Goal: Task Accomplishment & Management: Use online tool/utility

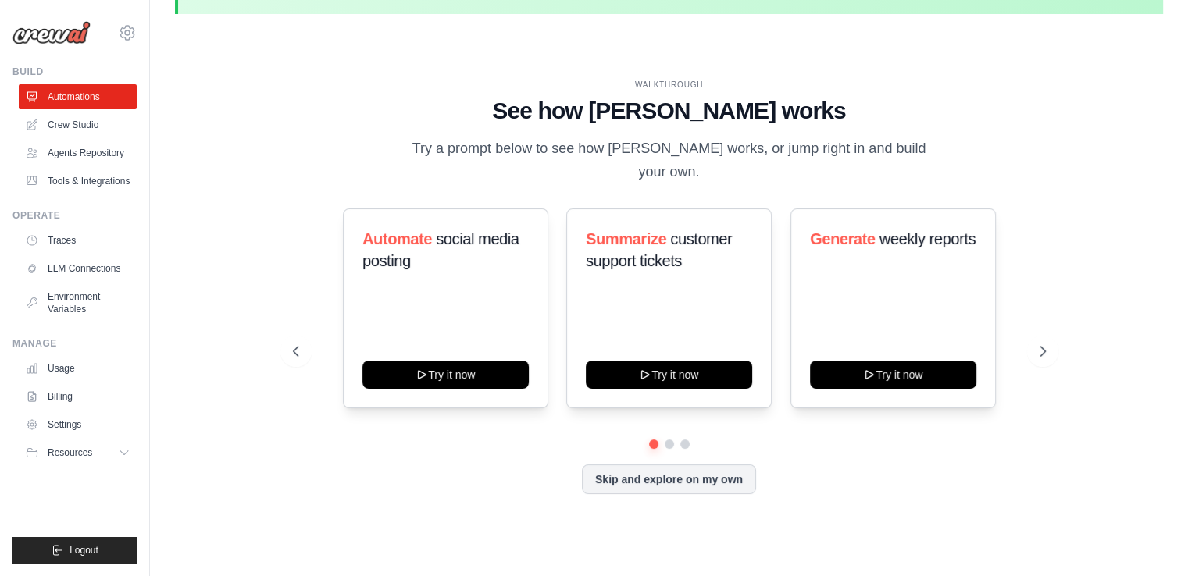
scroll to position [54, 0]
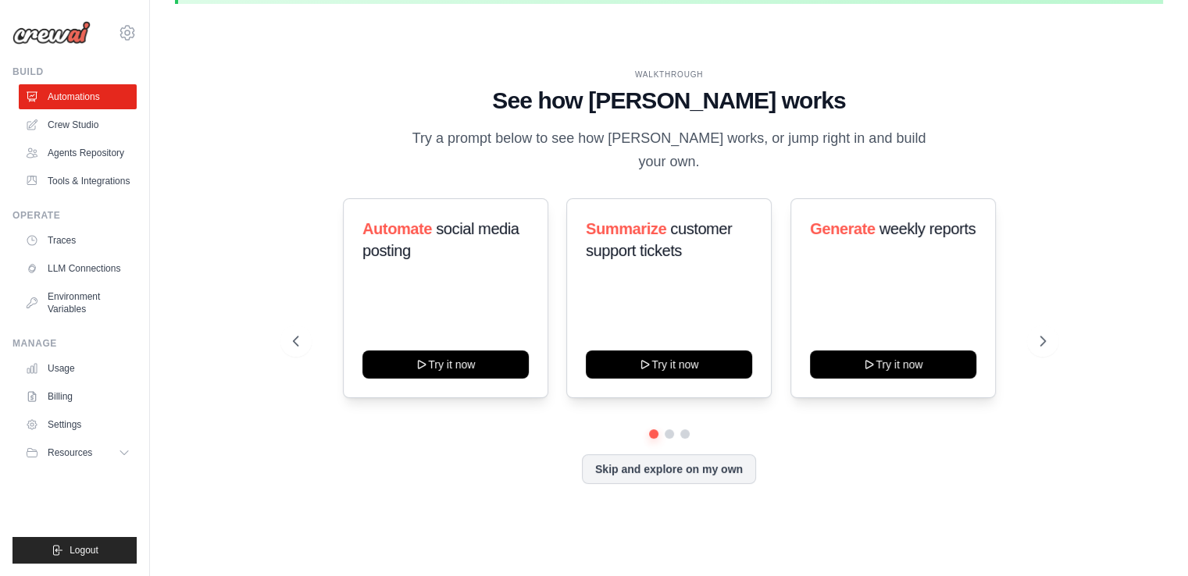
click at [166, 260] on div "You're on a free trial of CrewAI Cloud with full access to all features. Your t…" at bounding box center [669, 262] width 1038 height 600
click at [1049, 333] on icon at bounding box center [1044, 341] width 16 height 16
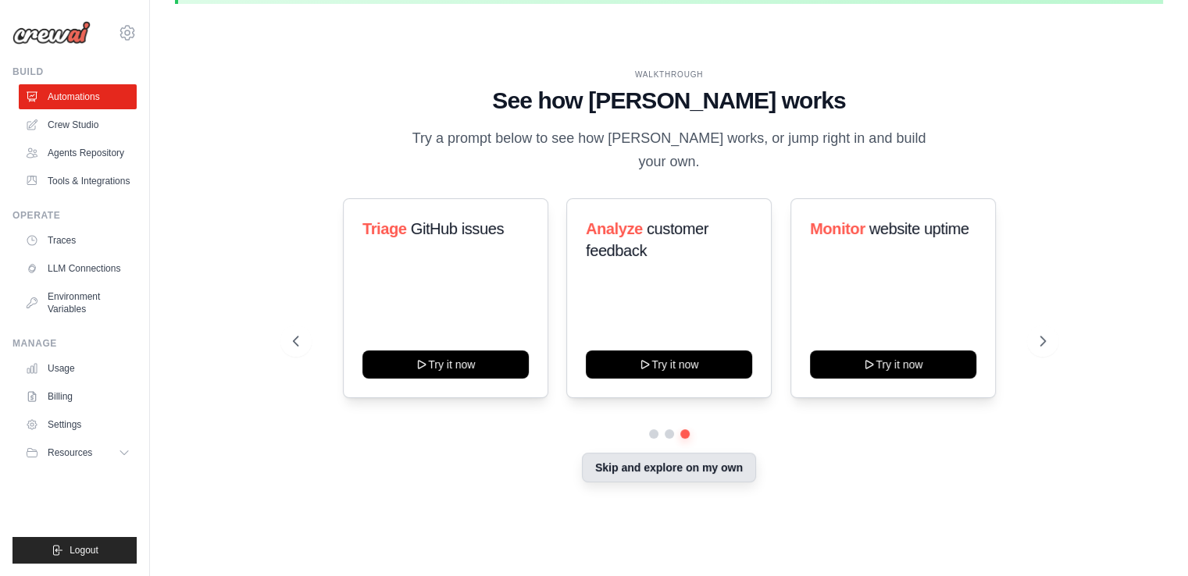
click at [716, 469] on button "Skip and explore on my own" at bounding box center [669, 468] width 174 height 30
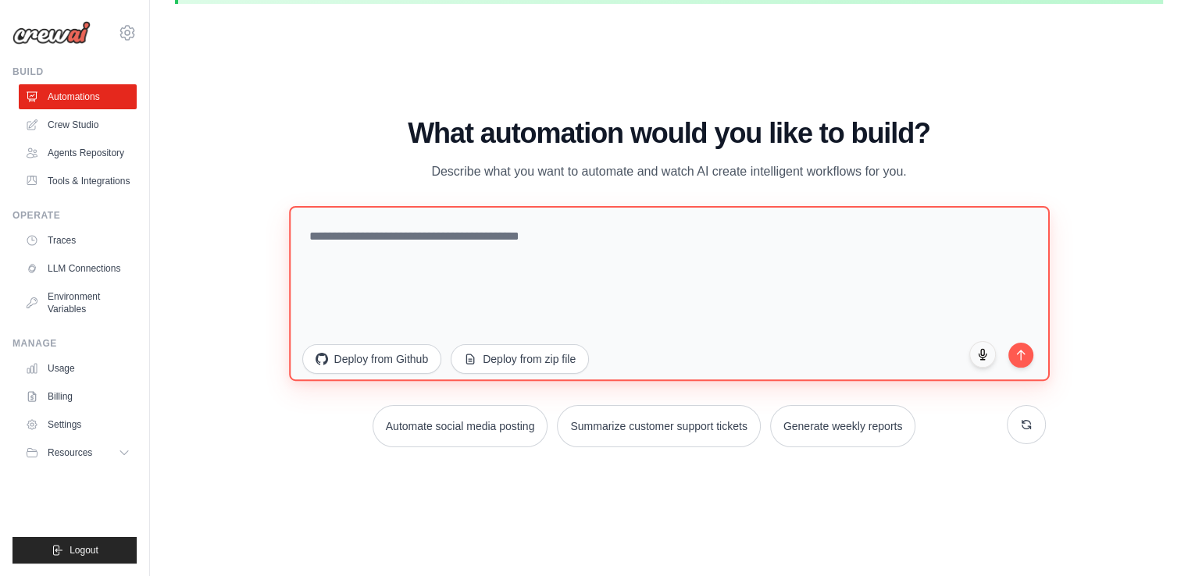
click at [548, 269] on textarea at bounding box center [669, 293] width 761 height 175
paste textarea "**********"
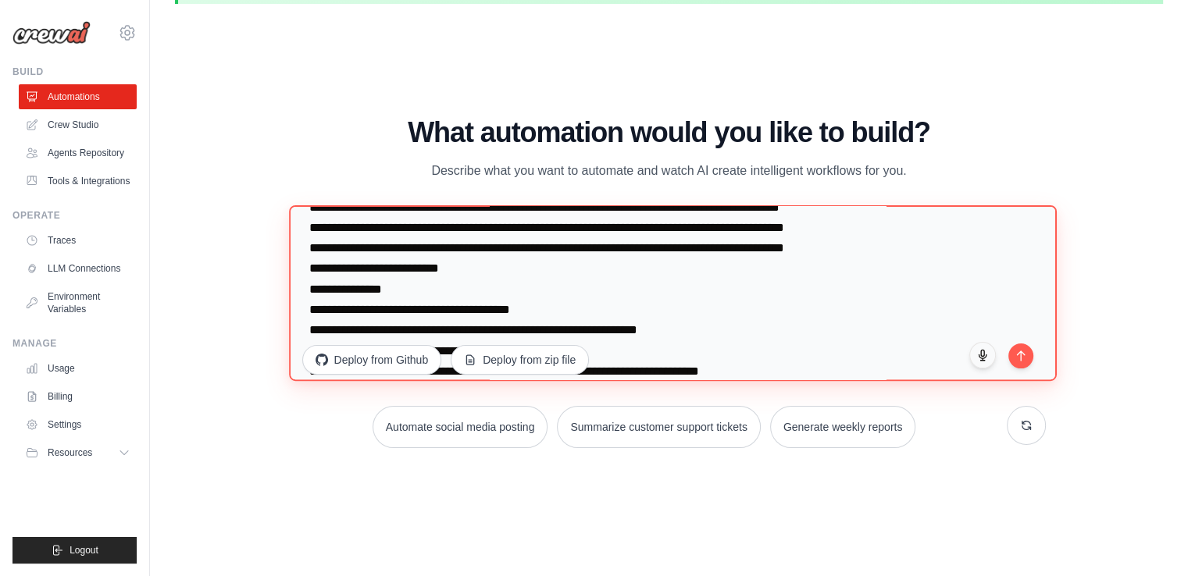
scroll to position [487, 0]
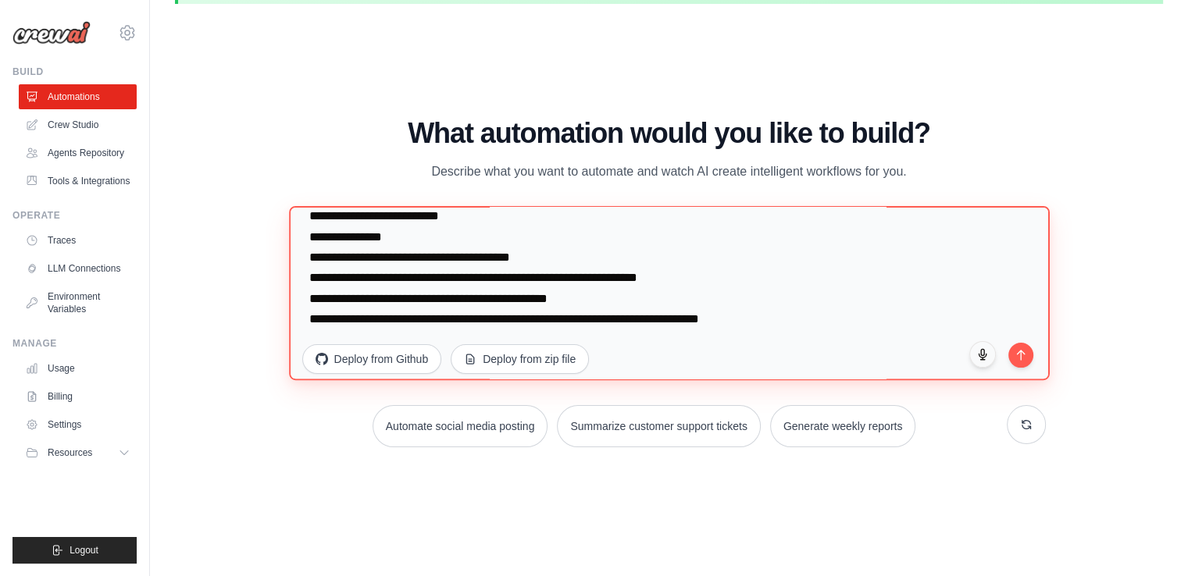
paste textarea "**********"
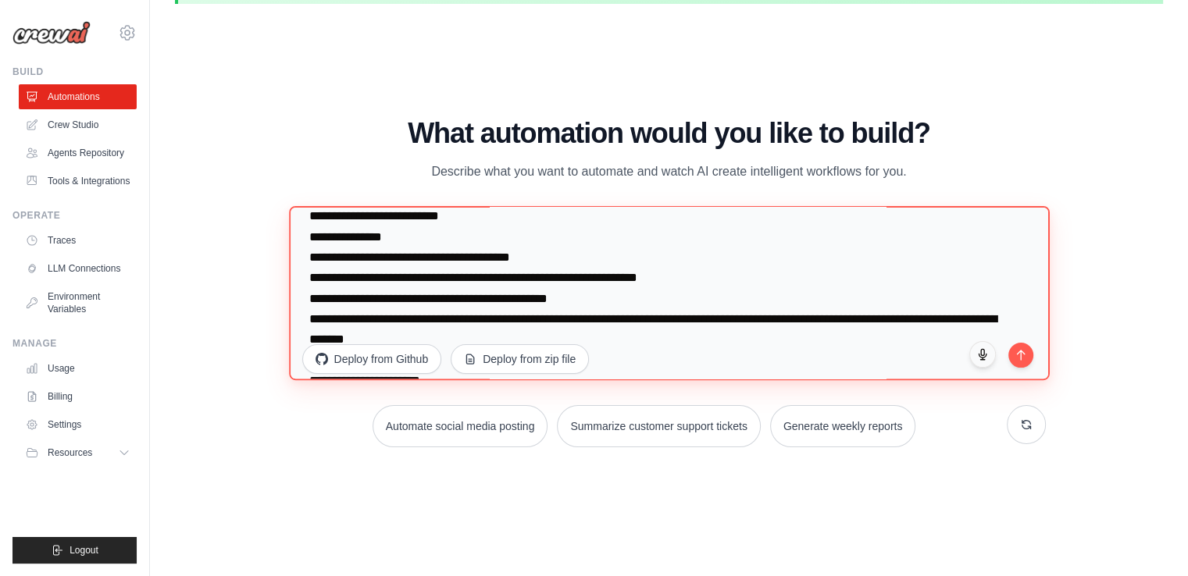
scroll to position [1246, 0]
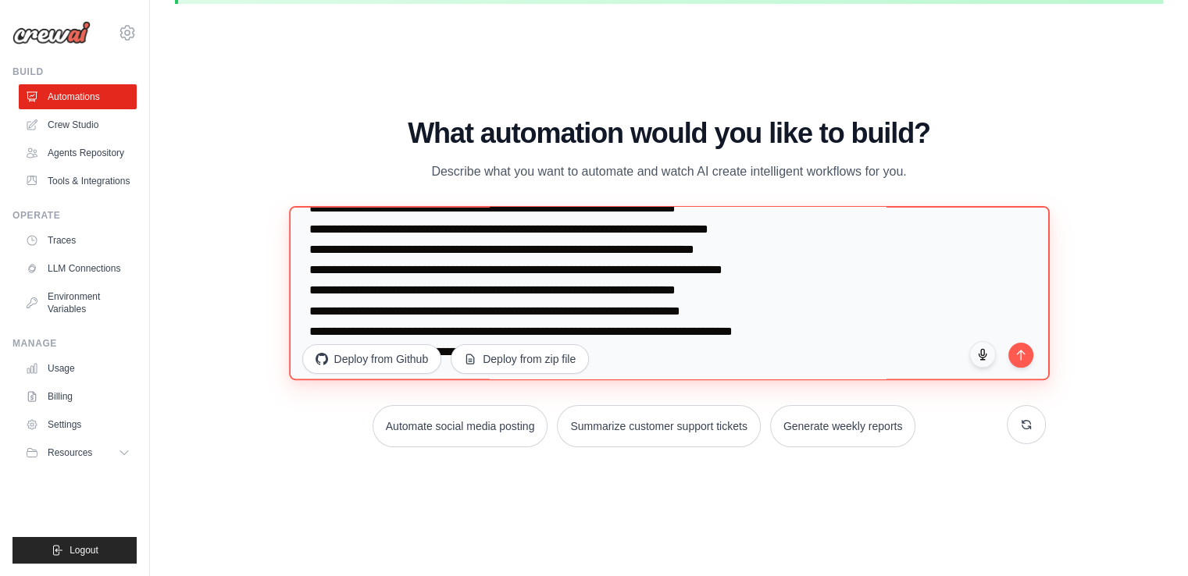
click at [840, 341] on textarea at bounding box center [669, 293] width 760 height 174
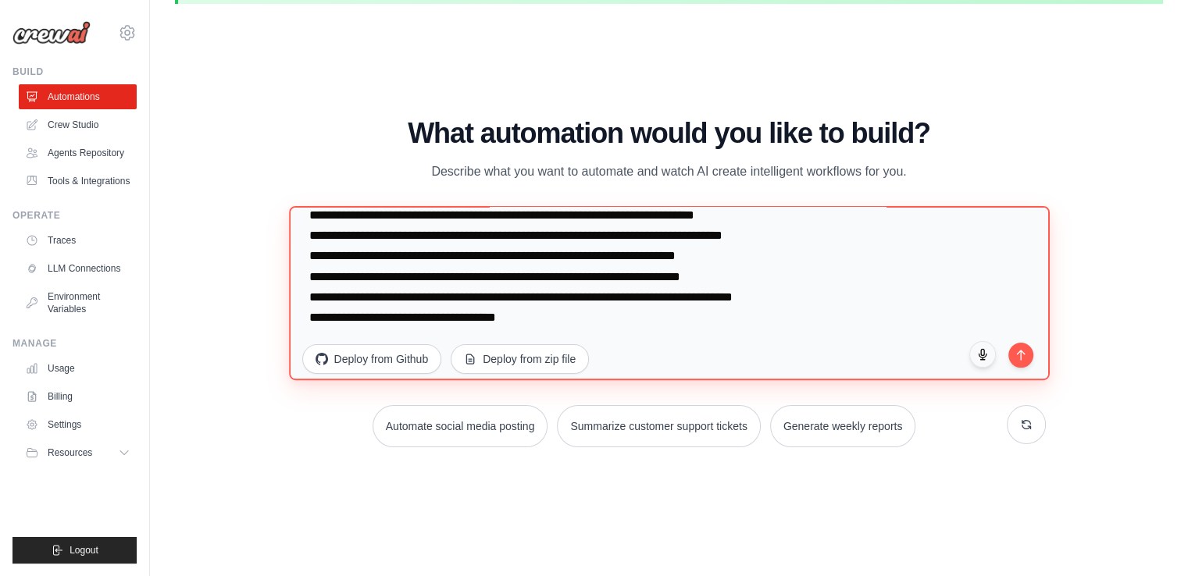
click at [605, 304] on textarea at bounding box center [669, 293] width 760 height 174
paste textarea "**********"
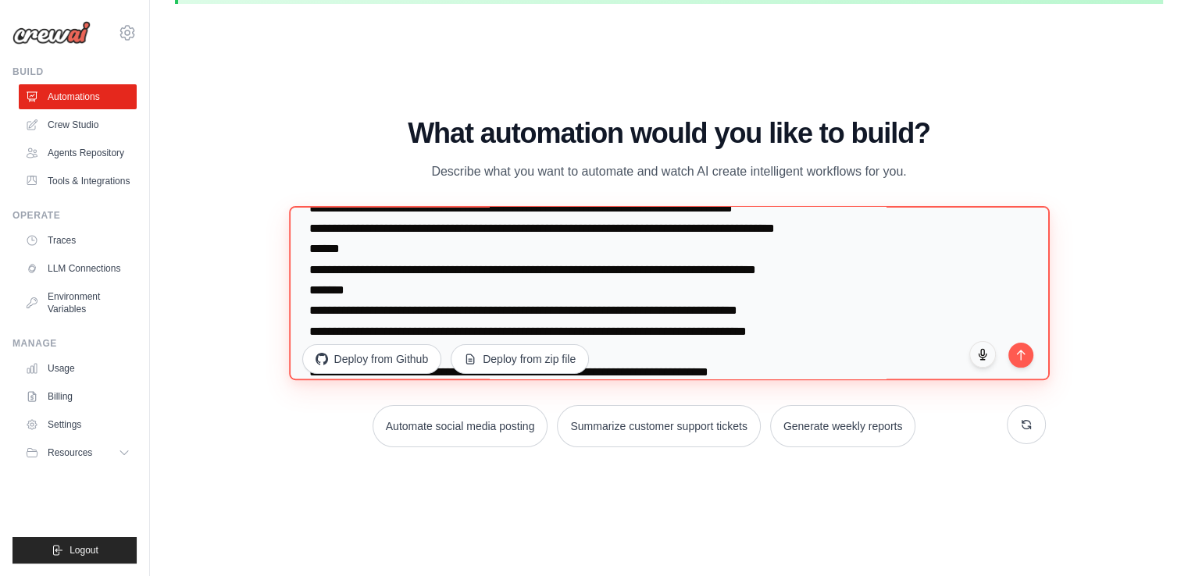
scroll to position [1603, 0]
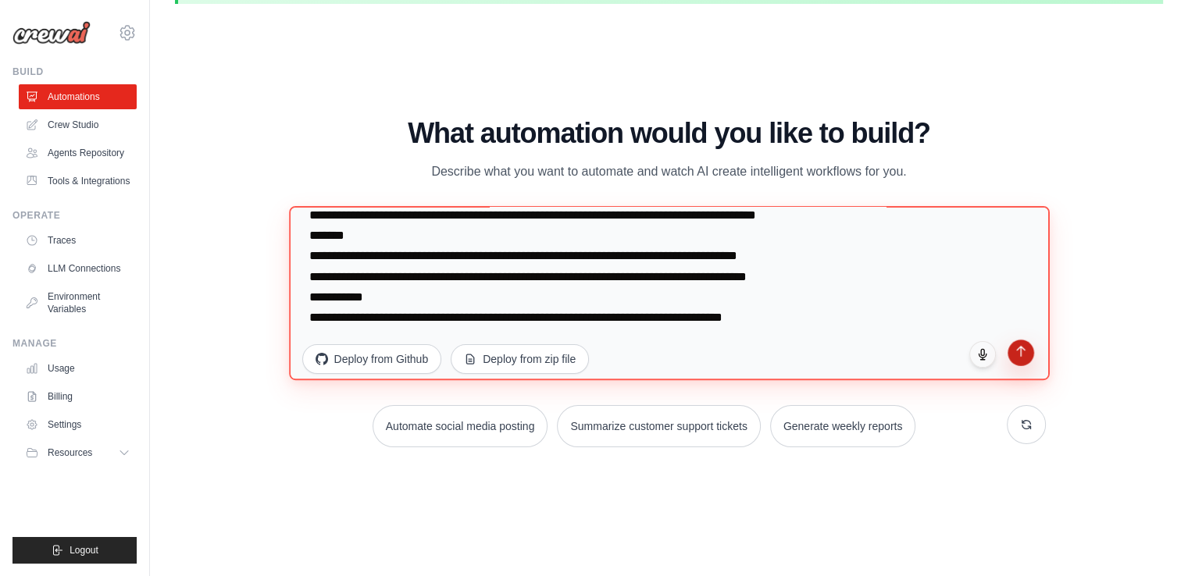
type textarea "**********"
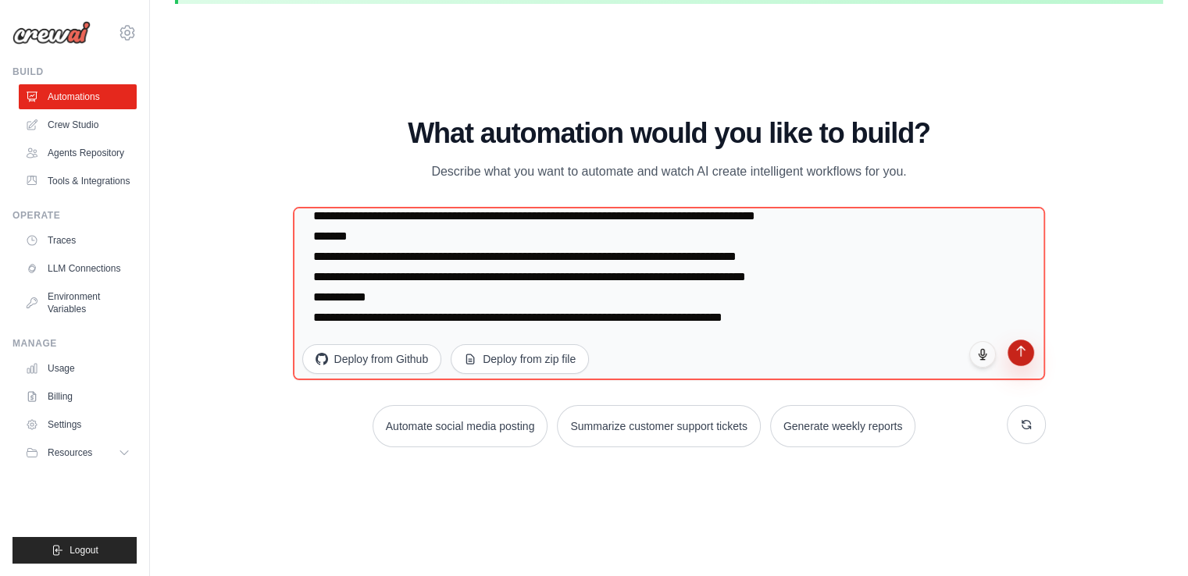
click at [1017, 351] on icon "submit" at bounding box center [1020, 350] width 13 height 13
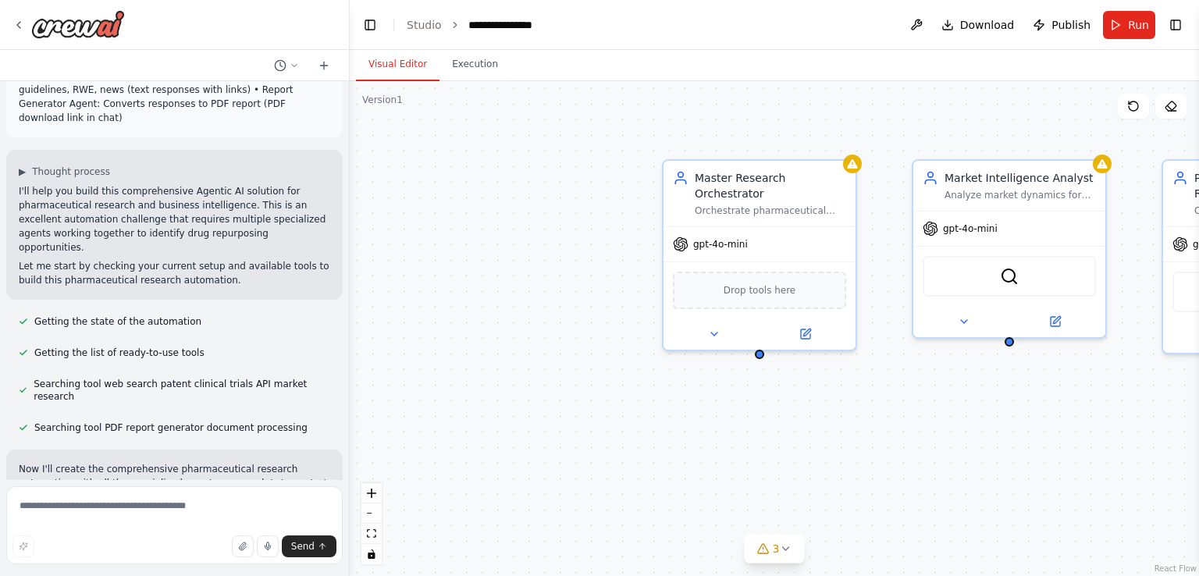
scroll to position [1337, 0]
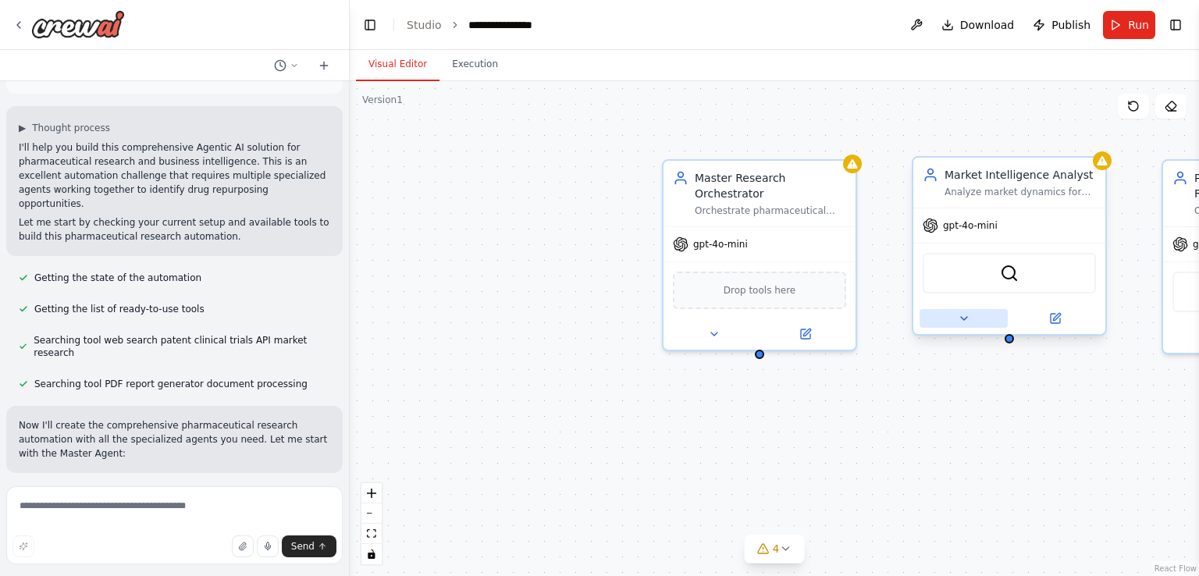
click at [971, 316] on button at bounding box center [964, 318] width 88 height 19
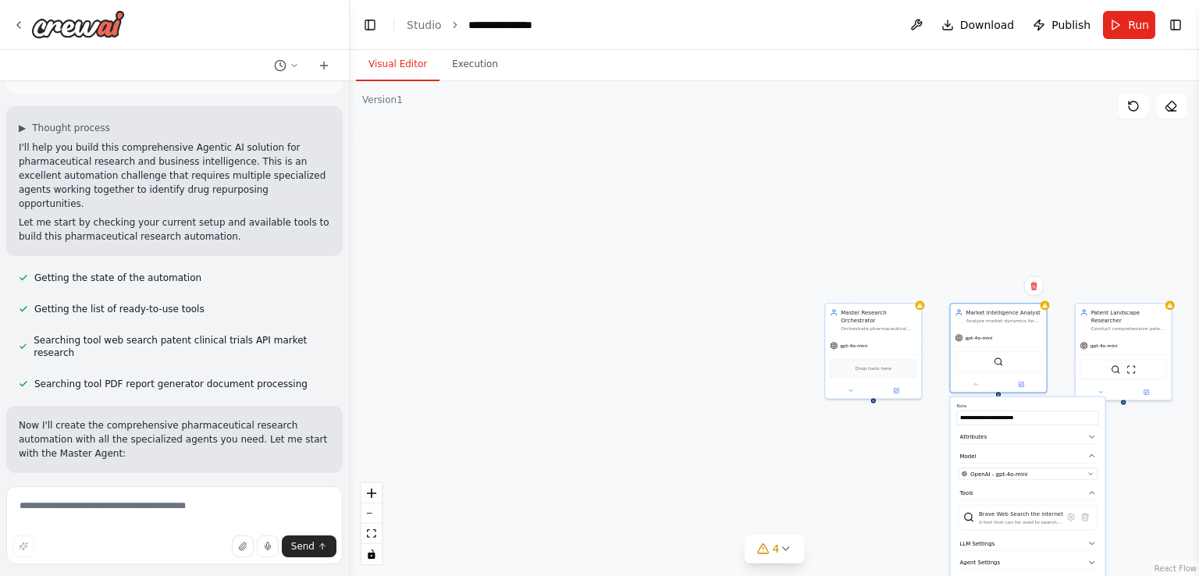
click at [714, 463] on div "**********" at bounding box center [775, 328] width 850 height 495
click at [628, 295] on div "**********" at bounding box center [775, 328] width 850 height 495
drag, startPoint x: 171, startPoint y: 379, endPoint x: 112, endPoint y: 376, distance: 58.6
click at [112, 520] on span "Creating Market Intelligence Analyst agent with tools: Brave Web Search the int…" at bounding box center [181, 532] width 298 height 25
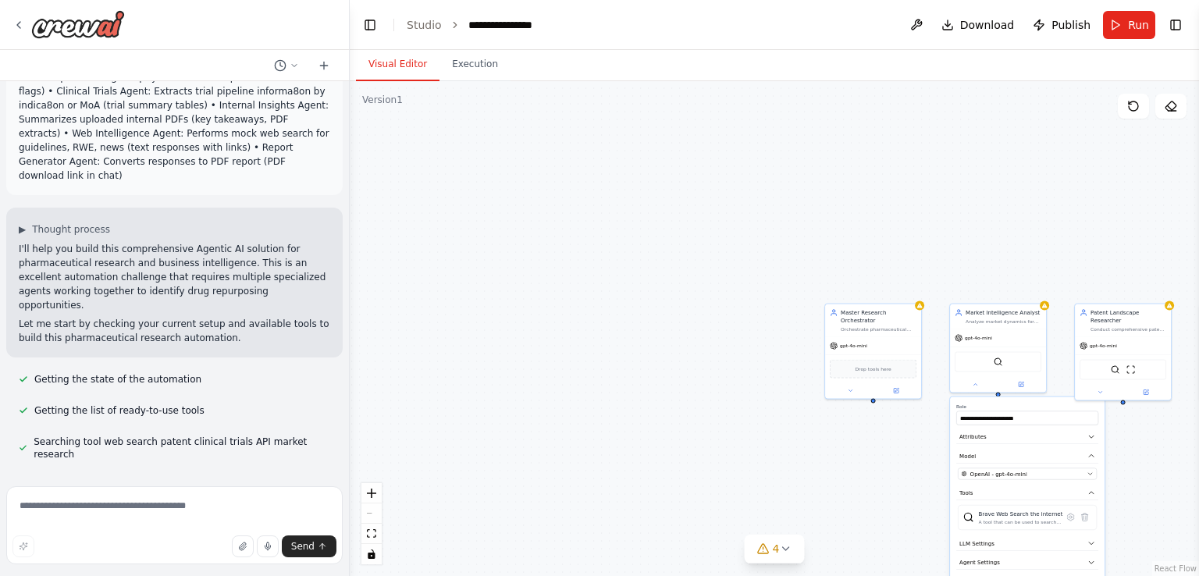
scroll to position [1381, 0]
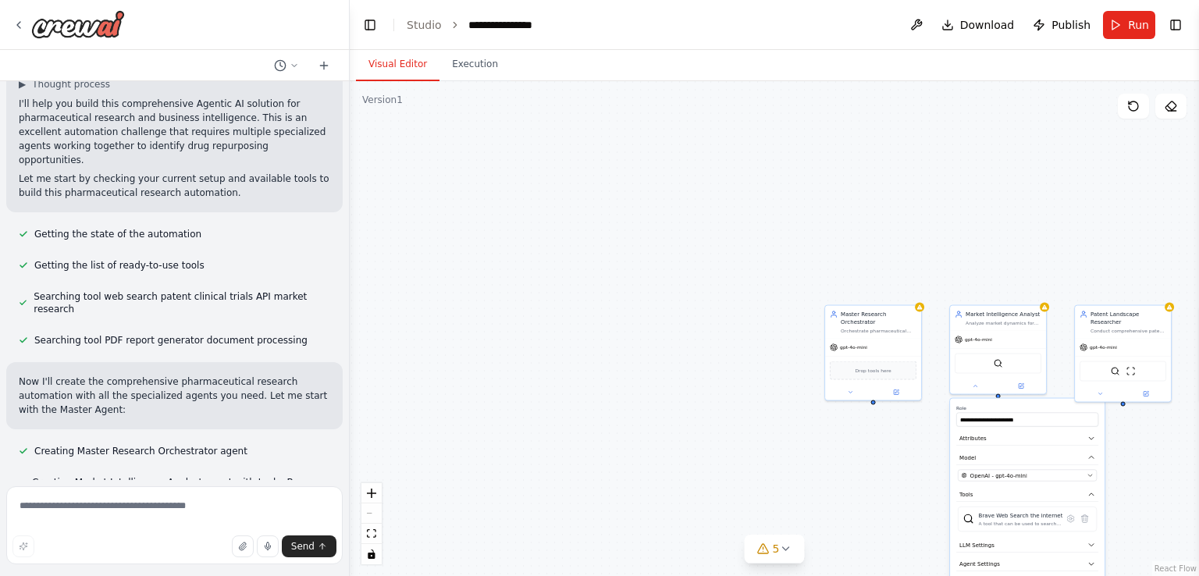
drag, startPoint x: 829, startPoint y: 172, endPoint x: 768, endPoint y: 185, distance: 62.3
click at [768, 185] on div "**********" at bounding box center [775, 328] width 850 height 495
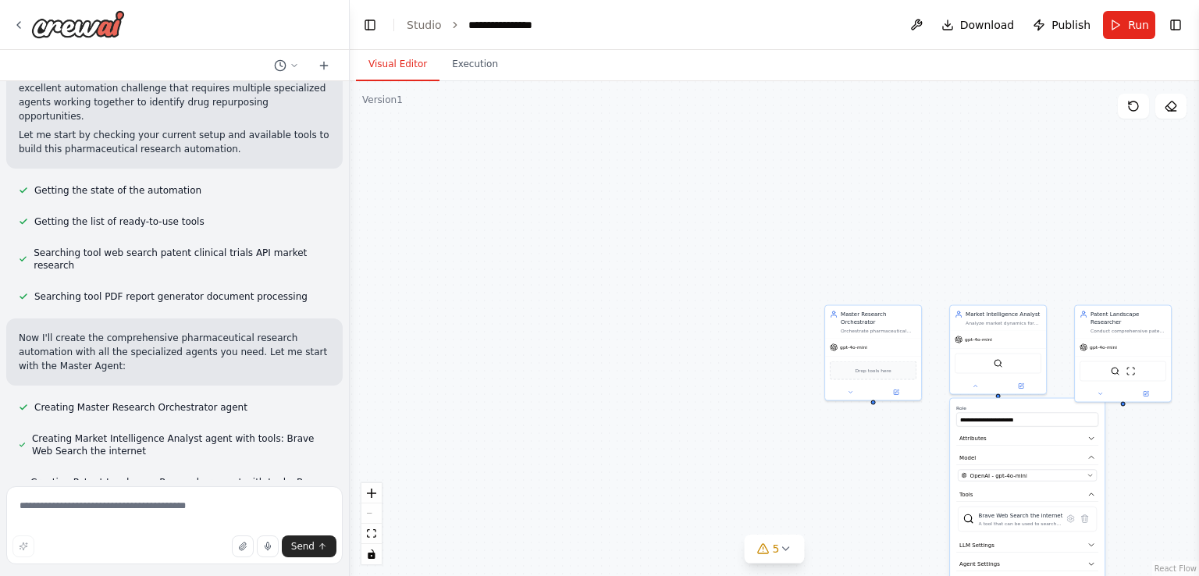
click at [654, 220] on div "**********" at bounding box center [775, 328] width 850 height 495
click at [798, 186] on div "**********" at bounding box center [775, 328] width 850 height 495
click at [920, 26] on button at bounding box center [916, 25] width 25 height 28
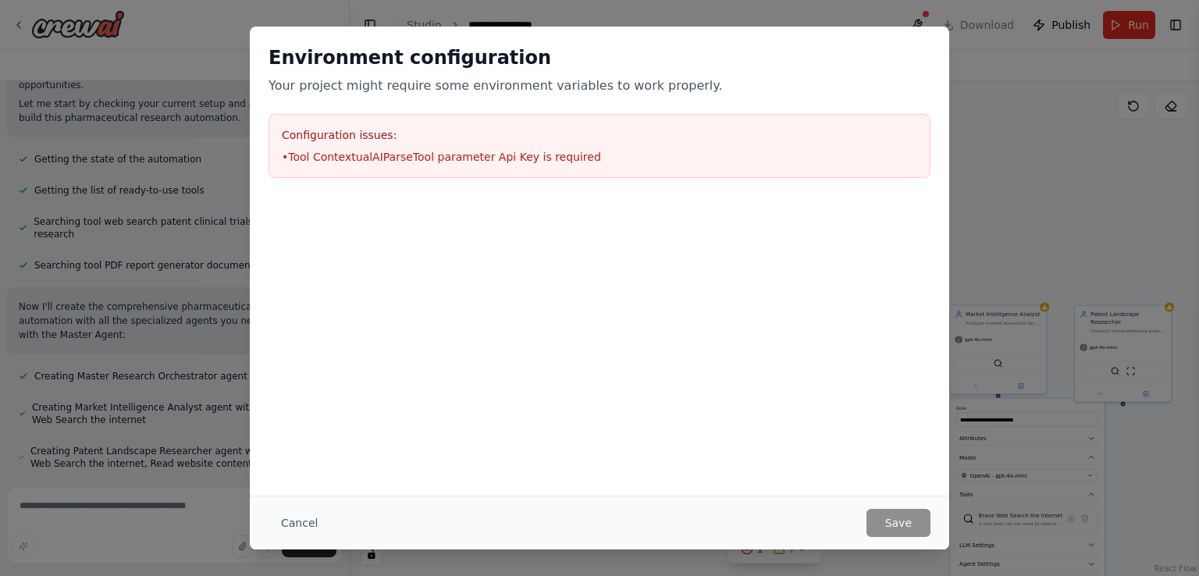
click at [963, 219] on div "Environment configuration Your project might require some environment variables…" at bounding box center [599, 288] width 1199 height 576
click at [1015, 252] on div "Environment configuration Your project might require some environment variables…" at bounding box center [599, 288] width 1199 height 576
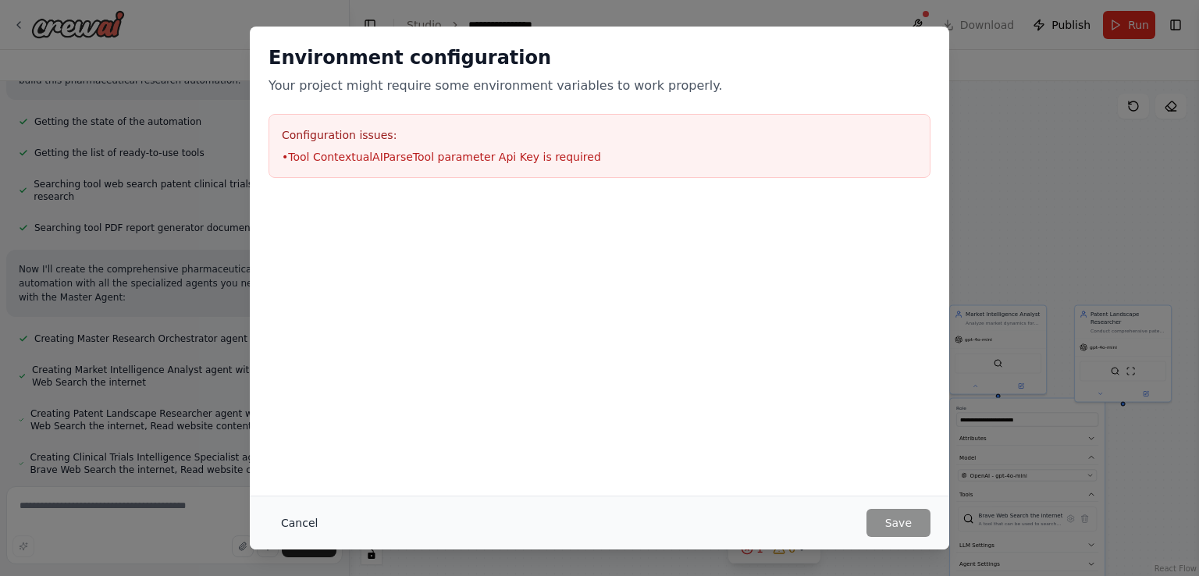
click at [293, 529] on button "Cancel" at bounding box center [300, 523] width 62 height 28
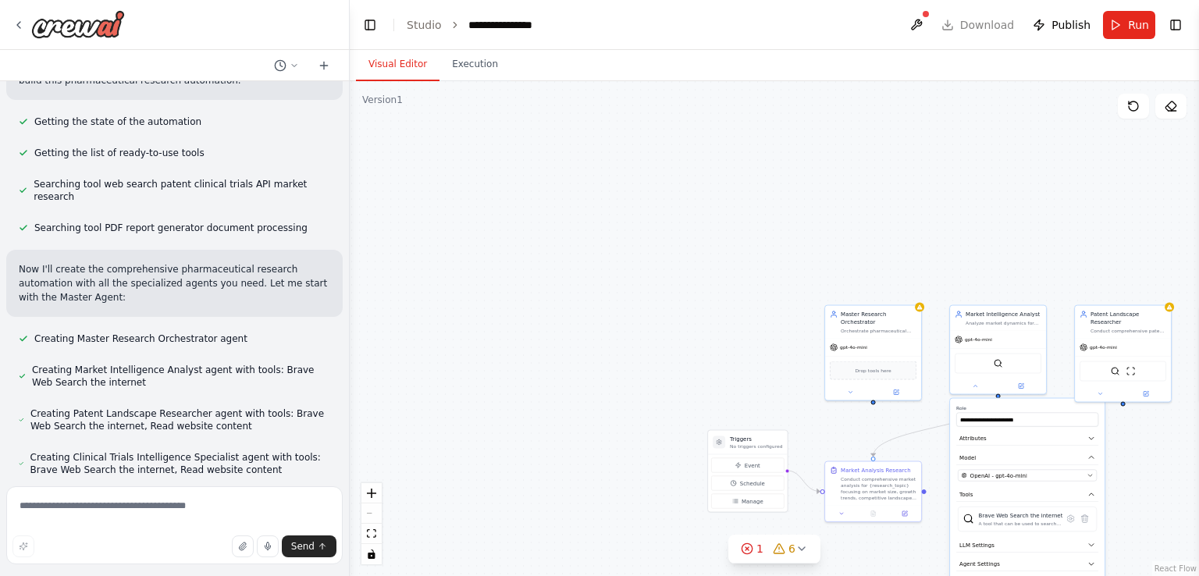
click at [475, 420] on div ".deletable-edge-delete-btn { width: 20px; height: 20px; border: 0px solid #ffff…" at bounding box center [775, 328] width 850 height 495
click at [978, 390] on div at bounding box center [998, 384] width 96 height 16
click at [975, 384] on icon at bounding box center [976, 384] width 3 height 2
click at [834, 287] on div ".deletable-edge-delete-btn { width: 20px; height: 20px; border: 0px solid #ffff…" at bounding box center [775, 328] width 850 height 495
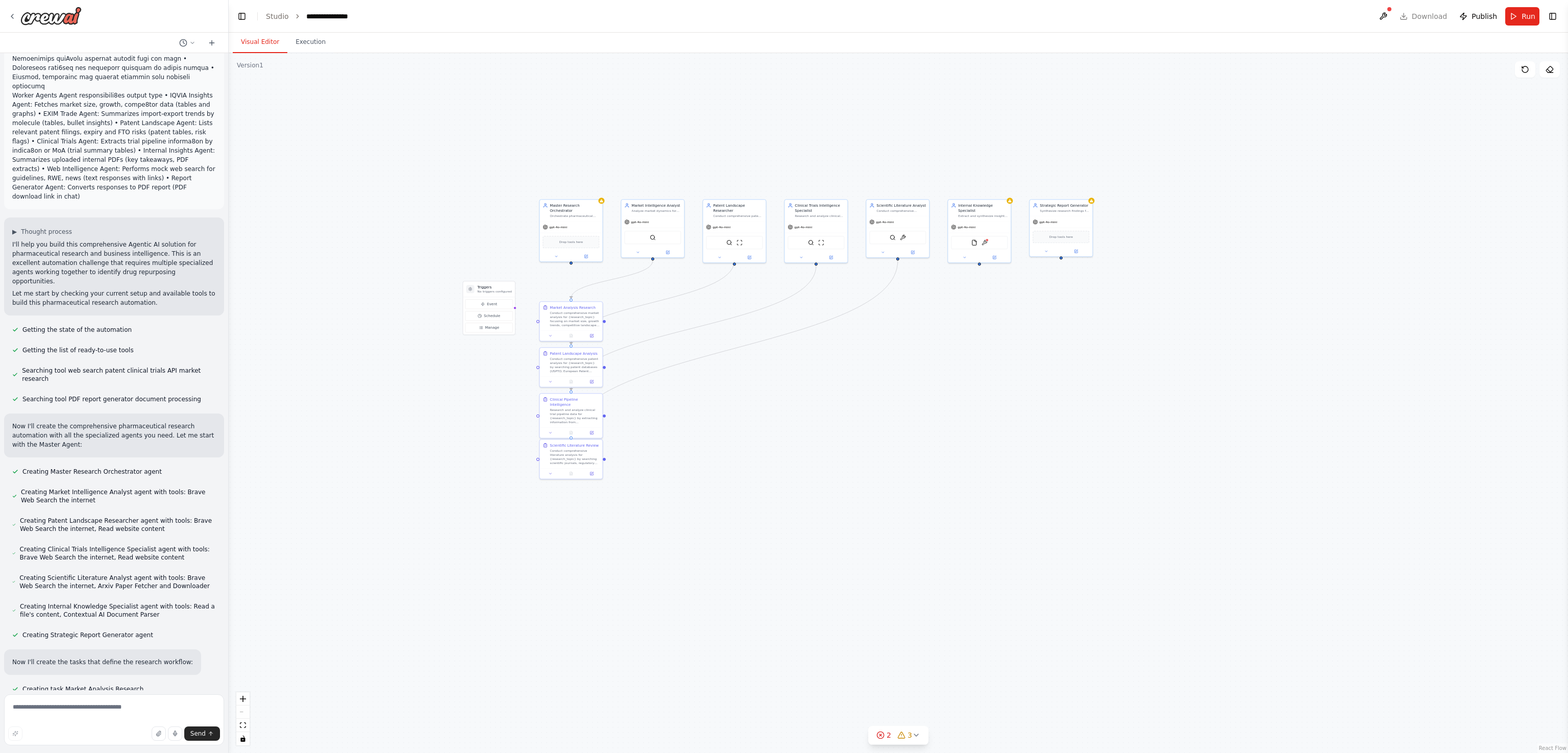
scroll to position [746, 0]
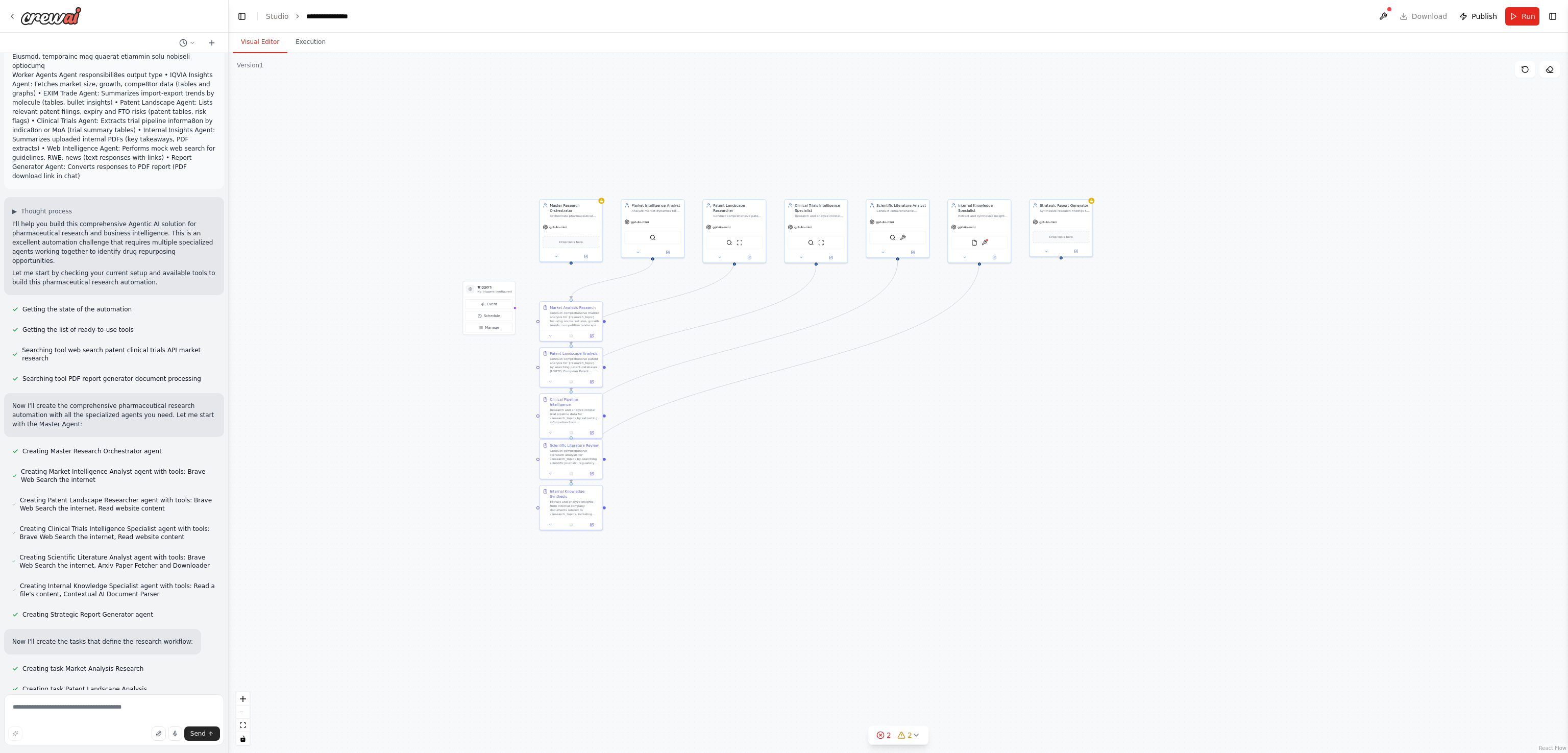
click at [784, 374] on div ".deletable-edge-delete-btn { width: 20px; height: 20px; border: 0px solid #ffff…" at bounding box center [898, 403] width 1339 height 700
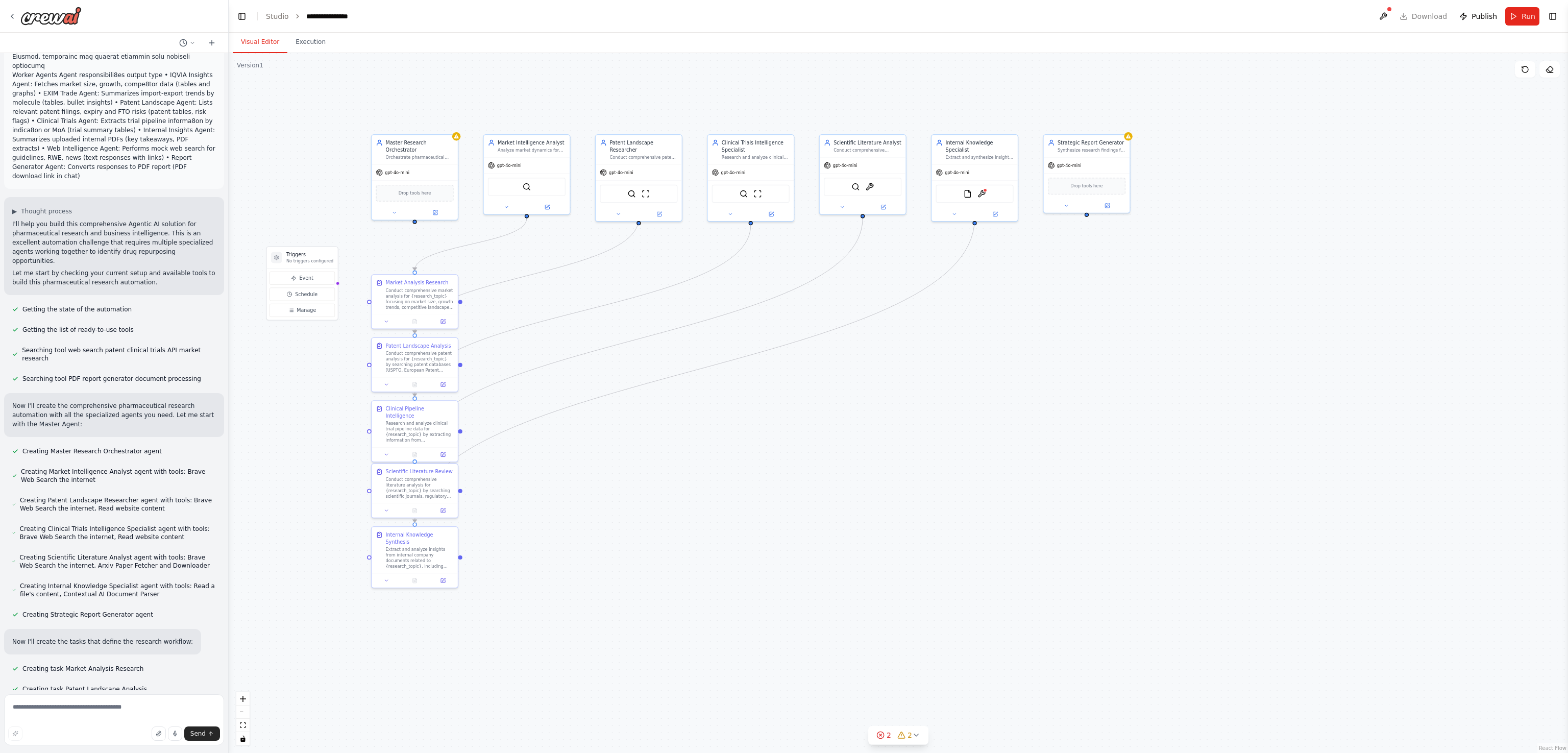
scroll to position [767, 0]
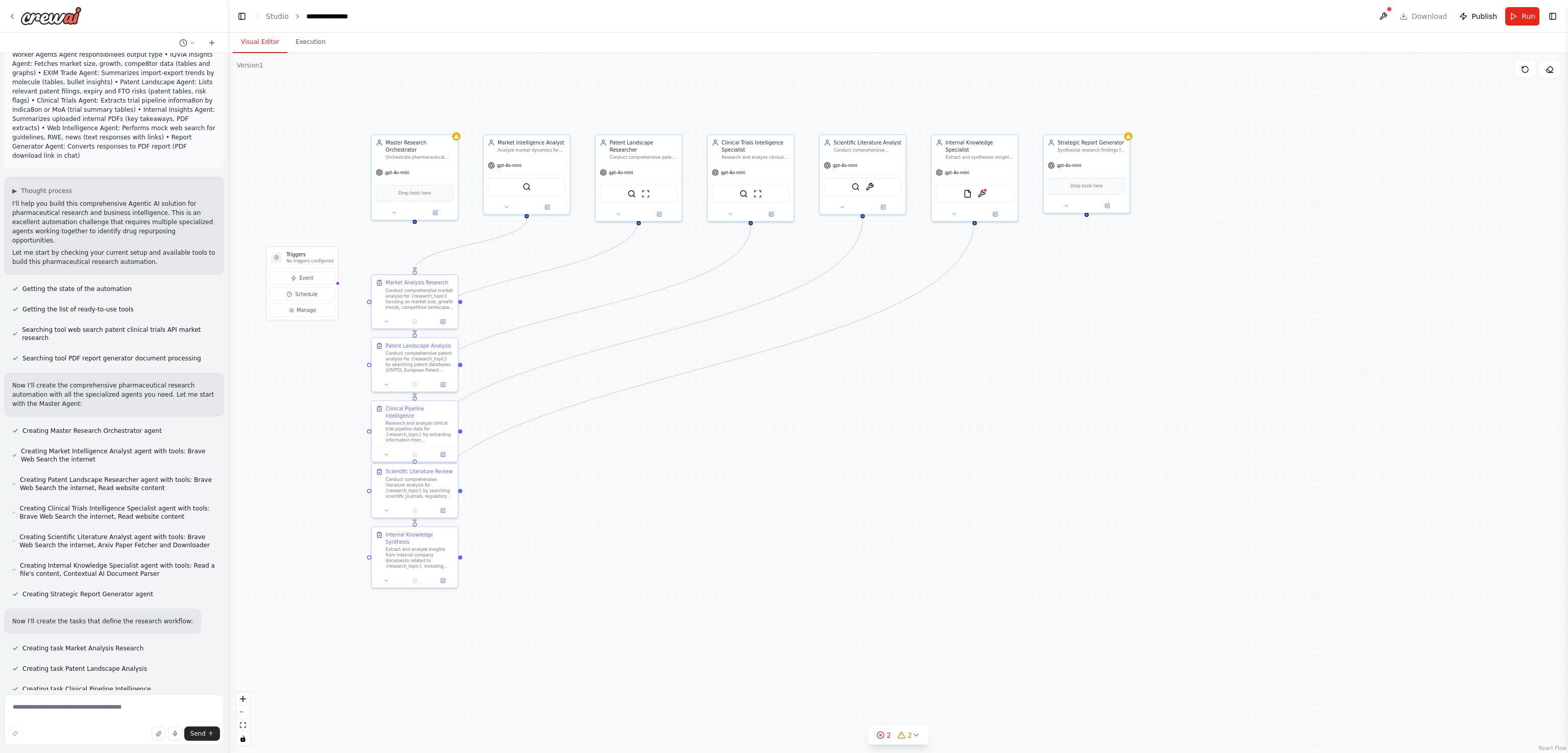
click at [748, 376] on div ".deletable-edge-delete-btn { width: 20px; height: 20px; border: 0px solid #ffff…" at bounding box center [898, 403] width 1339 height 700
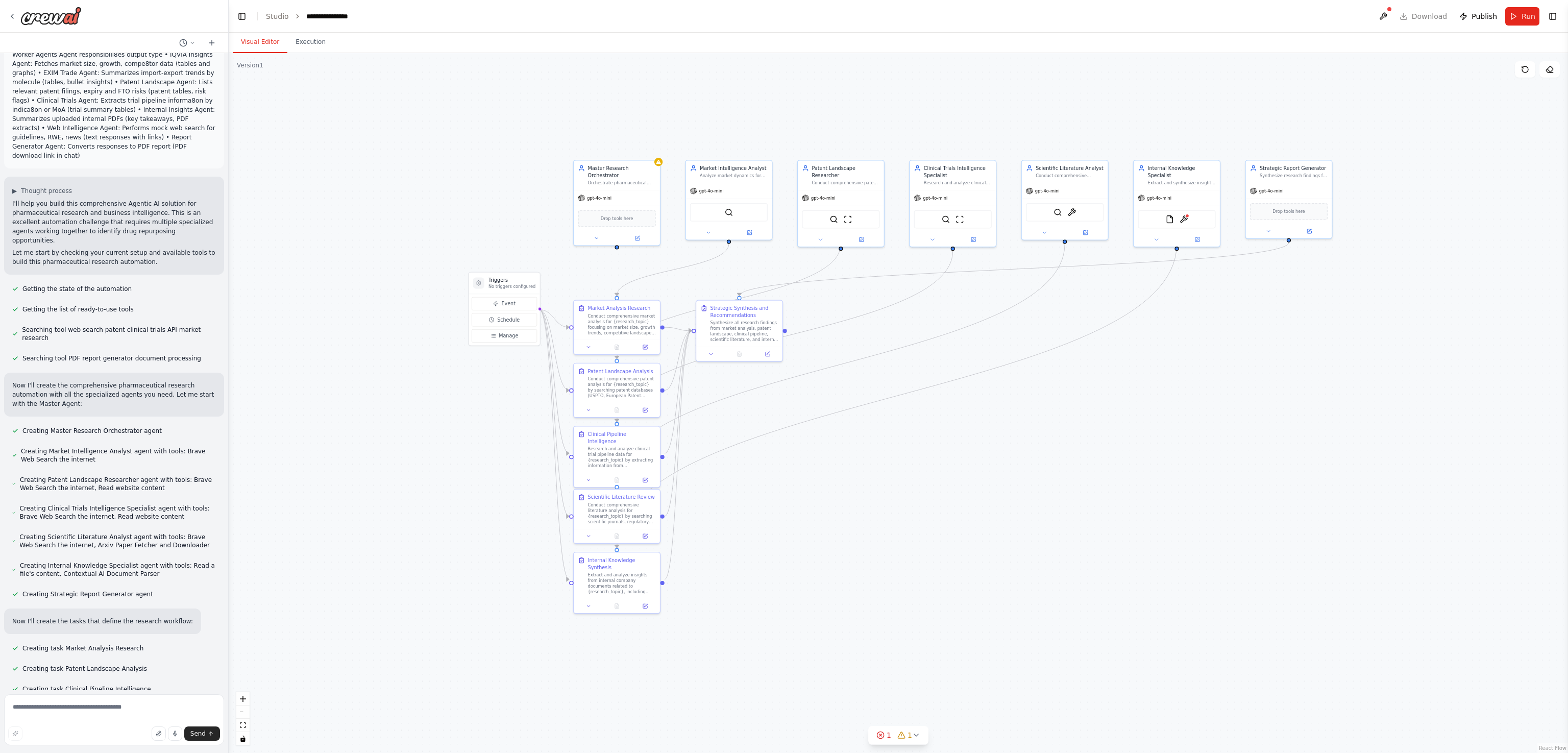
drag, startPoint x: 627, startPoint y: 436, endPoint x: 827, endPoint y: 461, distance: 201.6
click at [784, 376] on div ".deletable-edge-delete-btn { width: 20px; height: 20px; border: 0px solid #ffff…" at bounding box center [898, 403] width 1339 height 700
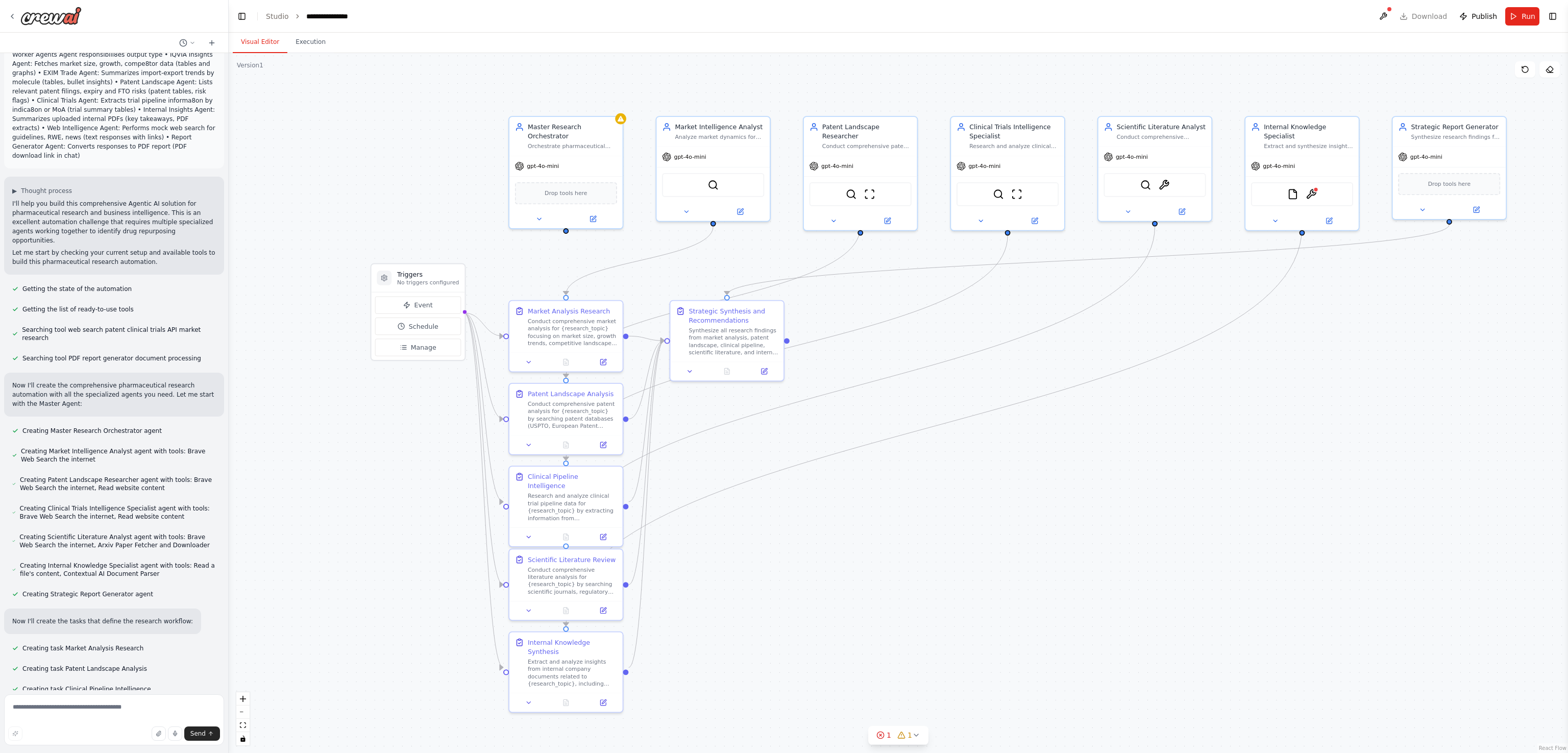
scroll to position [787, 0]
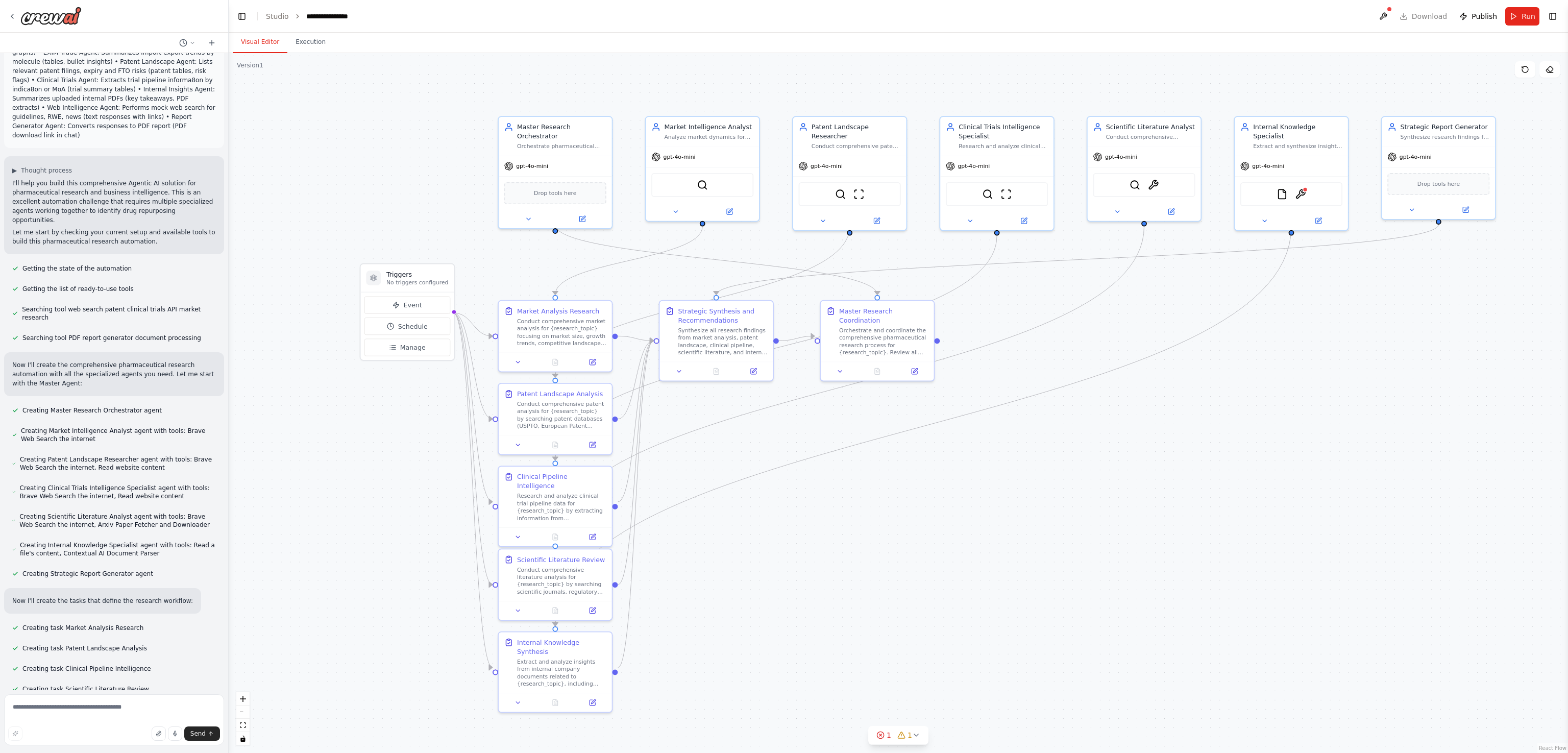
drag, startPoint x: 700, startPoint y: 478, endPoint x: 707, endPoint y: 530, distance: 52.5
click at [707, 376] on div ".deletable-edge-delete-btn { width: 20px; height: 20px; border: 0px solid #ffff…" at bounding box center [898, 403] width 1339 height 700
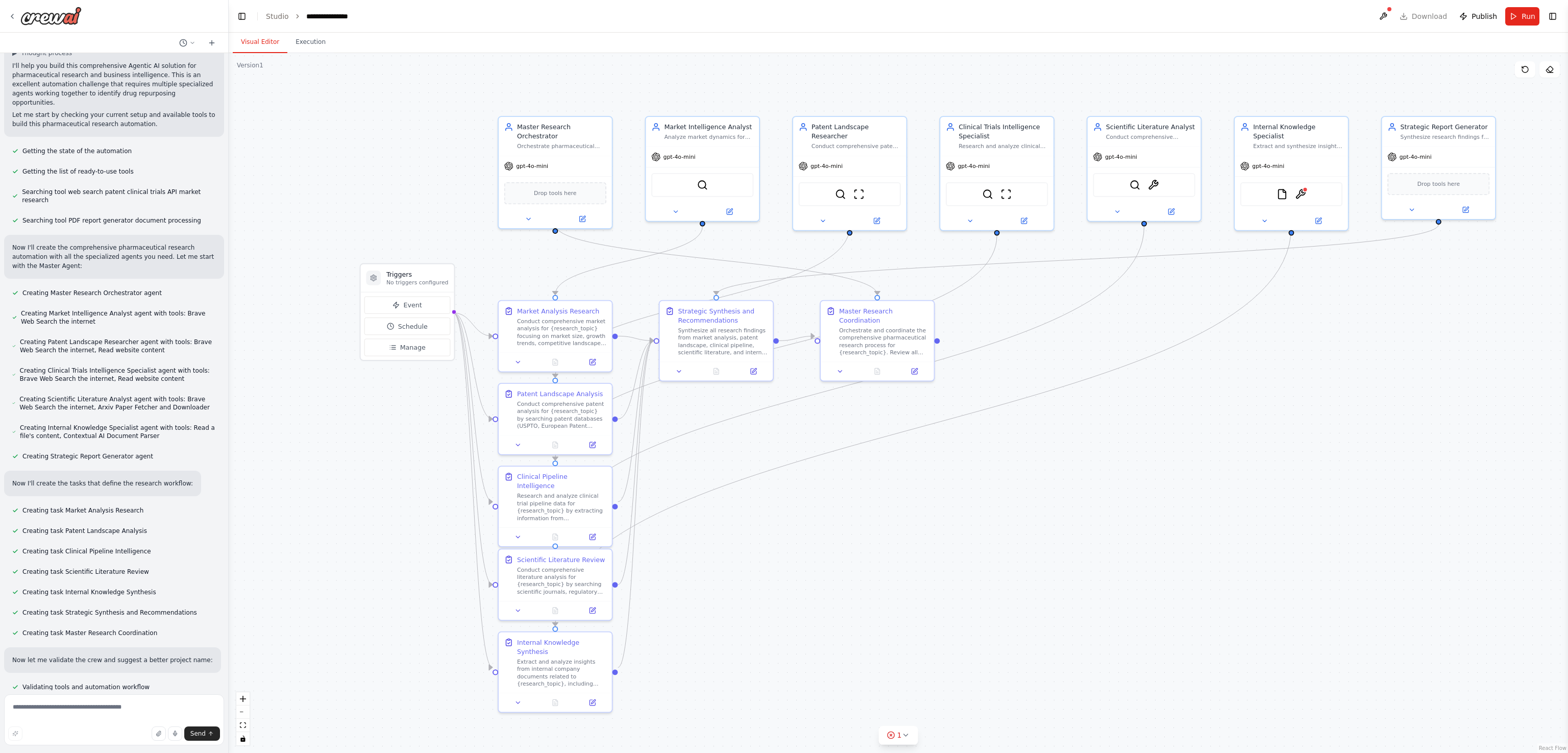
scroll to position [929, 0]
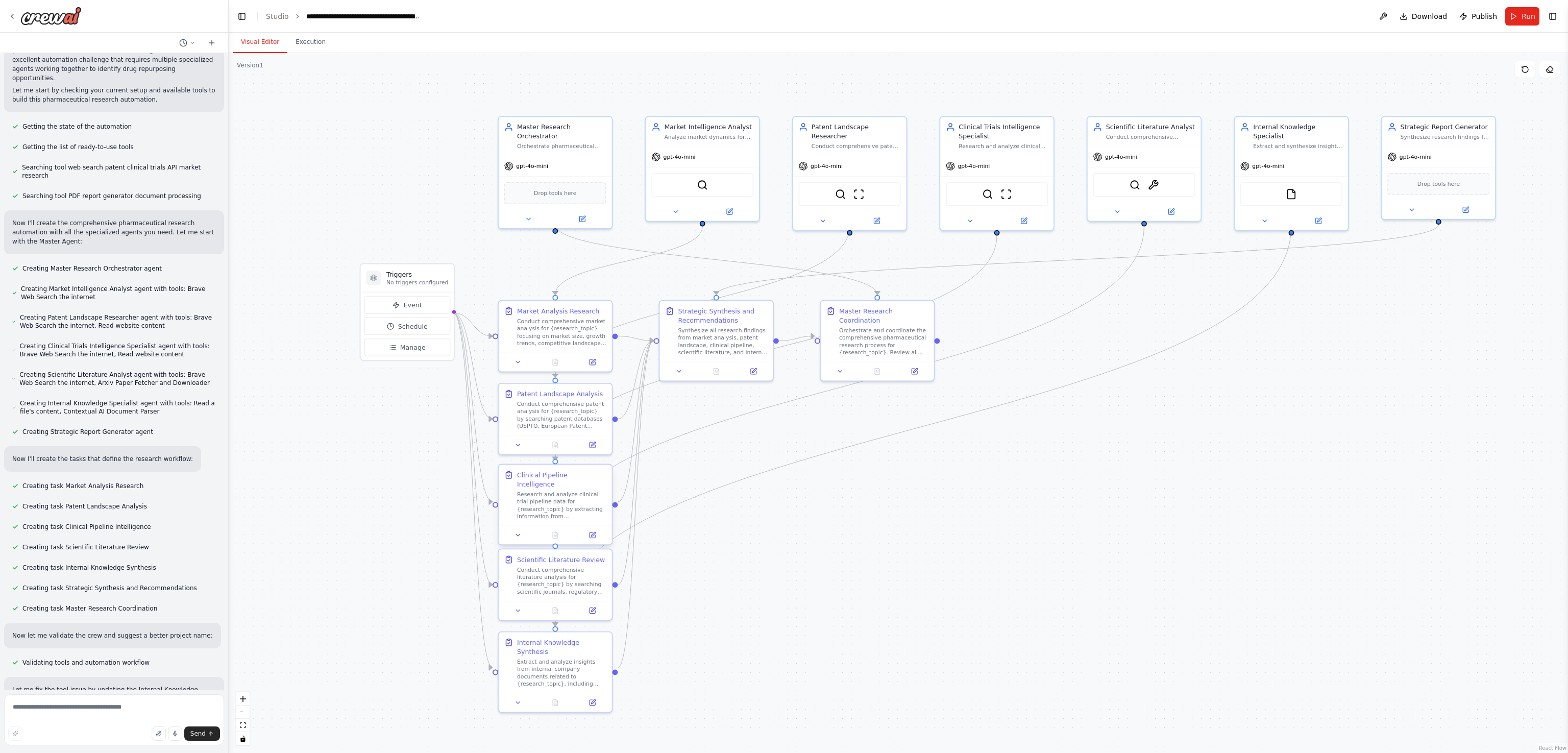
click at [519, 376] on div at bounding box center [555, 535] width 113 height 19
click at [520, 376] on div "Clinical Pipeline Intelligence Research and analyze clinical trial pipeline dat…" at bounding box center [555, 506] width 115 height 82
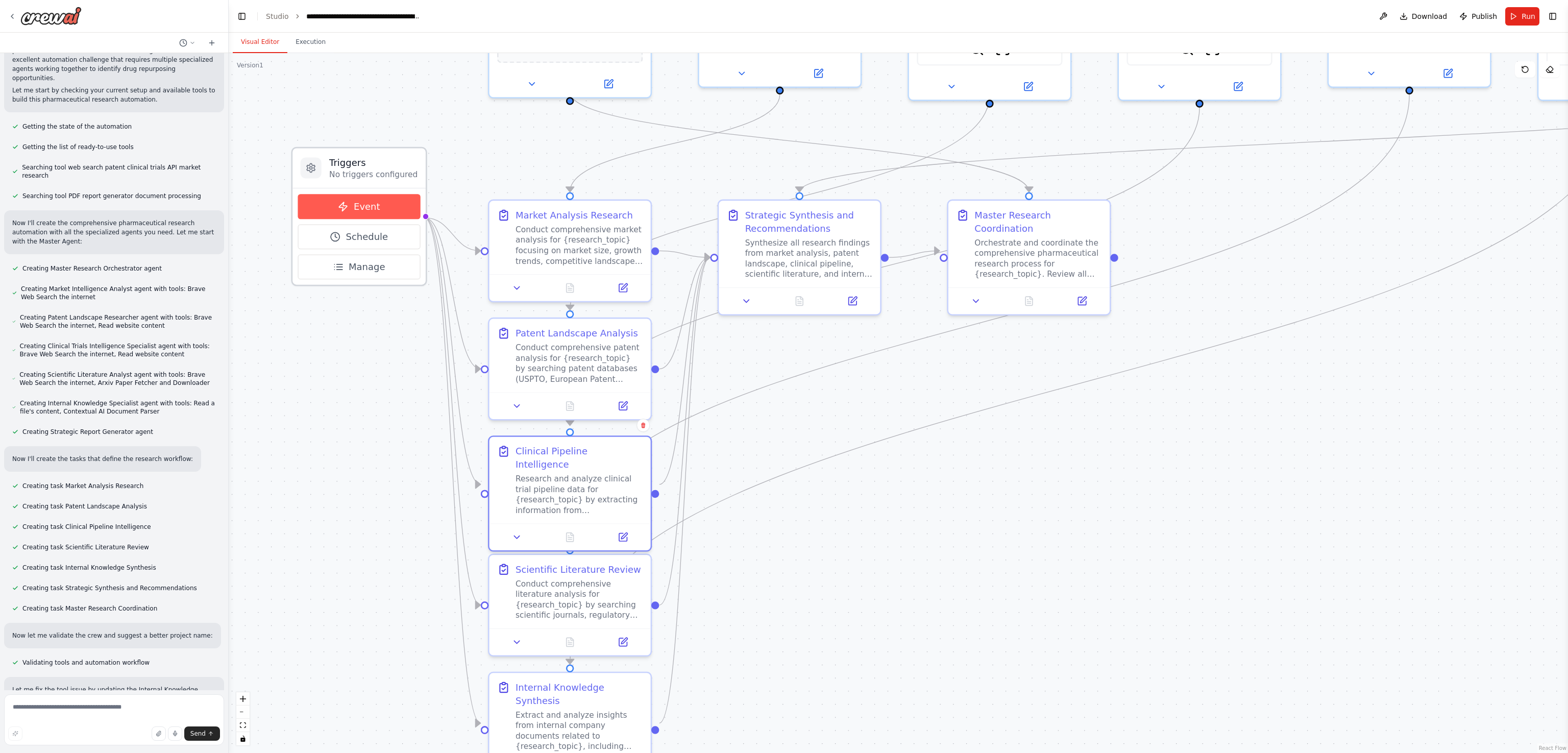
click at [372, 212] on span "Event" at bounding box center [367, 207] width 27 height 13
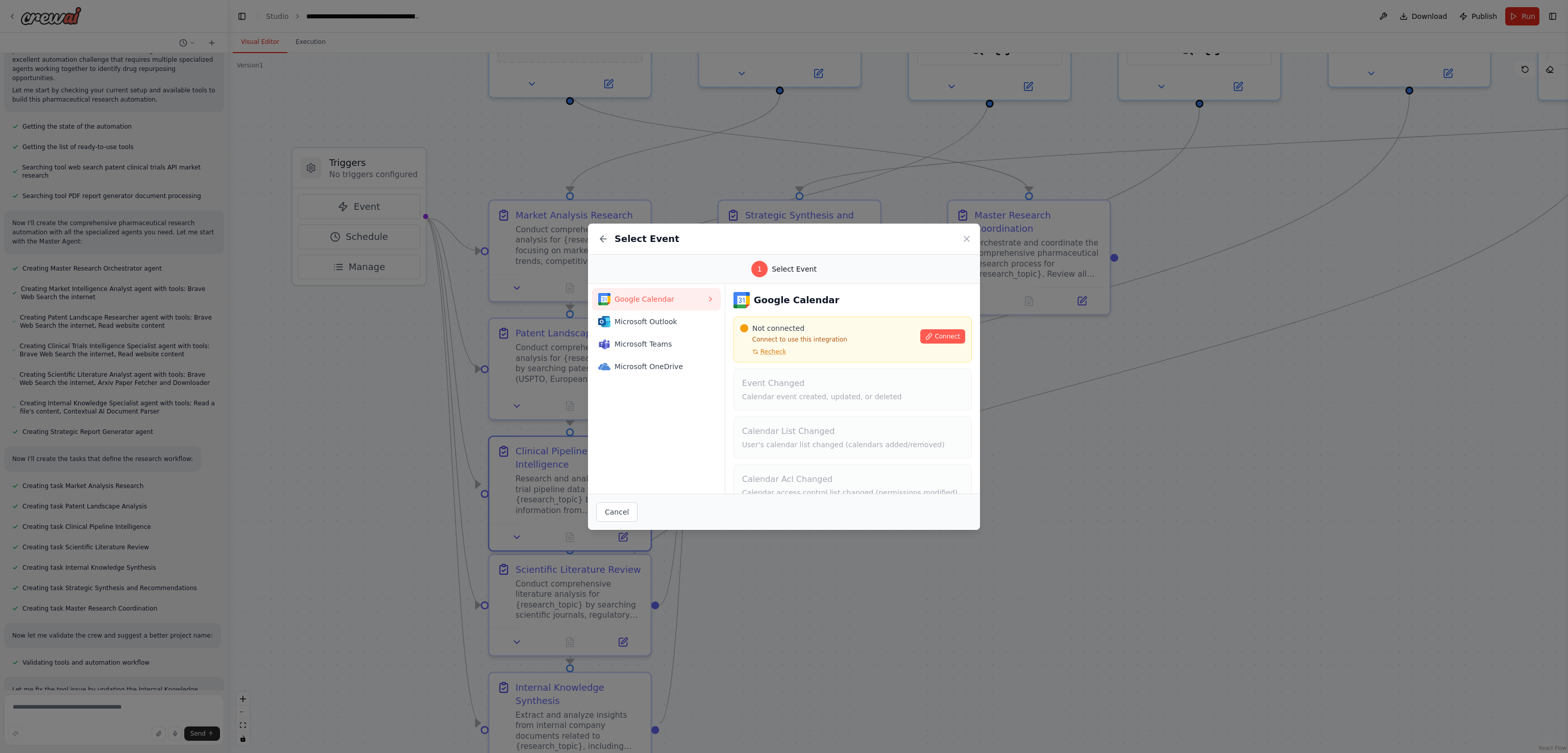
scroll to position [73, 0]
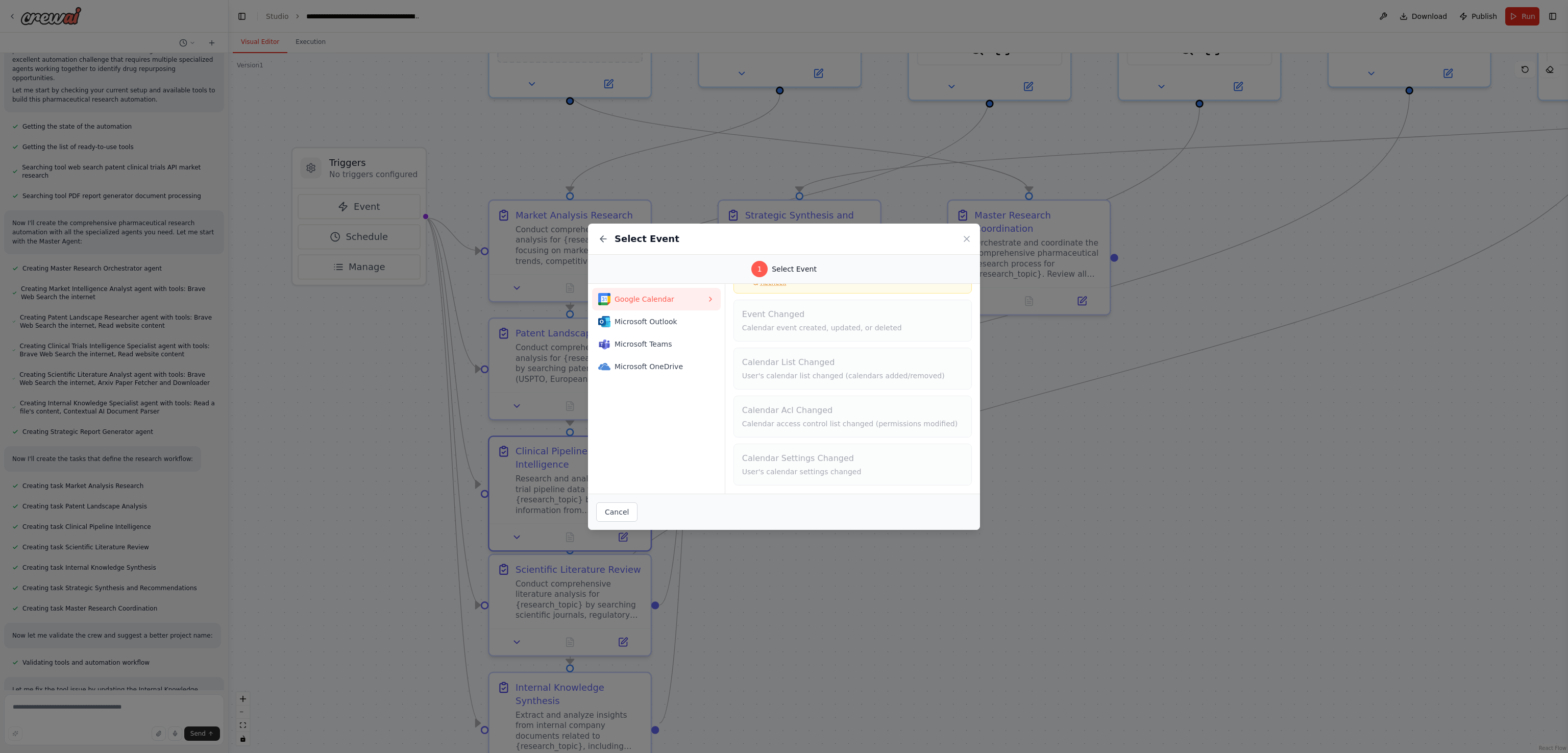
click at [784, 232] on div "Select Event" at bounding box center [784, 239] width 392 height 31
click at [616, 376] on button "Cancel" at bounding box center [616, 512] width 41 height 20
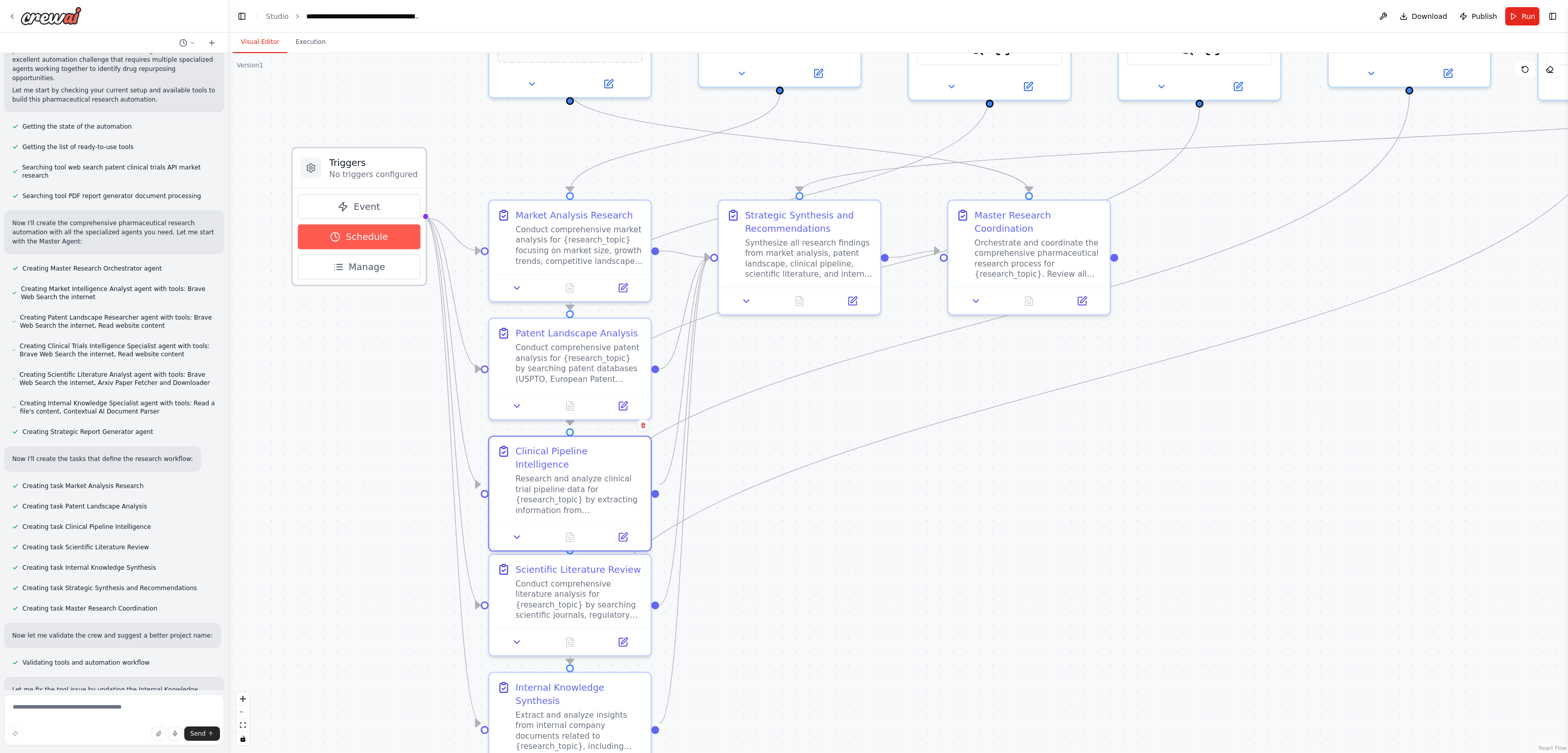
click at [380, 231] on span "Schedule" at bounding box center [367, 237] width 42 height 13
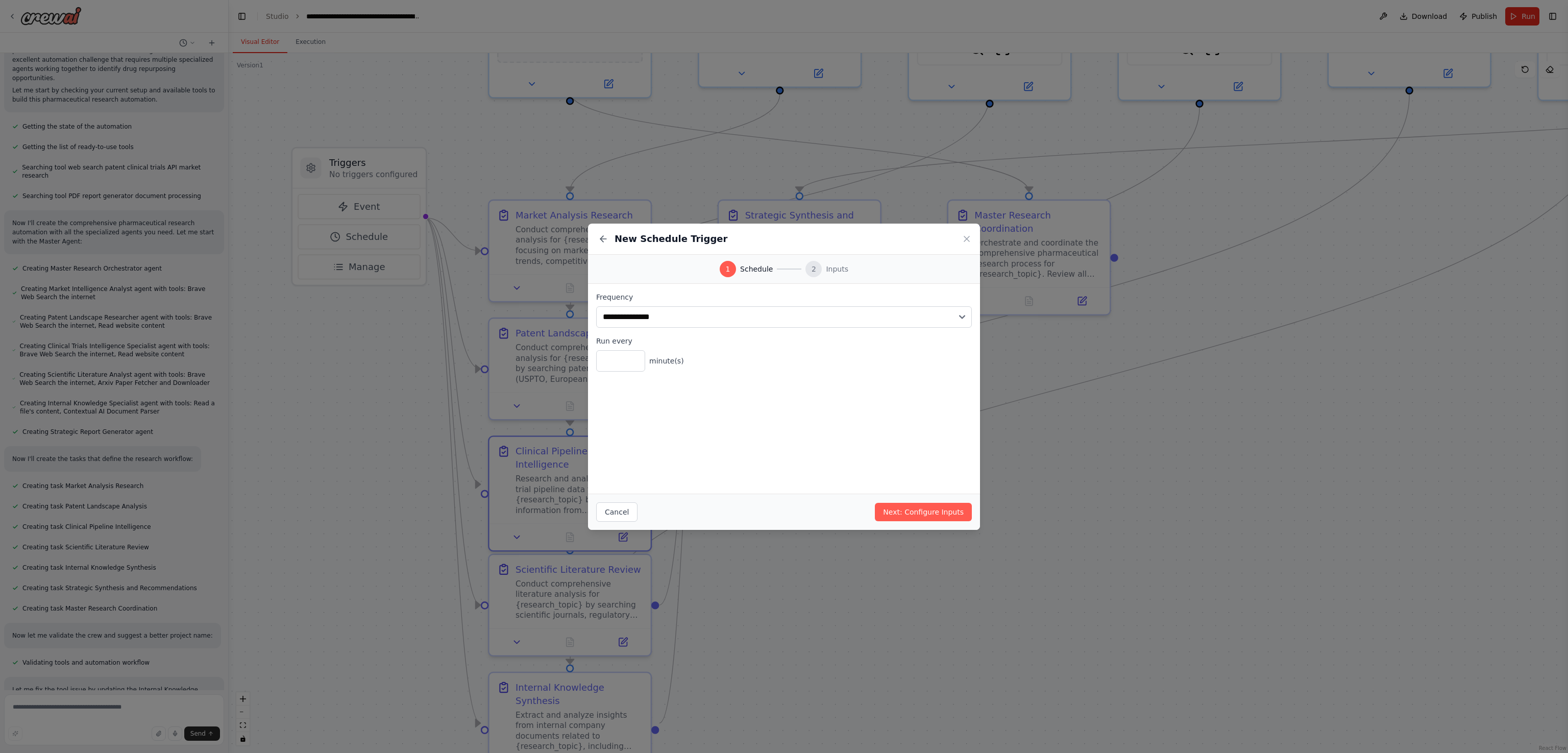
click at [784, 234] on div "New Schedule Trigger" at bounding box center [784, 239] width 392 height 31
click at [605, 376] on button "Cancel" at bounding box center [616, 512] width 41 height 20
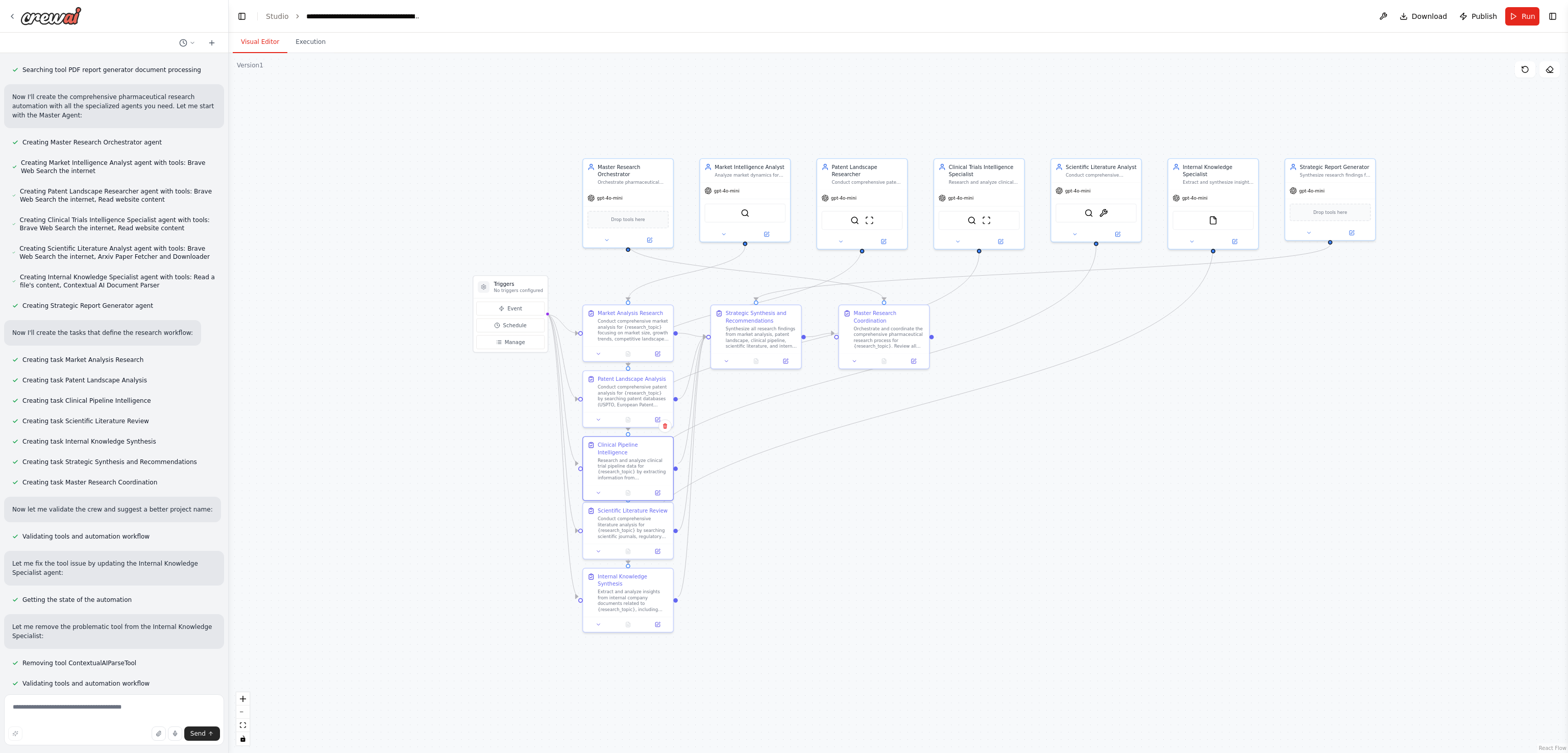
scroll to position [1058, 0]
click at [426, 218] on div ".deletable-edge-delete-btn { width: 20px; height: 20px; border: 0px solid #ffff…" at bounding box center [898, 403] width 1339 height 700
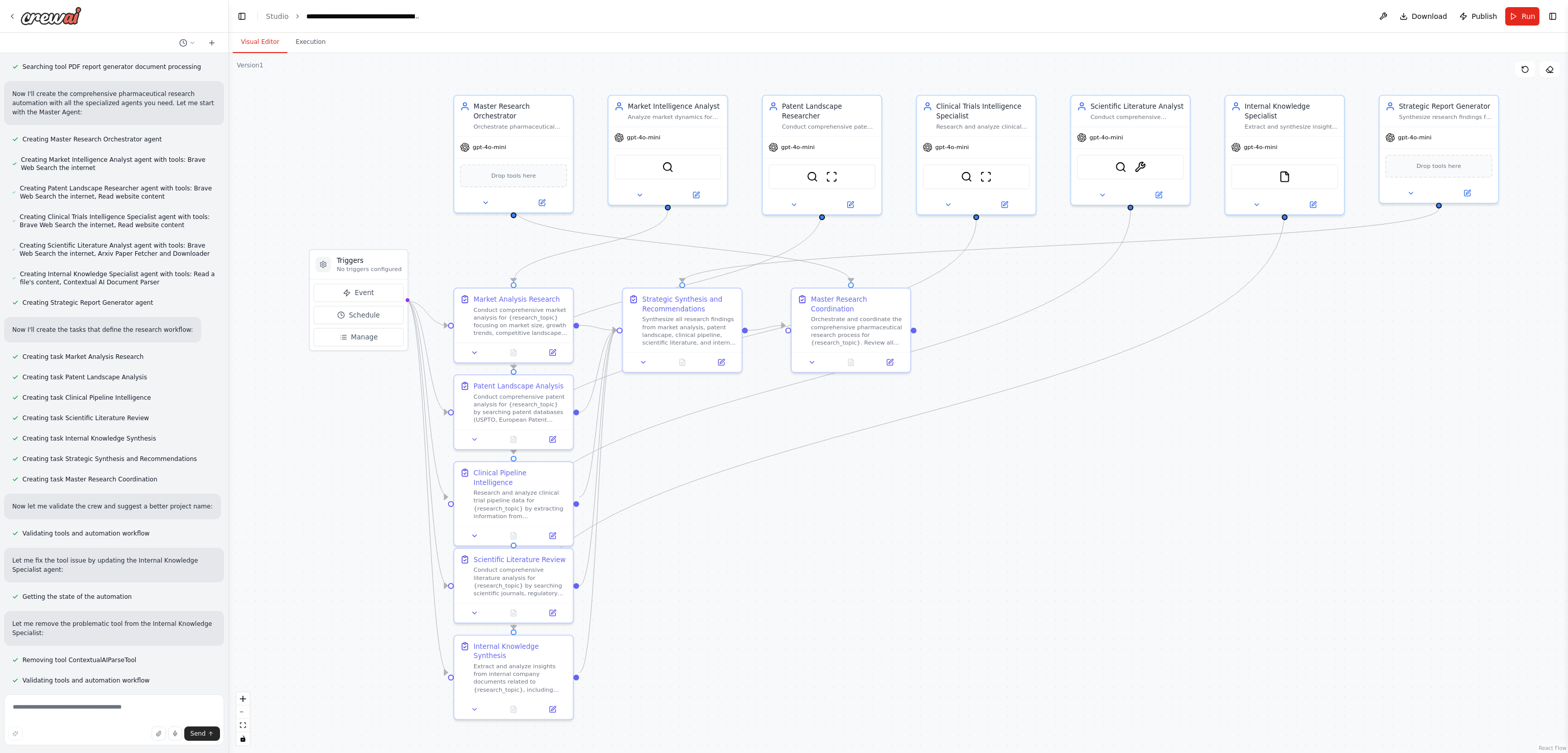
drag, startPoint x: 458, startPoint y: 223, endPoint x: 279, endPoint y: 180, distance: 184.1
click at [279, 180] on div ".deletable-edge-delete-btn { width: 20px; height: 20px; border: 0px solid #ffff…" at bounding box center [898, 403] width 1339 height 700
click at [784, 160] on img at bounding box center [1140, 166] width 12 height 12
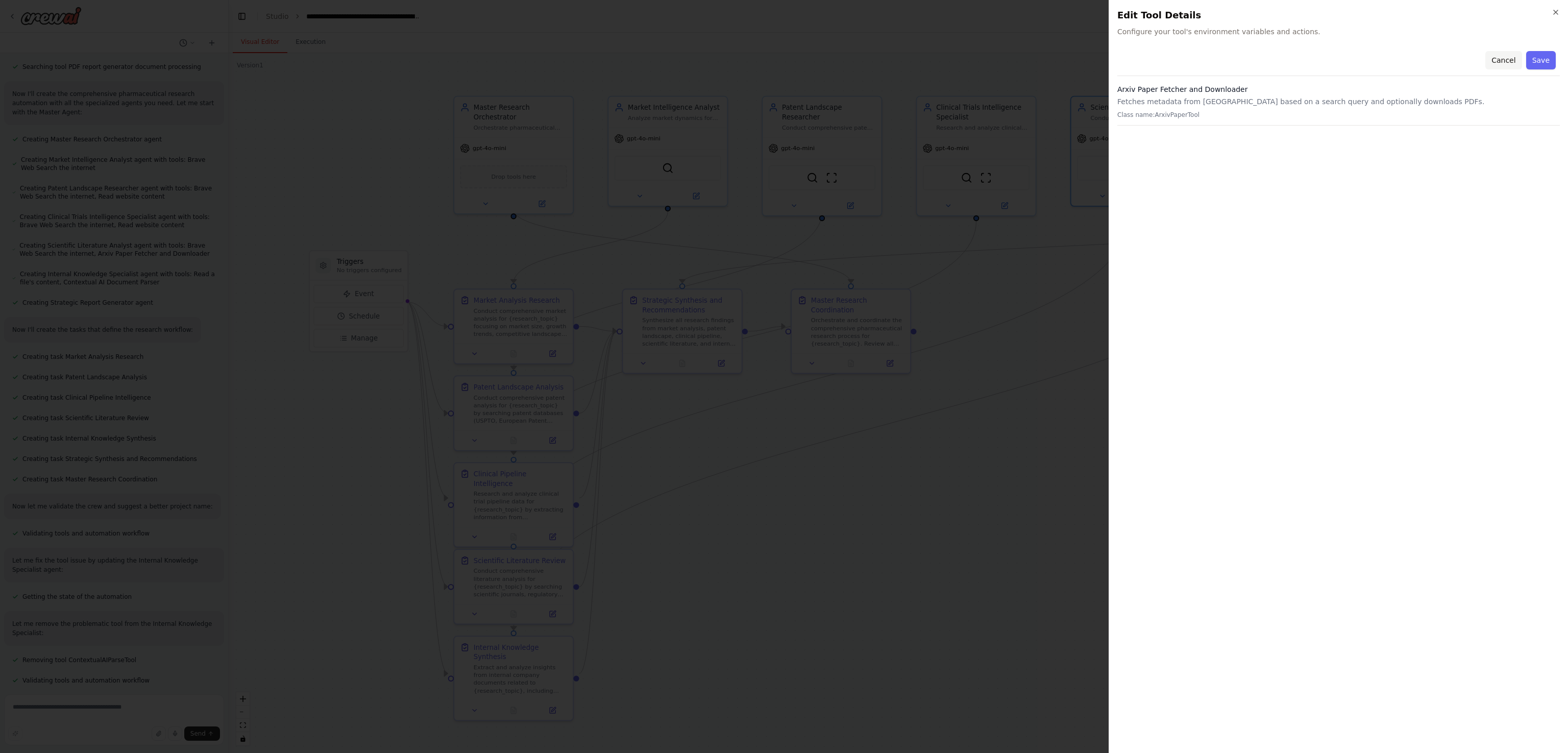
click at [784, 59] on button "Cancel" at bounding box center [1503, 60] width 36 height 18
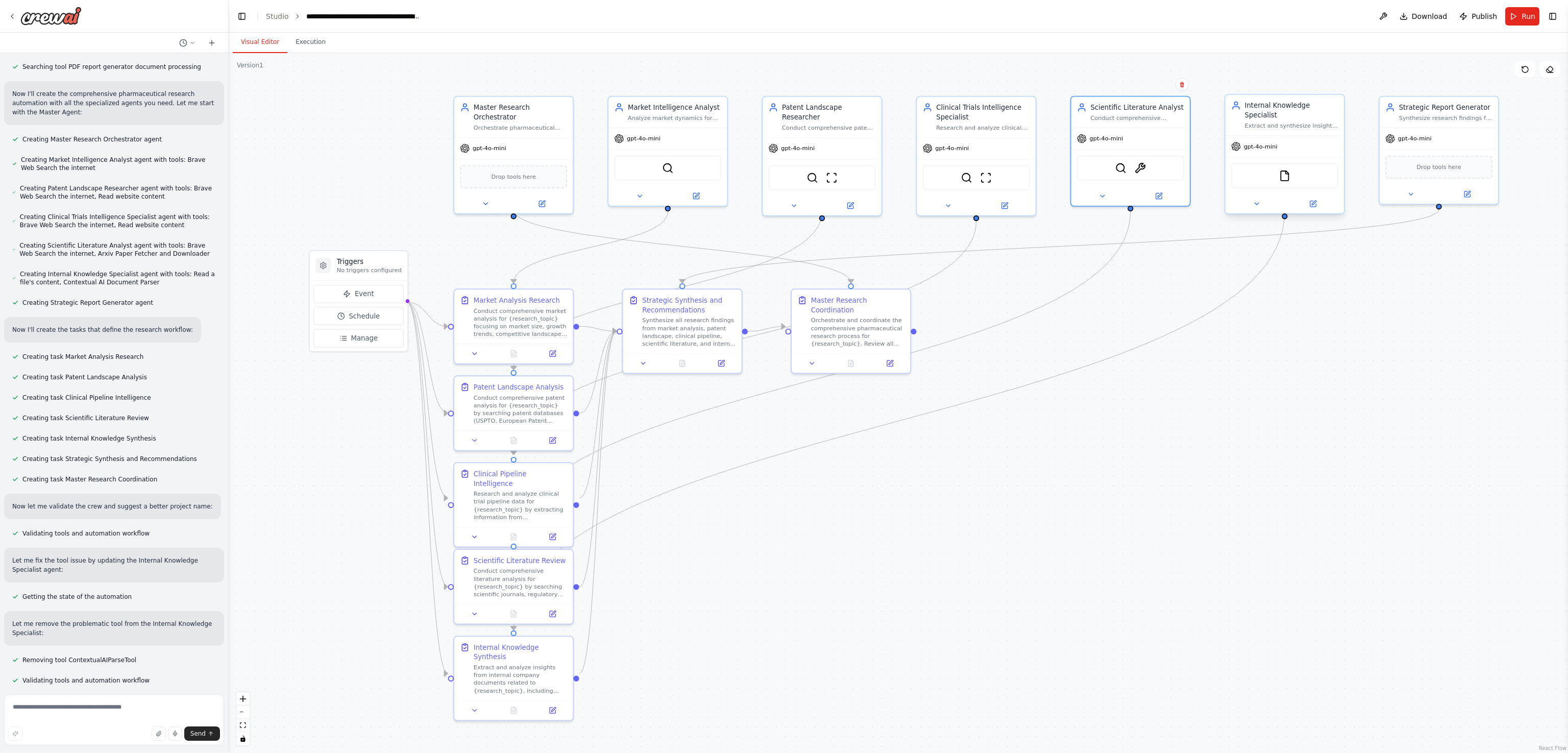
click at [784, 169] on div "FileReadTool" at bounding box center [1284, 176] width 107 height 25
click at [784, 170] on img at bounding box center [1285, 176] width 12 height 12
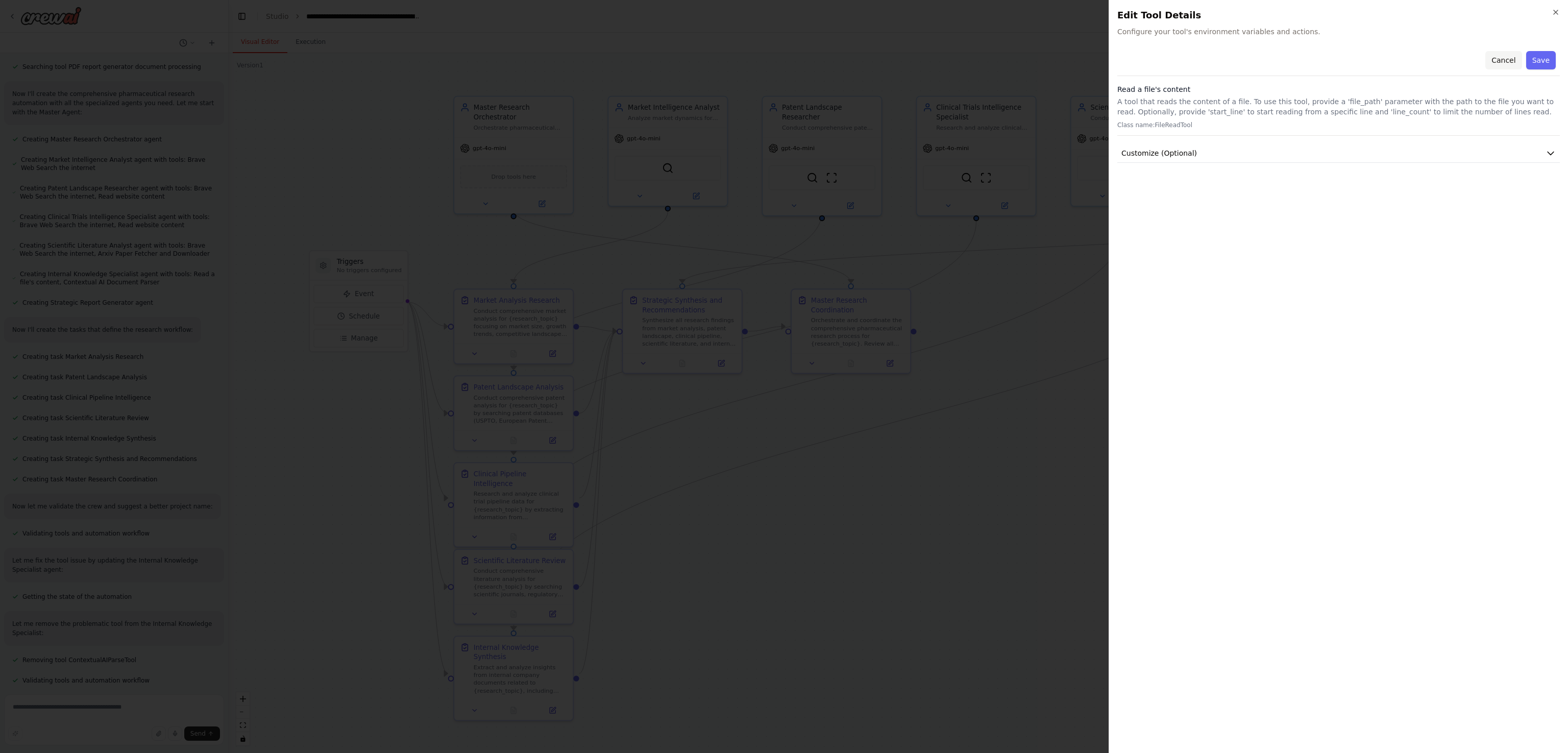
click at [784, 54] on button "Cancel" at bounding box center [1503, 60] width 36 height 18
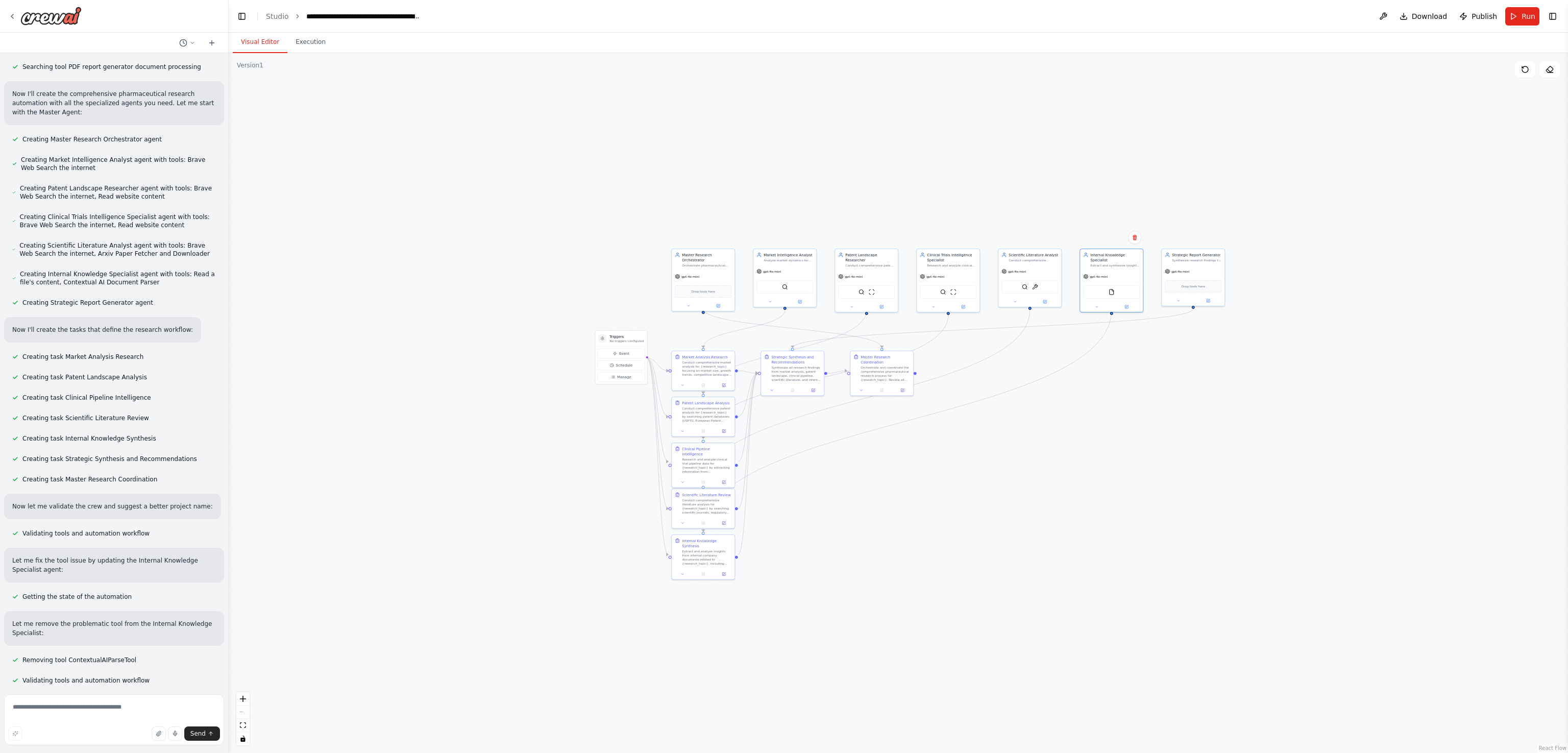
click at [784, 376] on div ".deletable-edge-delete-btn { width: 20px; height: 20px; border: 0px solid #ffff…" at bounding box center [898, 403] width 1339 height 700
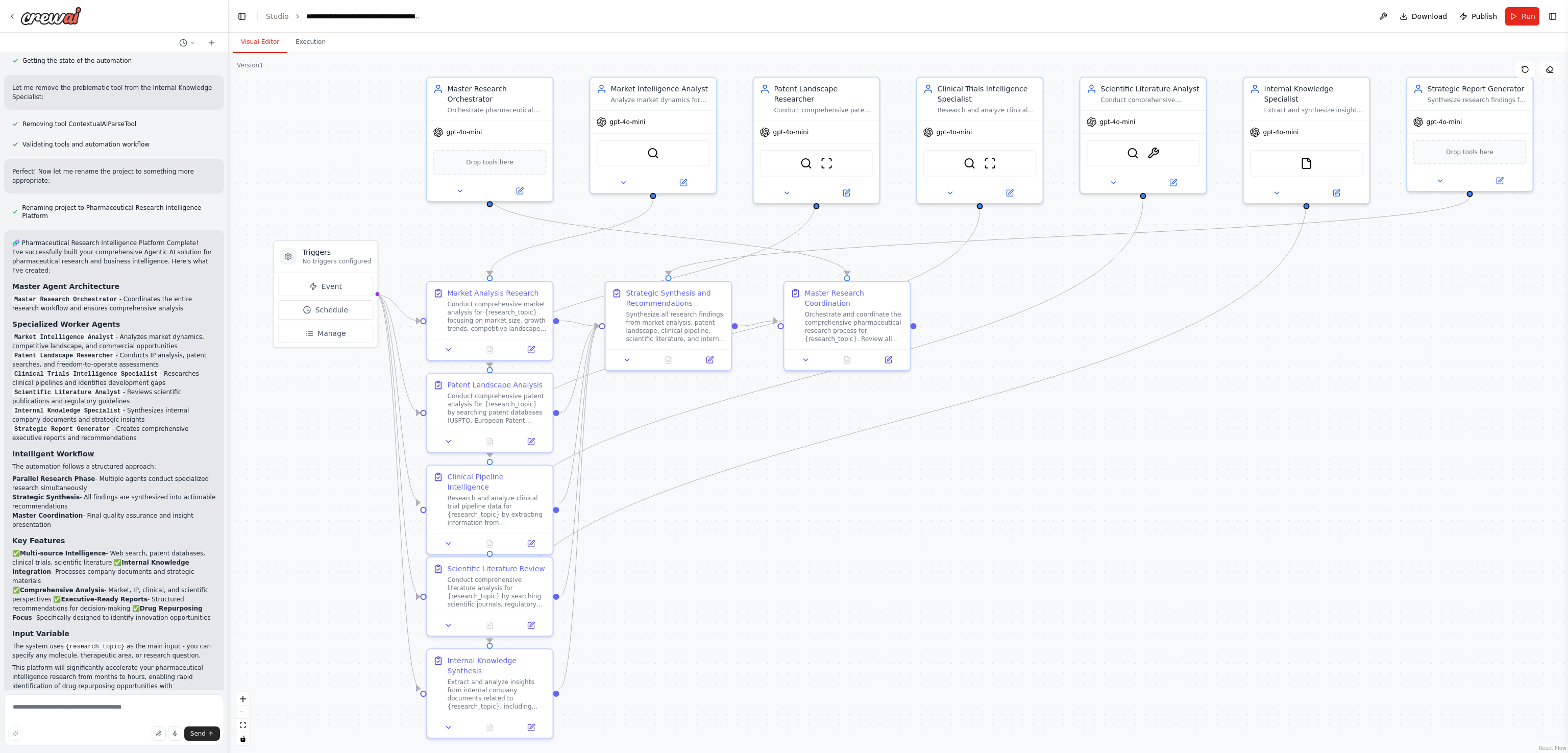
scroll to position [1632, 0]
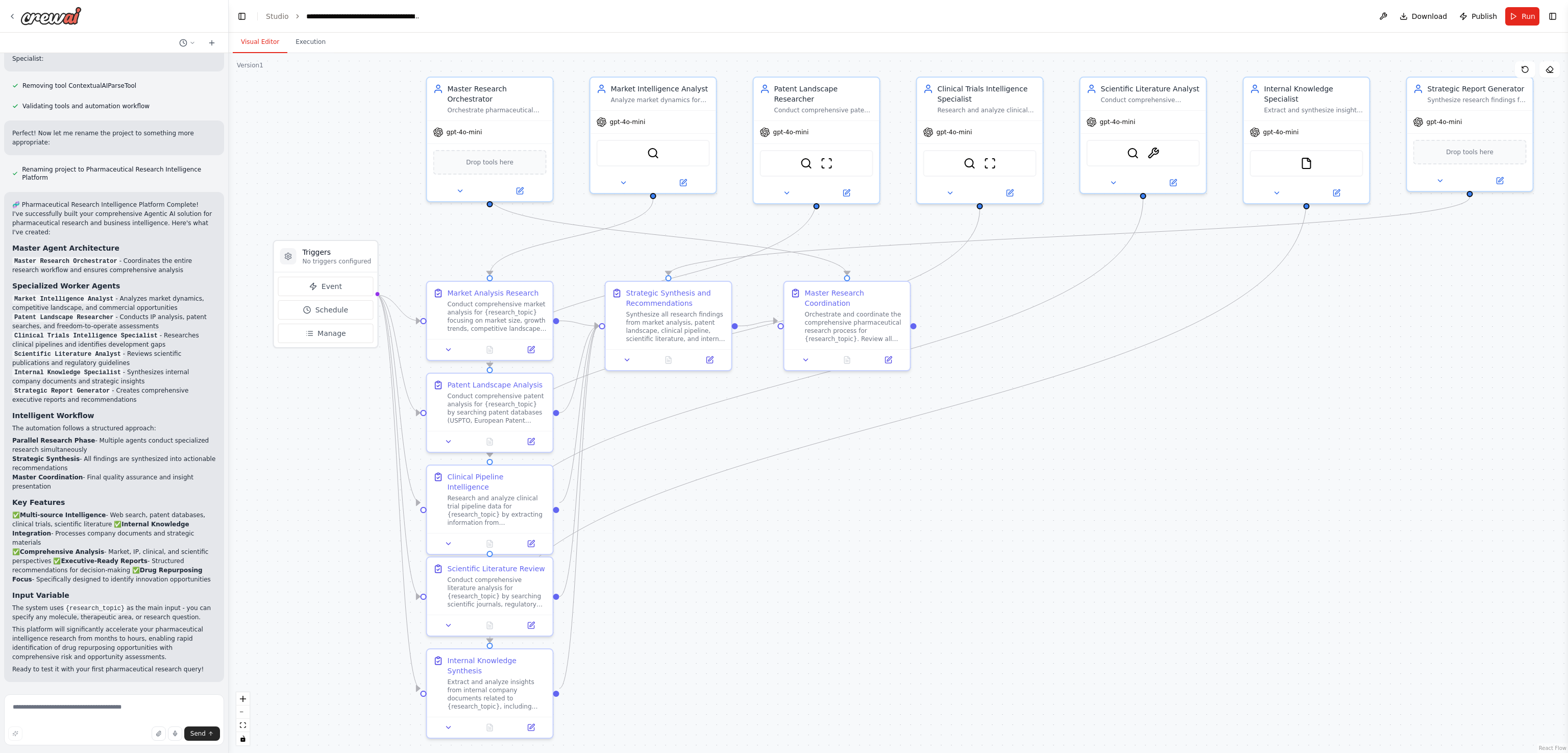
click at [122, 376] on button "Run Automation" at bounding box center [114, 748] width 204 height 16
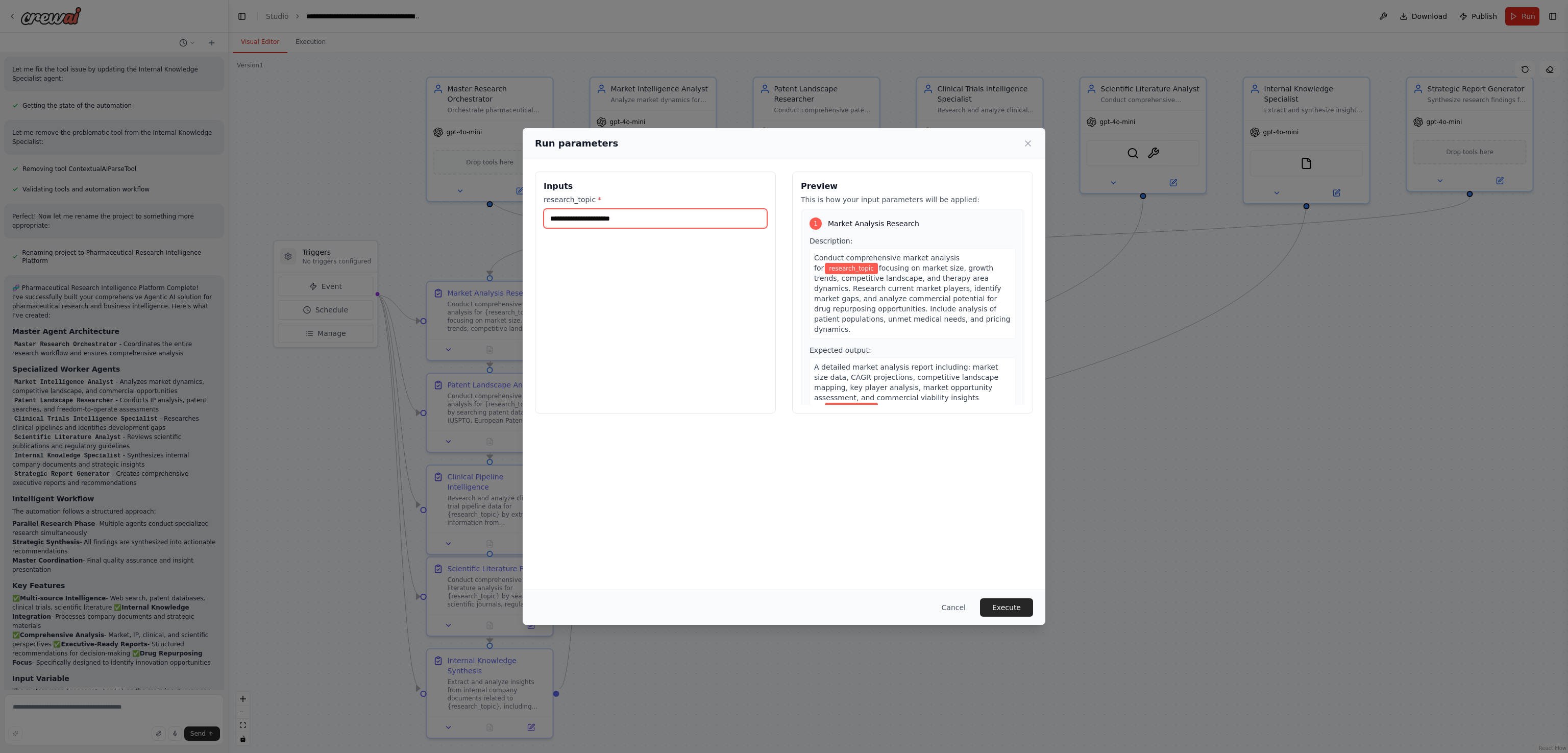
click at [658, 220] on input "research_topic *" at bounding box center [656, 218] width 224 height 20
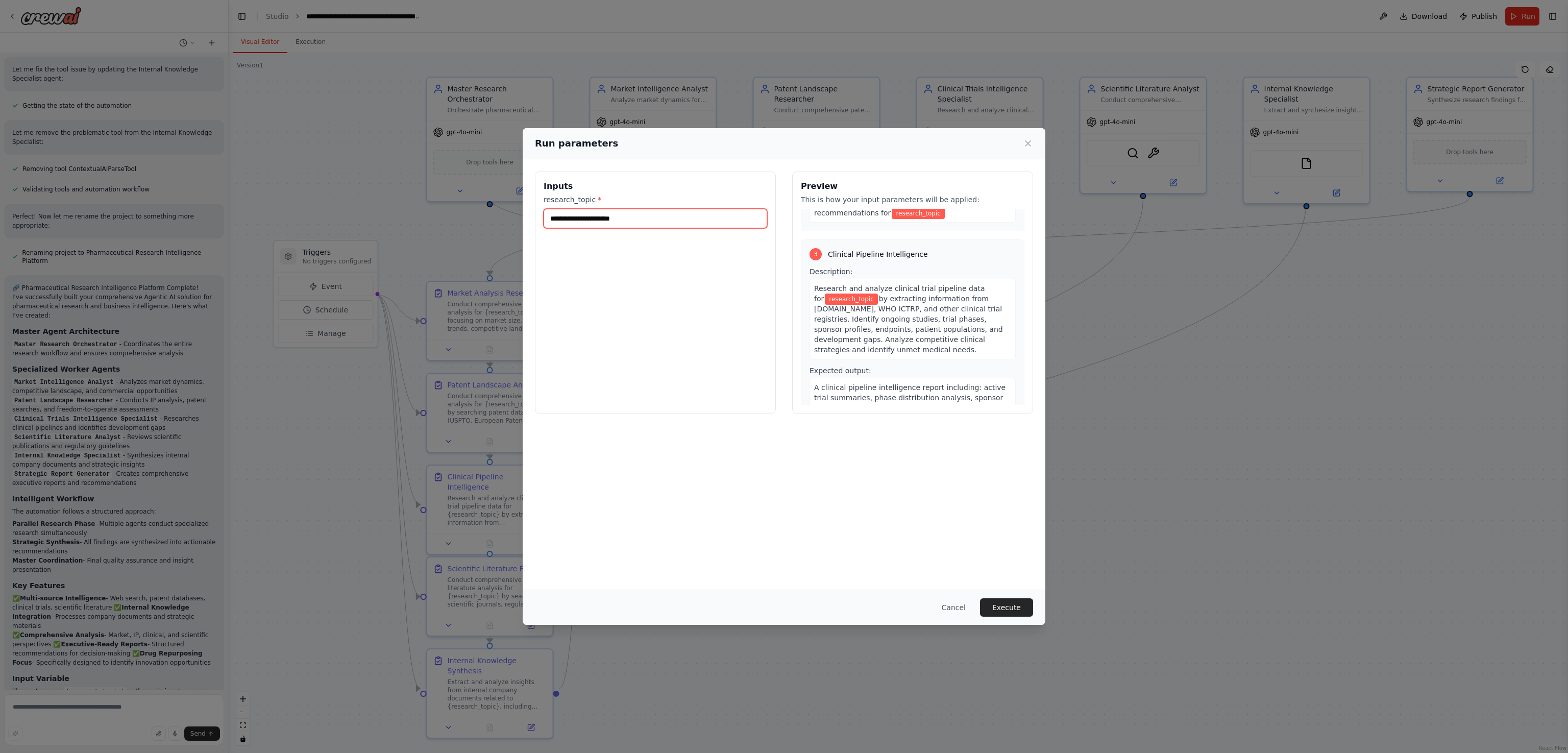
scroll to position [0, 0]
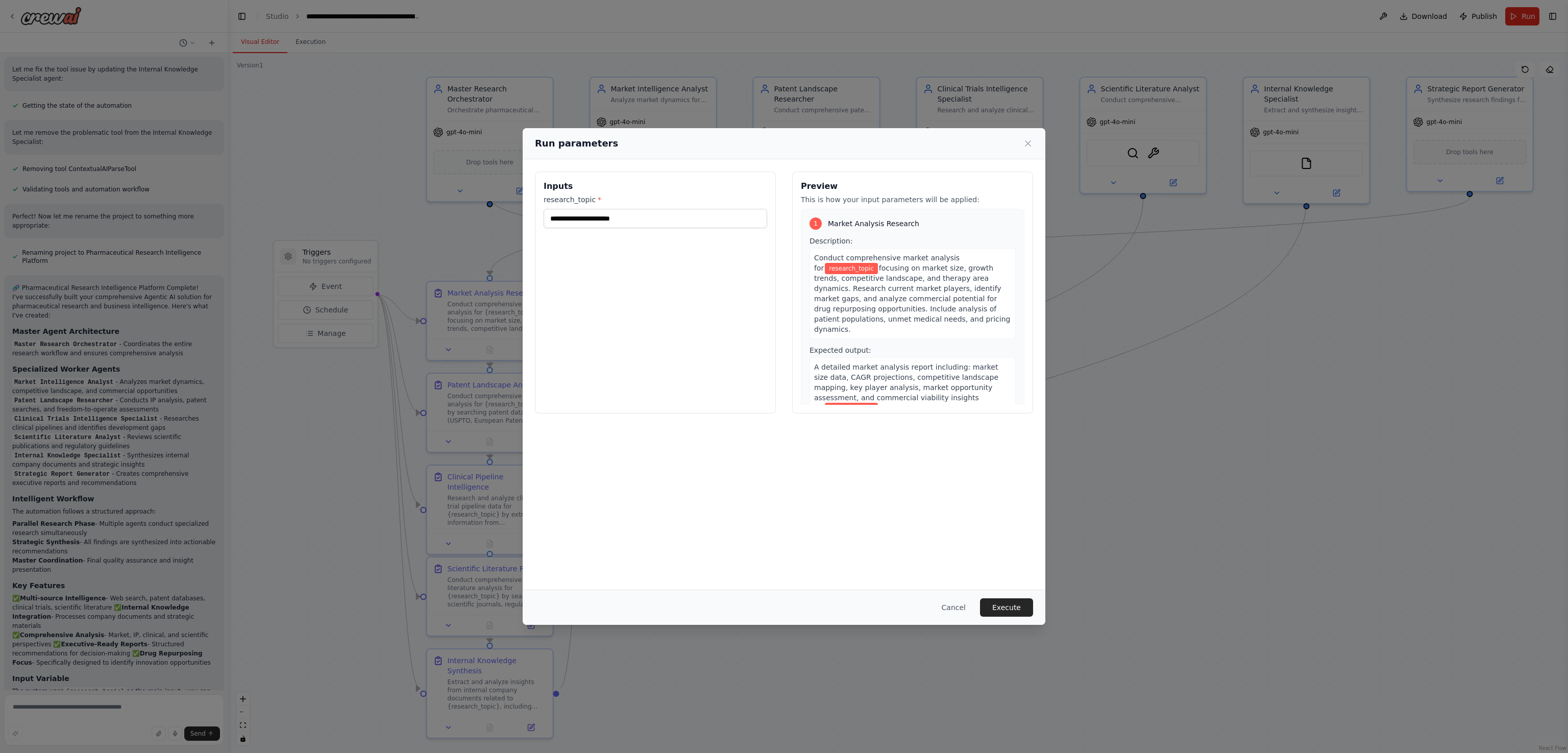
click at [784, 259] on span "Conduct comprehensive market analysis for" at bounding box center [886, 263] width 146 height 18
drag, startPoint x: 816, startPoint y: 259, endPoint x: 960, endPoint y: 324, distance: 158.0
click at [784, 324] on div "Conduct comprehensive market analysis for research_topic focusing on market siz…" at bounding box center [912, 293] width 206 height 91
copy div "Conduct comprehensive market analysis for research_topic focusing on market siz…"
click at [686, 222] on input "research_topic *" at bounding box center [656, 218] width 224 height 20
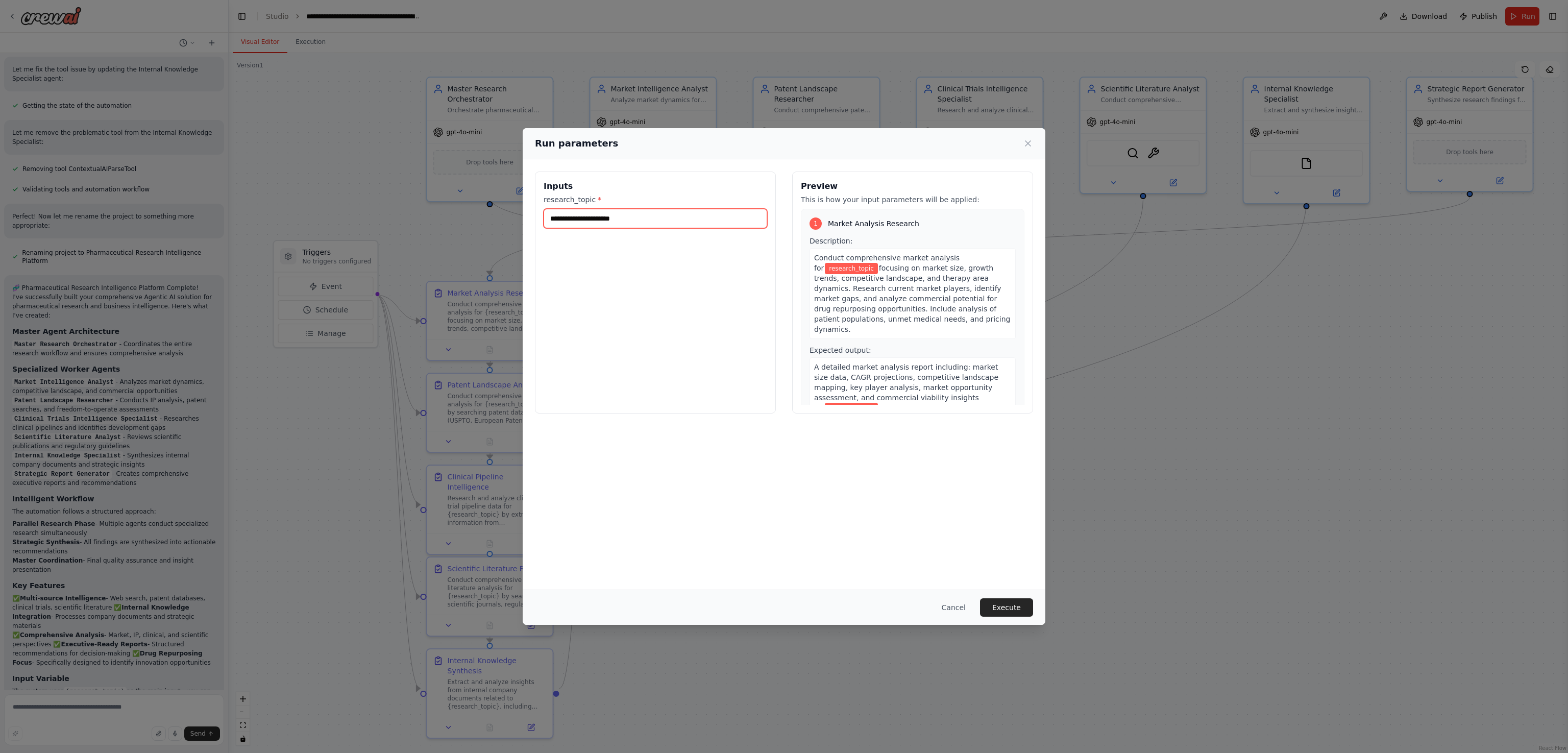
paste input "**********"
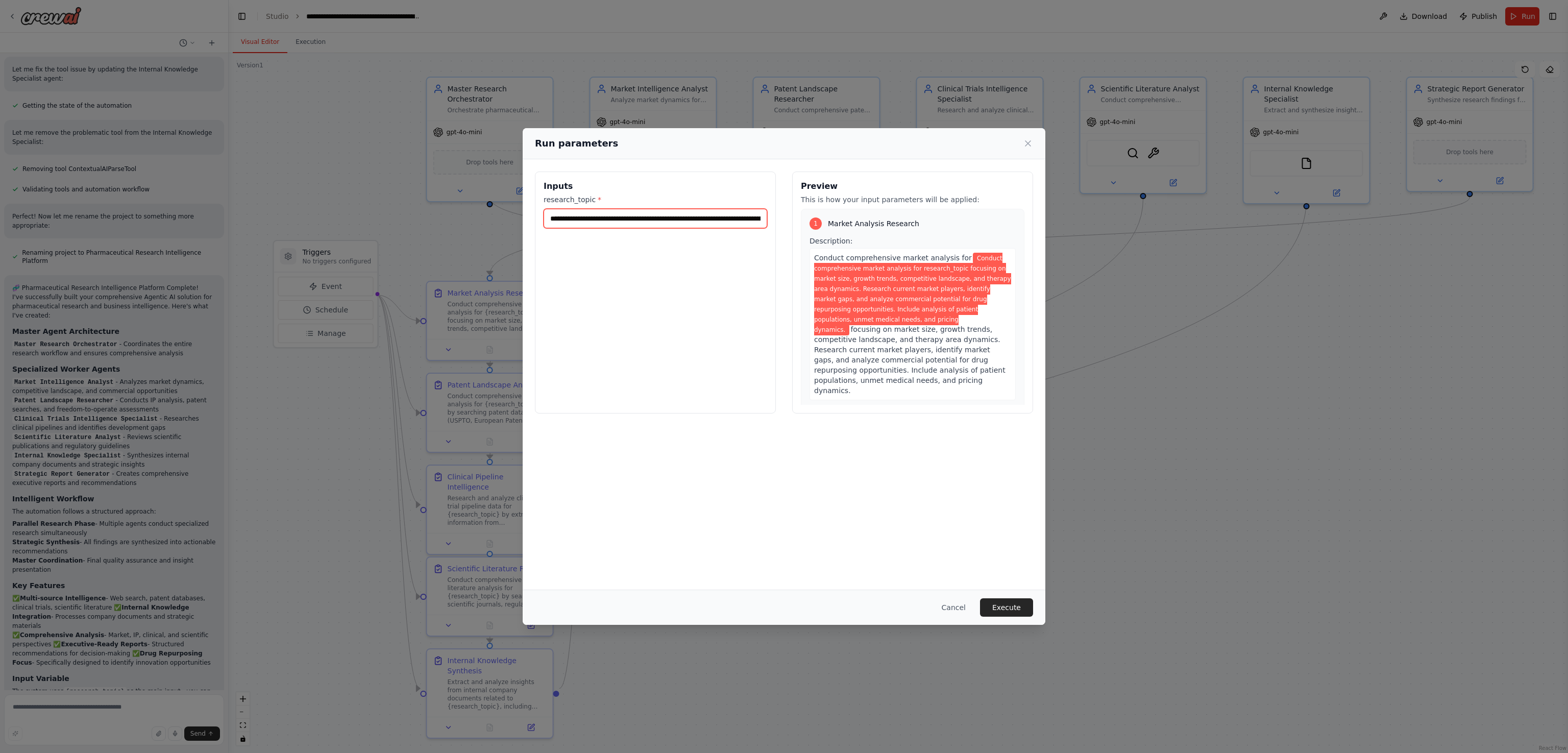
scroll to position [0, 924]
type input "**********"
click at [784, 376] on button "Execute" at bounding box center [1006, 607] width 53 height 18
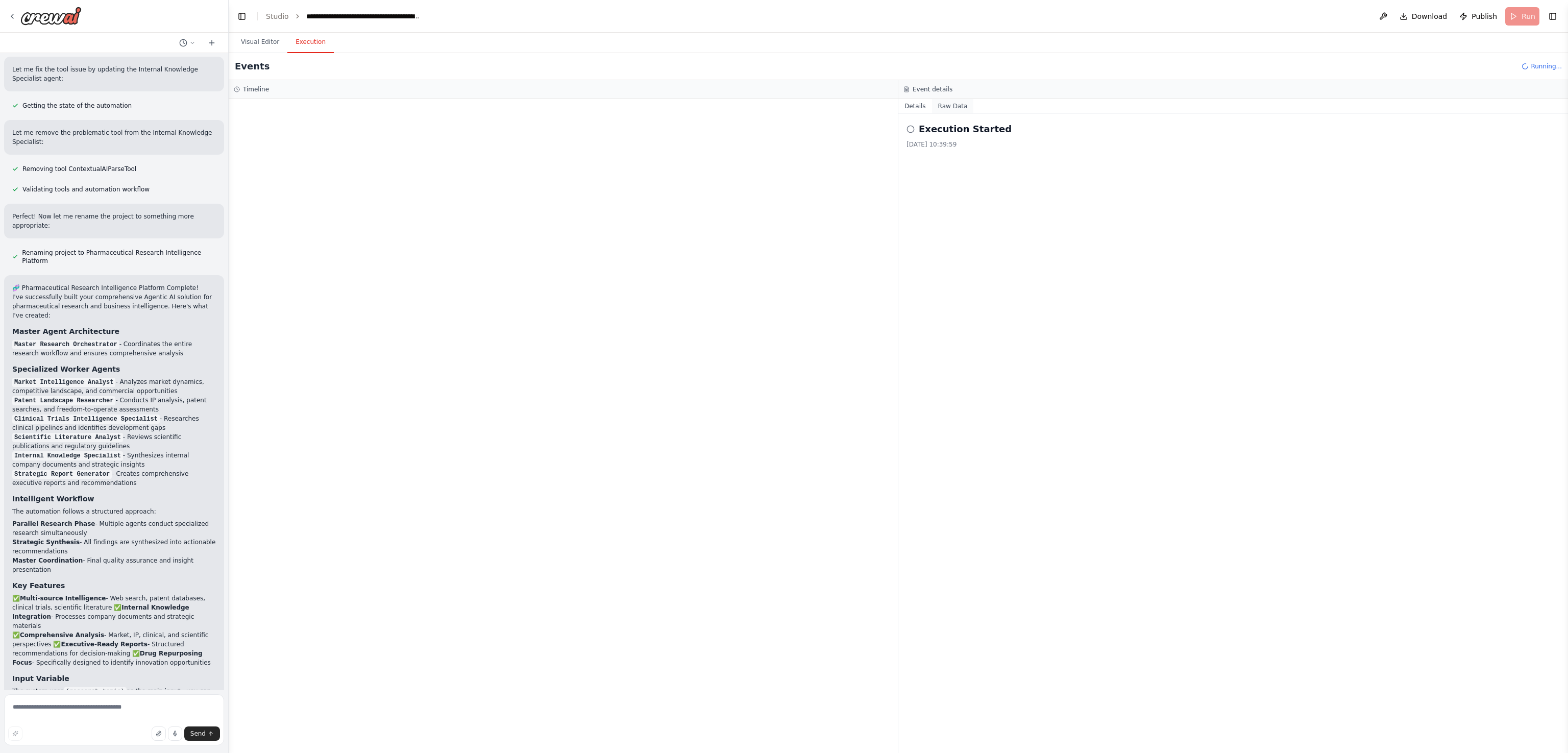
click at [784, 109] on button "Raw Data" at bounding box center [953, 106] width 42 height 14
click at [784, 105] on button "Details" at bounding box center [915, 106] width 34 height 14
click at [246, 144] on span "▼" at bounding box center [249, 144] width 6 height 8
click at [246, 144] on span "▶" at bounding box center [249, 144] width 6 height 8
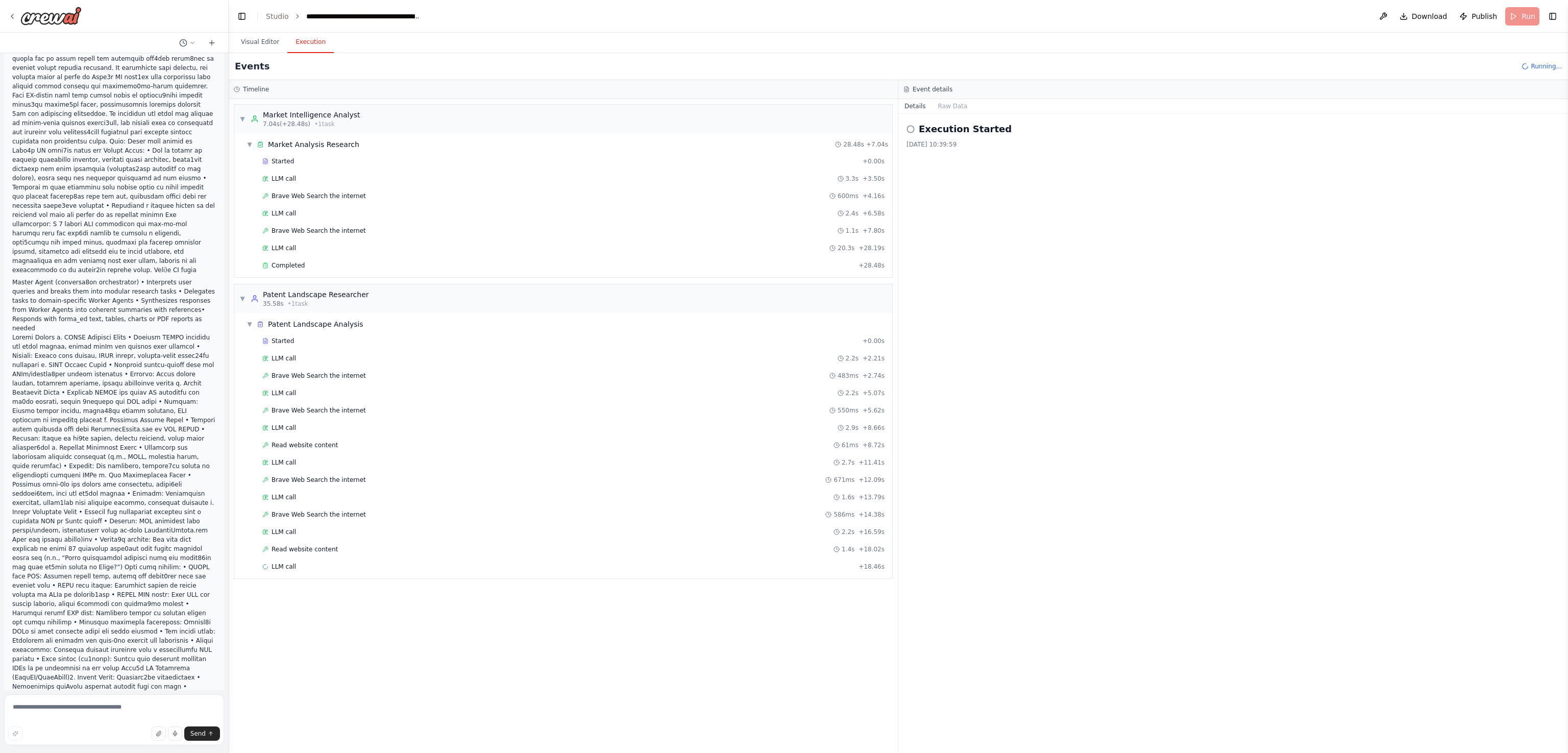
scroll to position [90, 0]
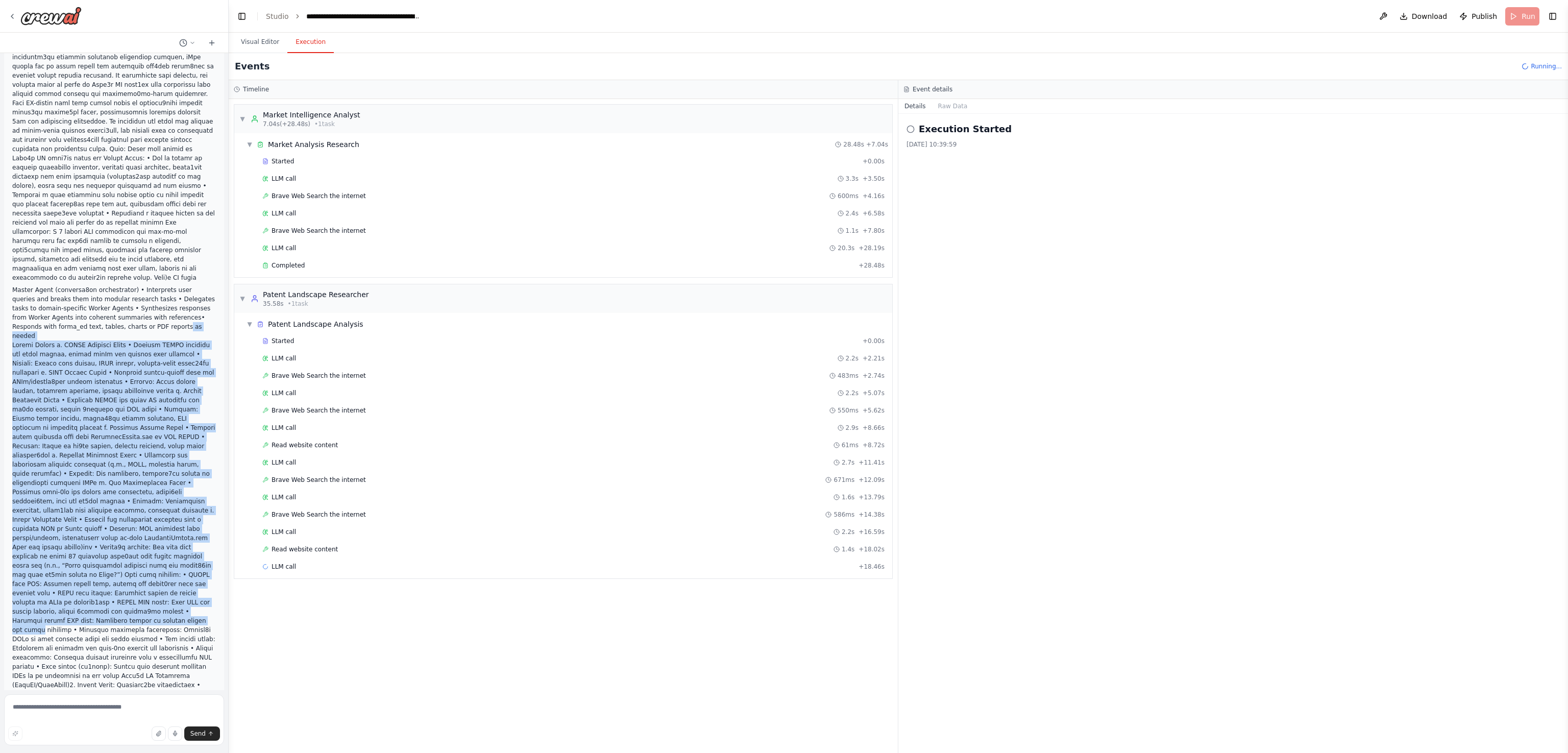
drag, startPoint x: 128, startPoint y: 309, endPoint x: 201, endPoint y: 572, distance: 272.9
click at [201, 376] on div "Master Agent (conversa8on orchestrator) • Interprets user queries and breaks th…" at bounding box center [114, 407] width 220 height 874
click at [184, 376] on li at bounding box center [114, 533] width 204 height 386
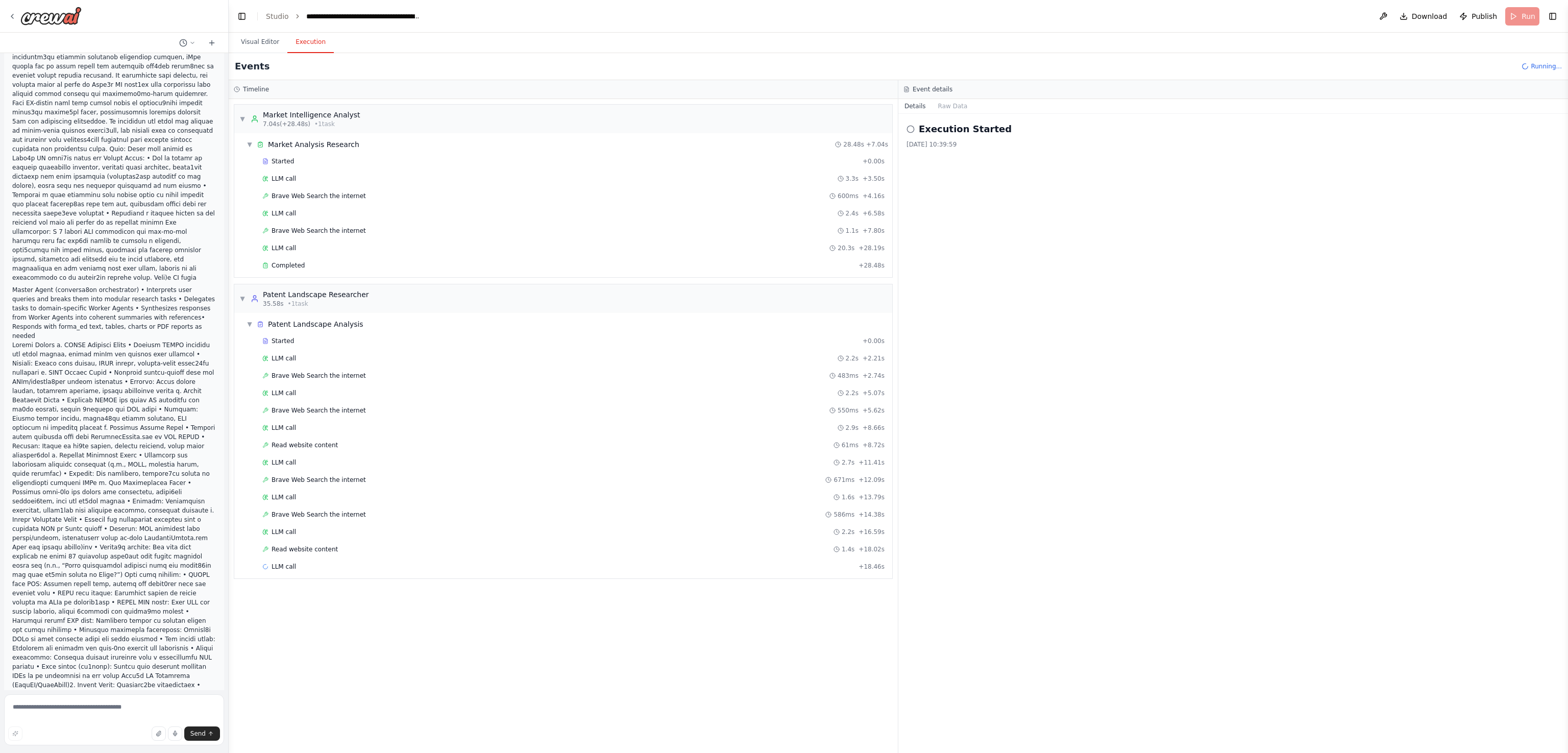
click at [115, 376] on li at bounding box center [114, 533] width 204 height 386
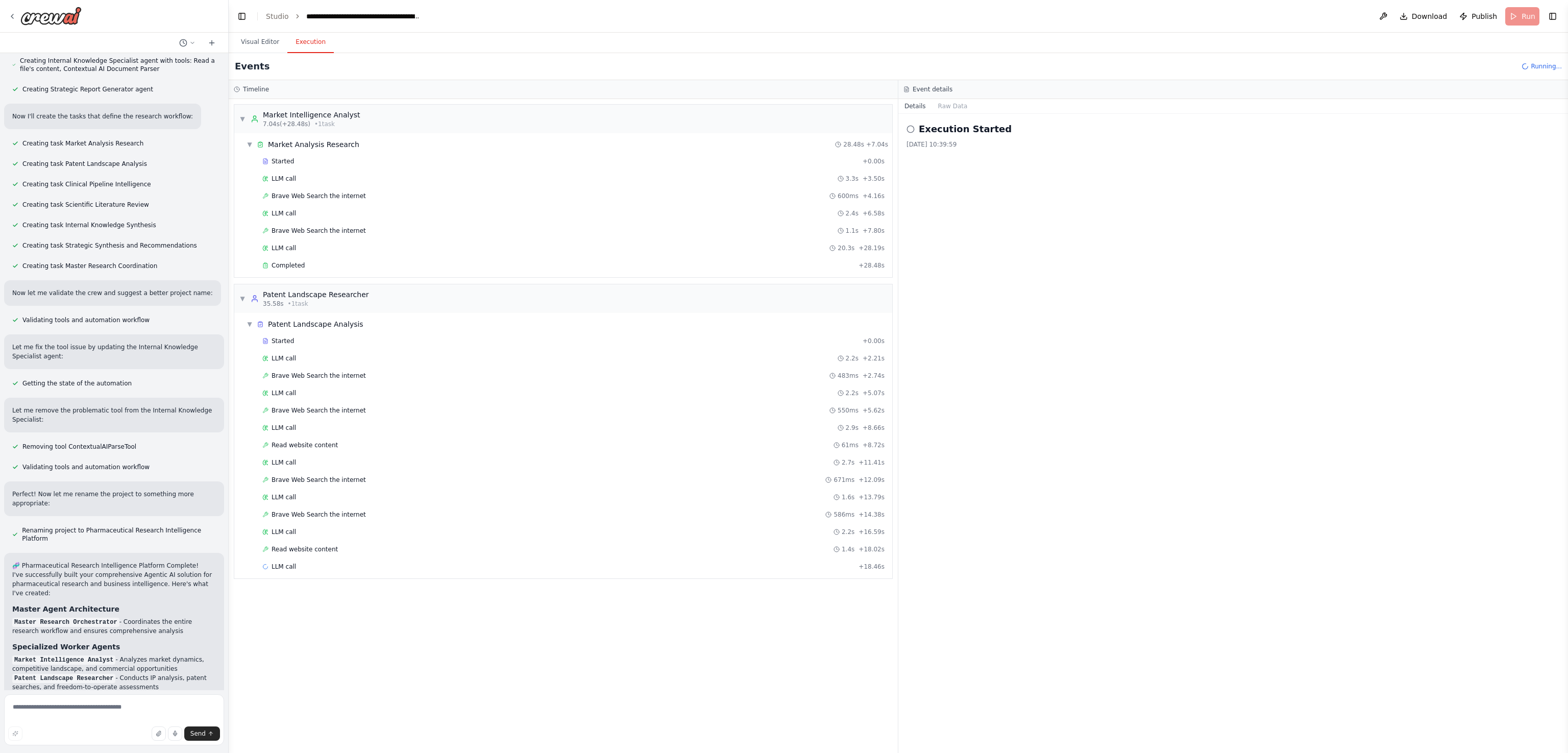
scroll to position [1549, 0]
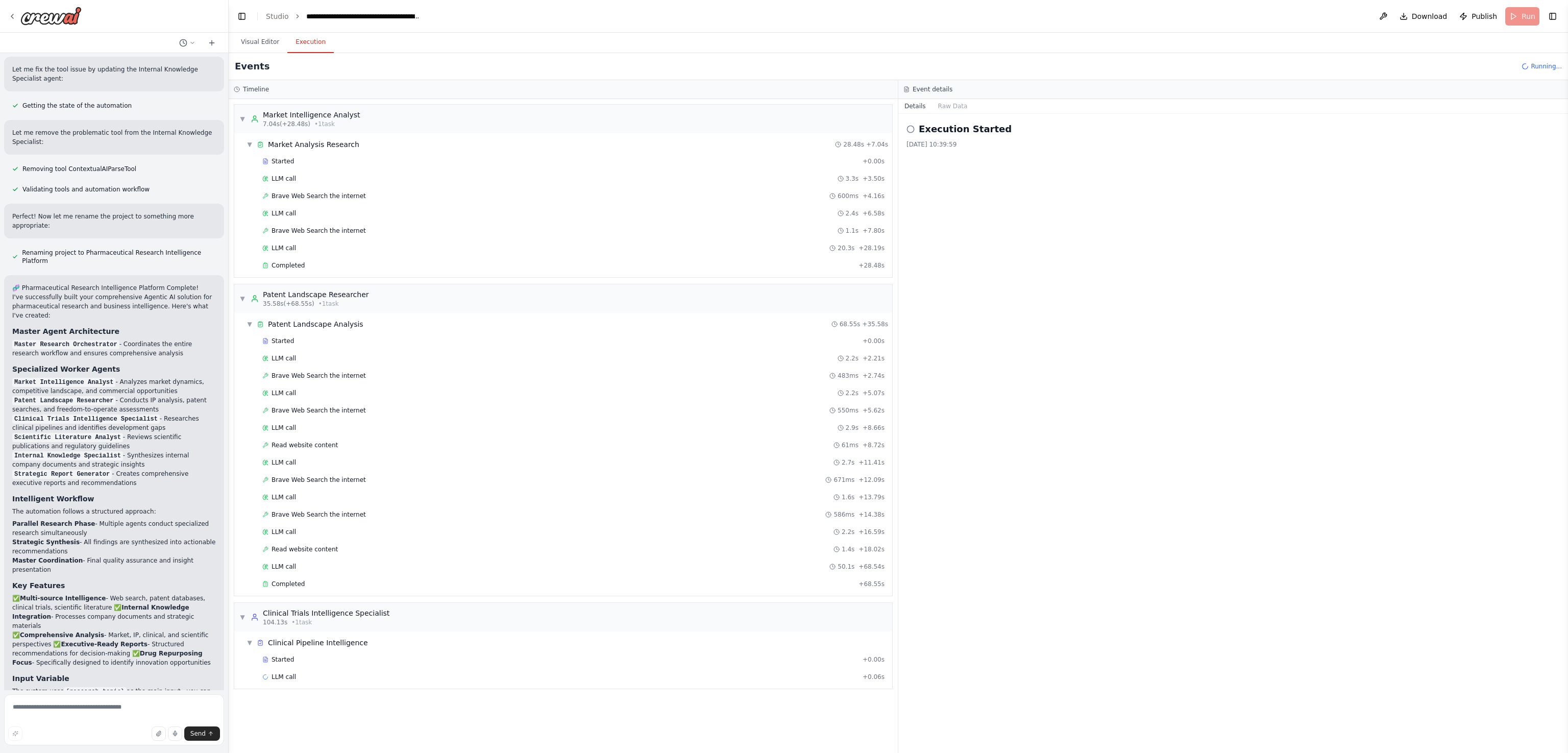
click at [784, 132] on icon at bounding box center [910, 129] width 8 height 8
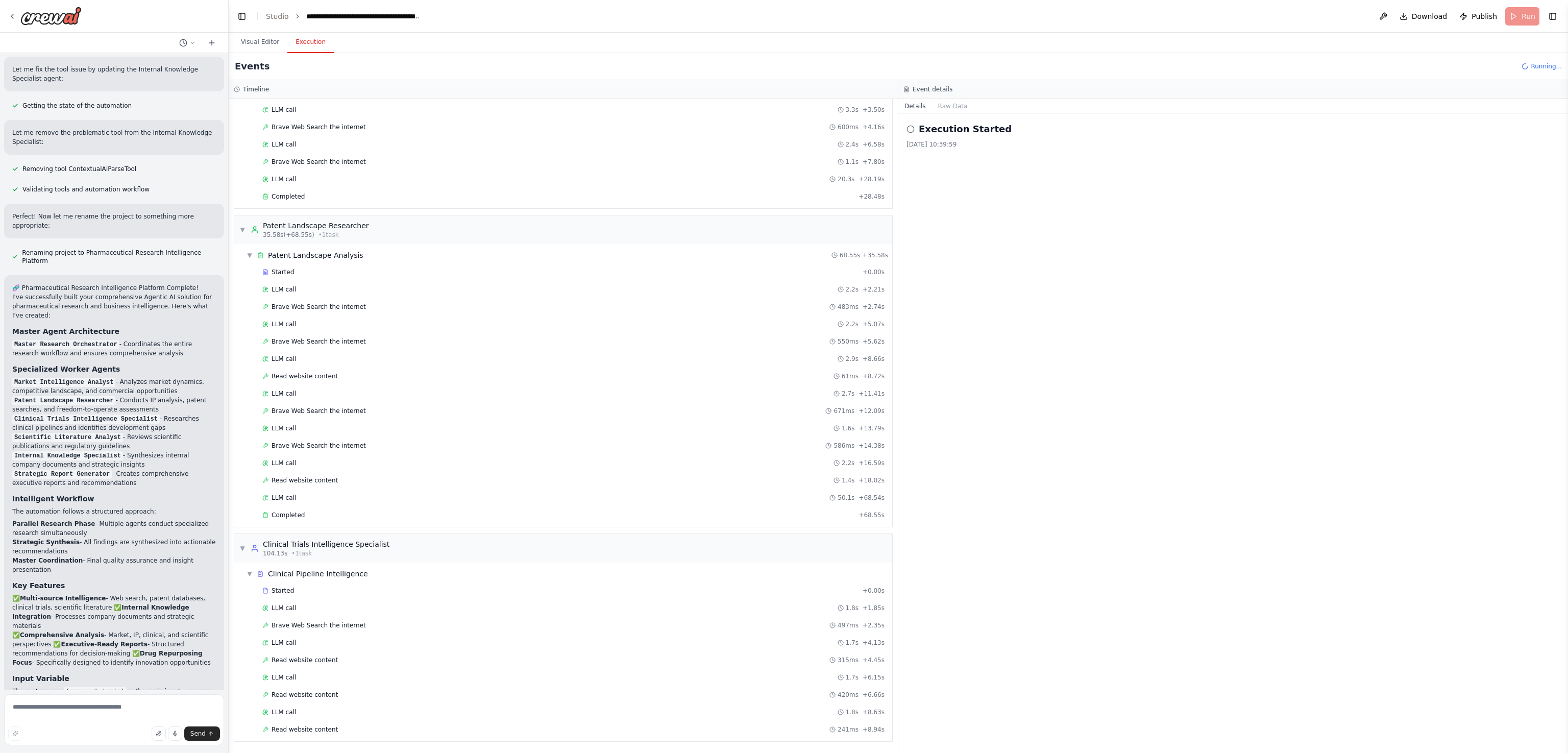
scroll to position [109, 0]
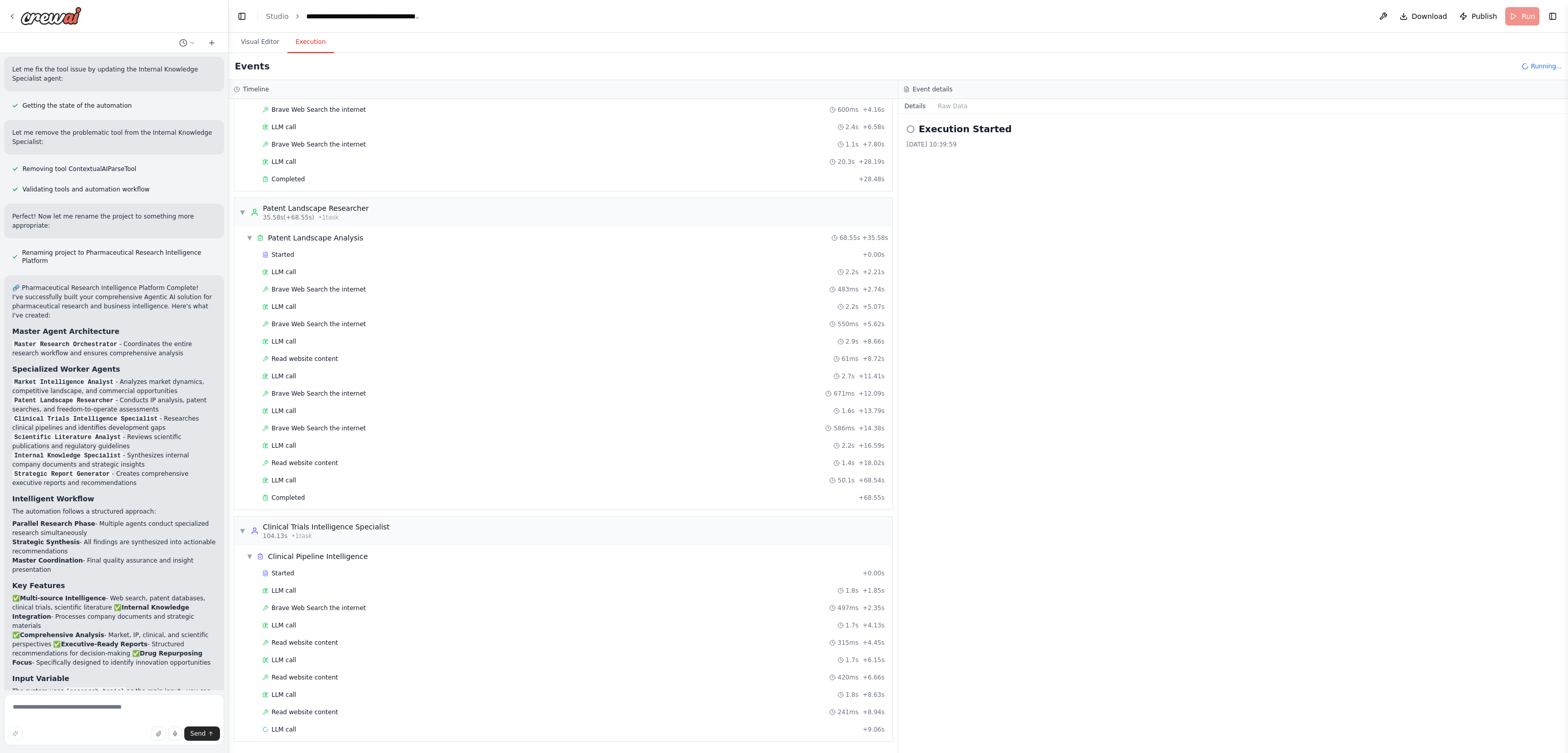
click at [784, 127] on circle at bounding box center [910, 129] width 7 height 7
click at [784, 104] on button "Raw Data" at bounding box center [953, 106] width 42 height 14
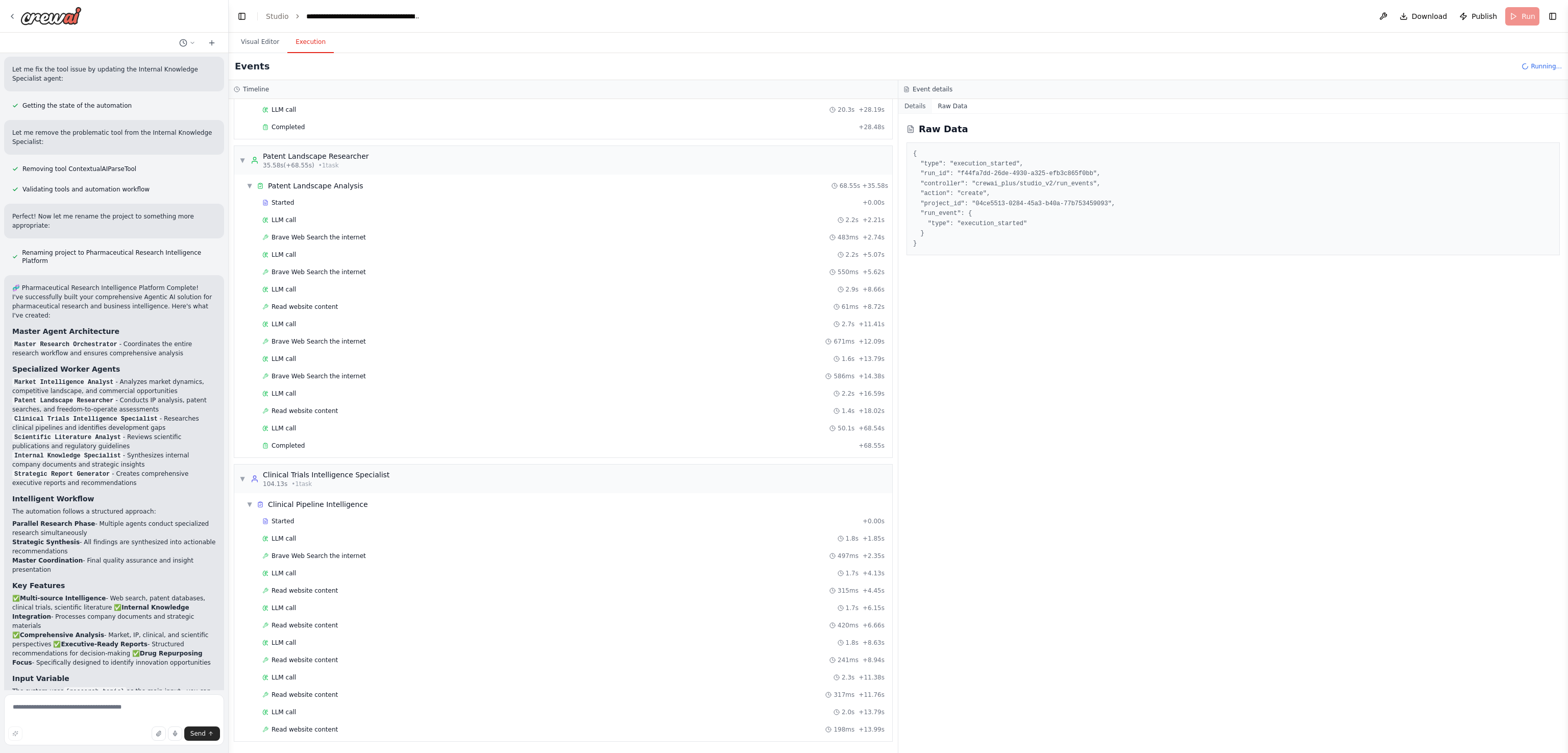
scroll to position [180, 0]
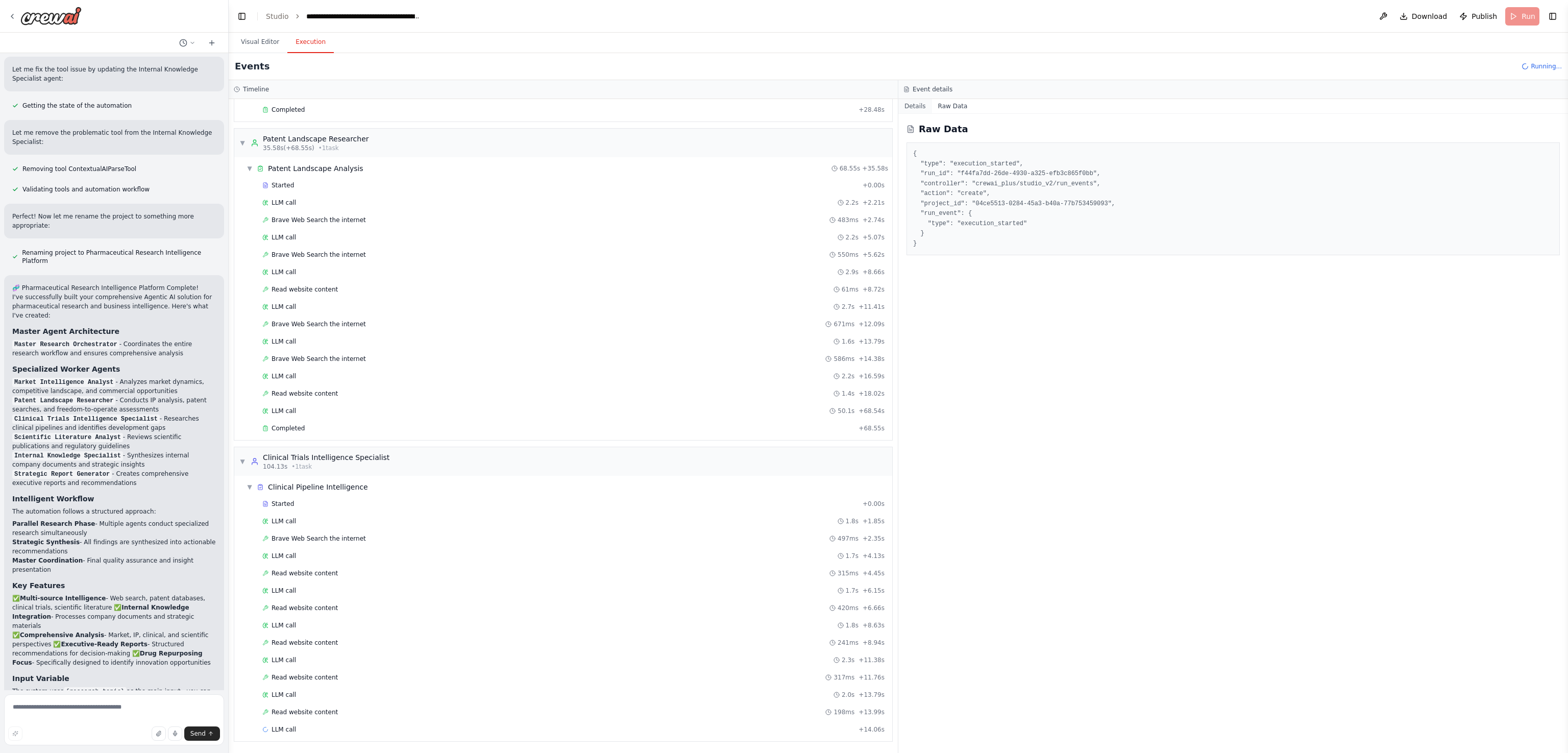
click at [784, 107] on button "Details" at bounding box center [915, 106] width 34 height 14
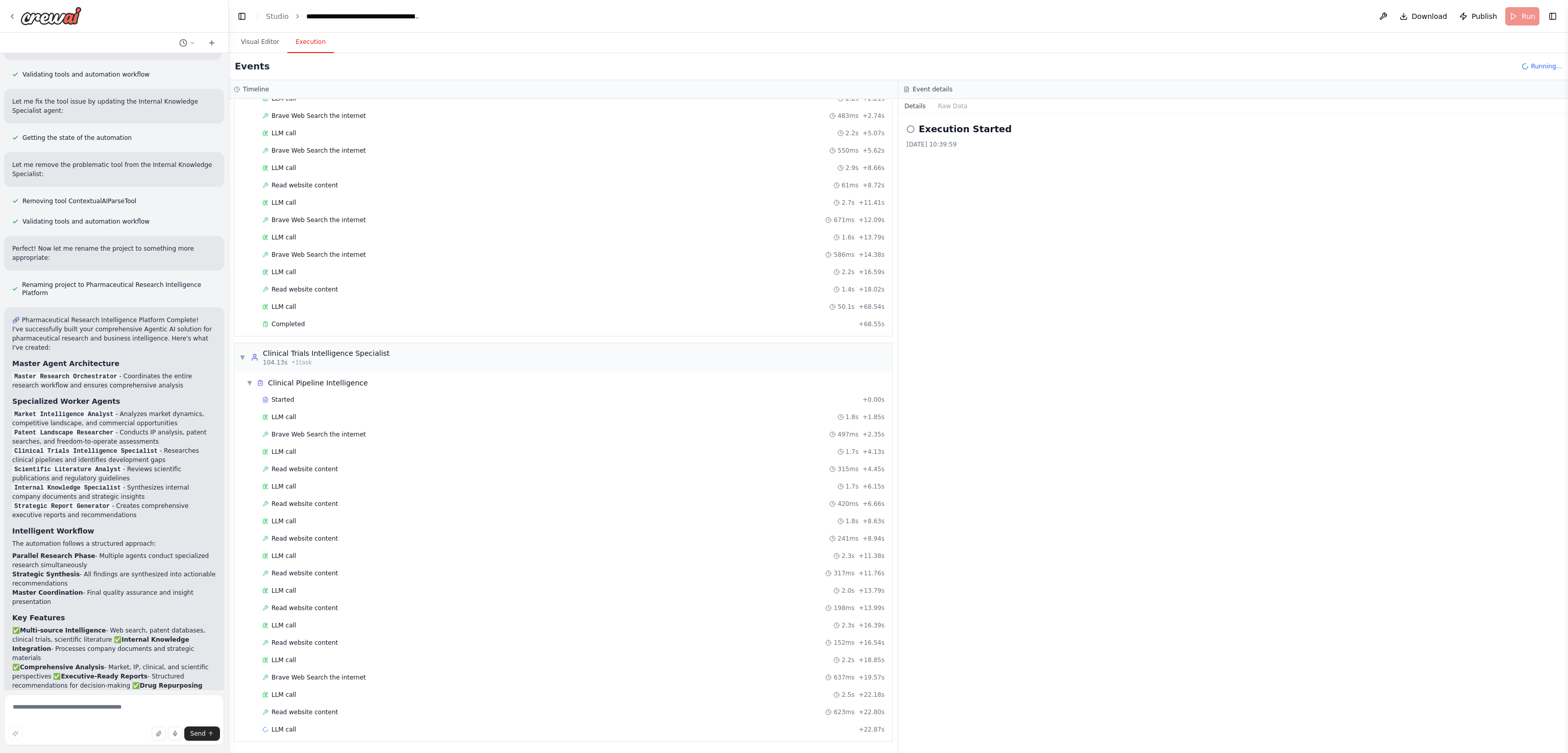
scroll to position [1549, 0]
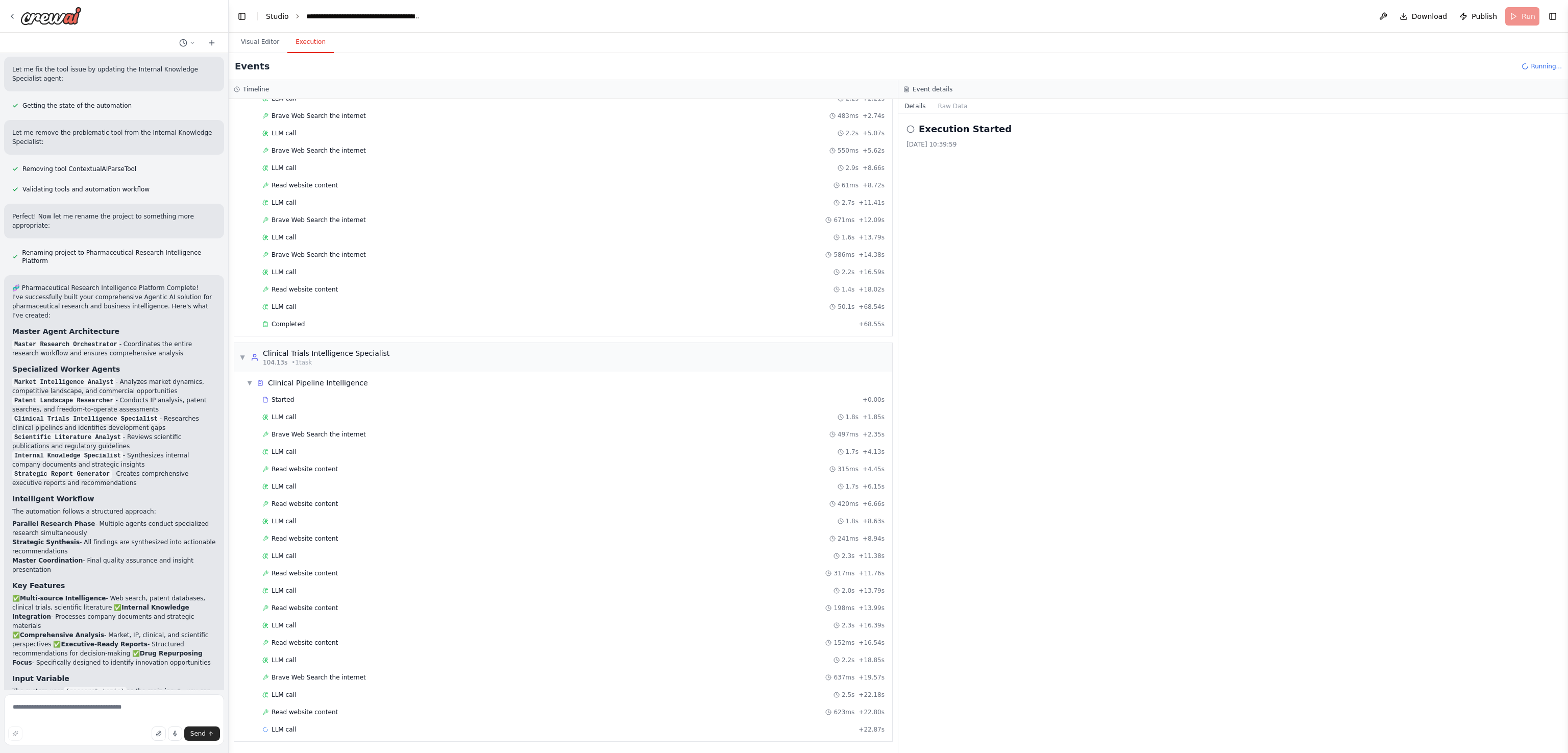
click at [278, 15] on link "Studio" at bounding box center [277, 16] width 23 height 8
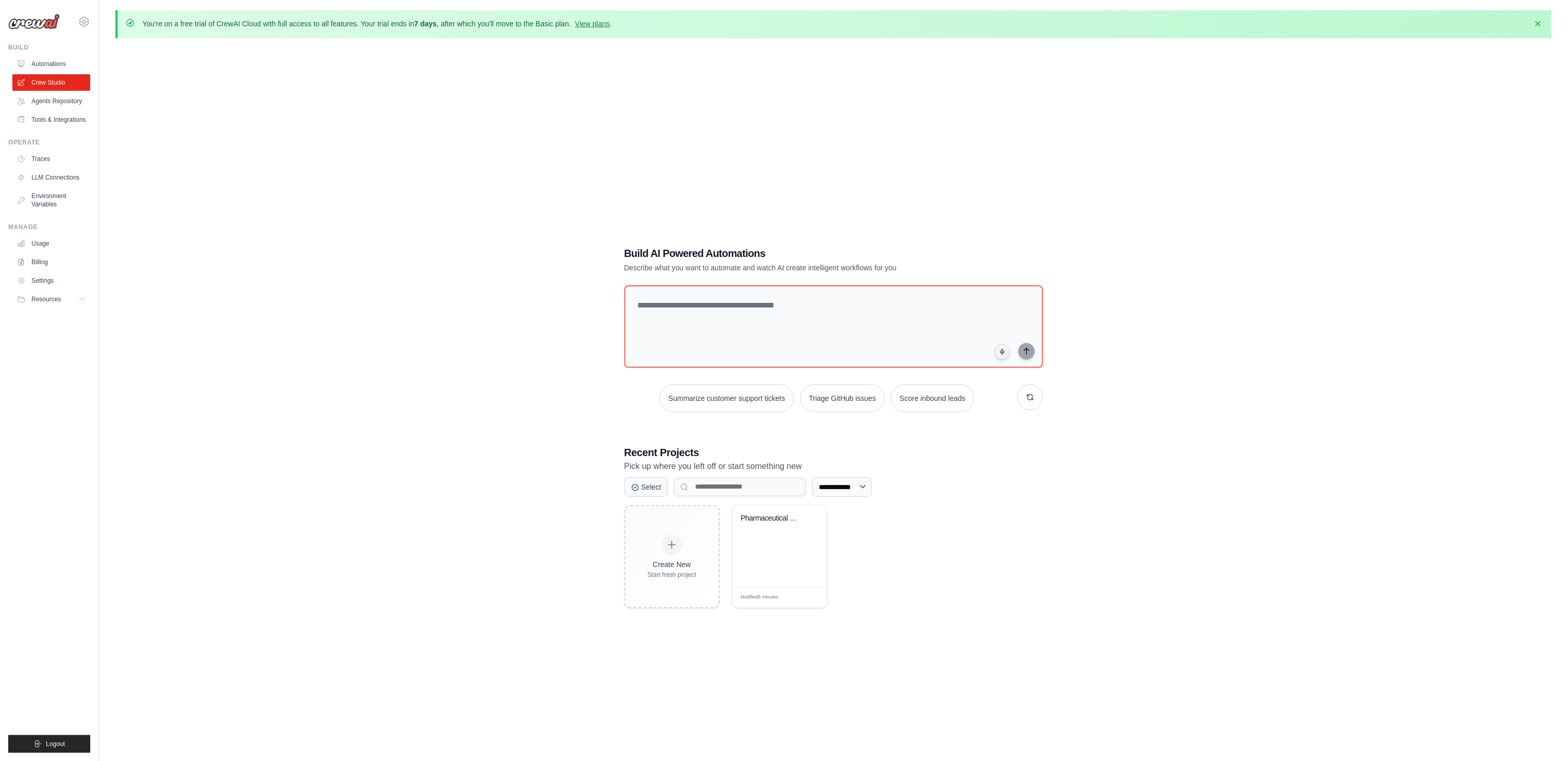
click at [532, 24] on p "You're on a free trial of CrewAI Cloud with full access to all features. Your t…" at bounding box center [377, 24] width 469 height 11
click at [759, 577] on div "Pharmaceutical Research Intelligenc..." at bounding box center [780, 546] width 94 height 81
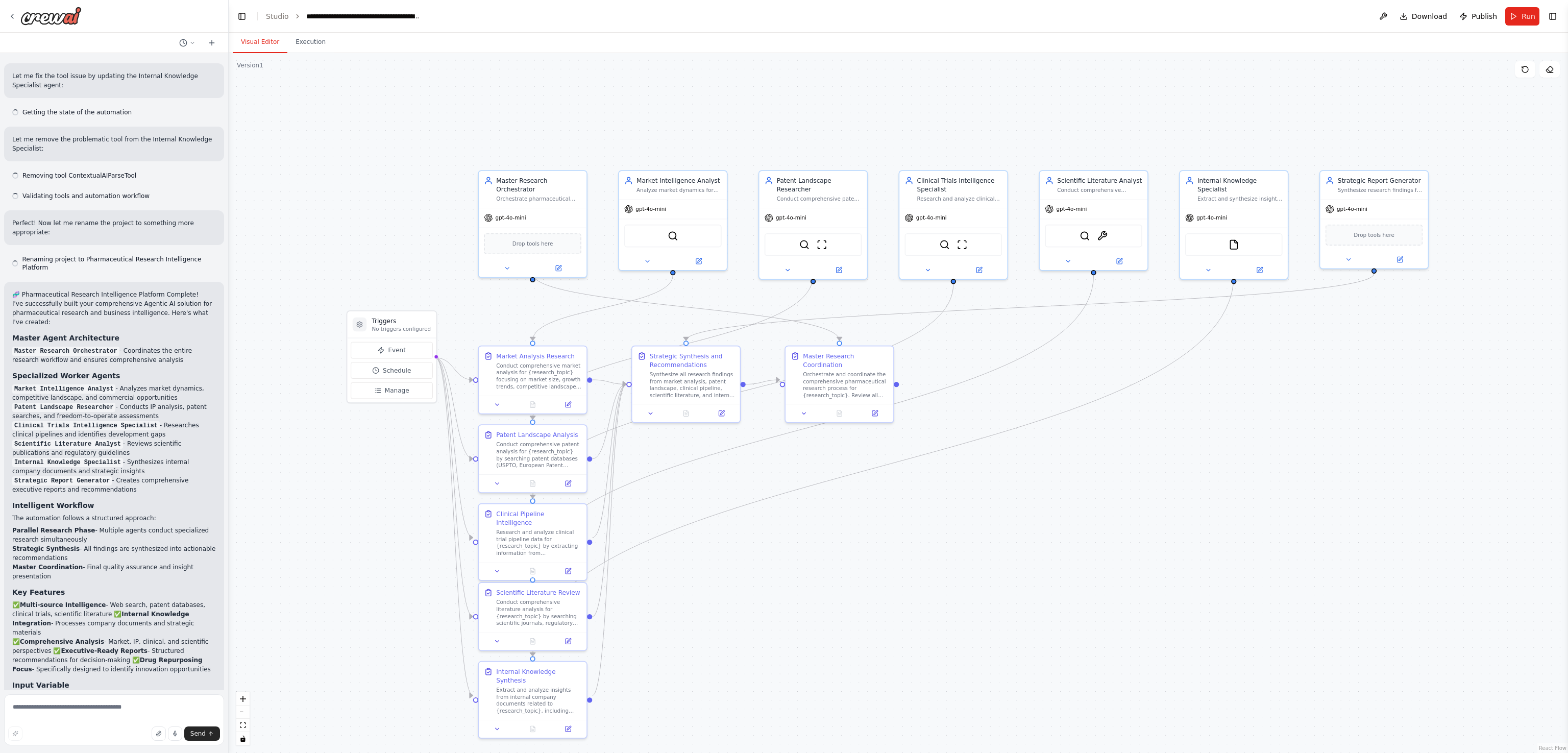
scroll to position [1549, 0]
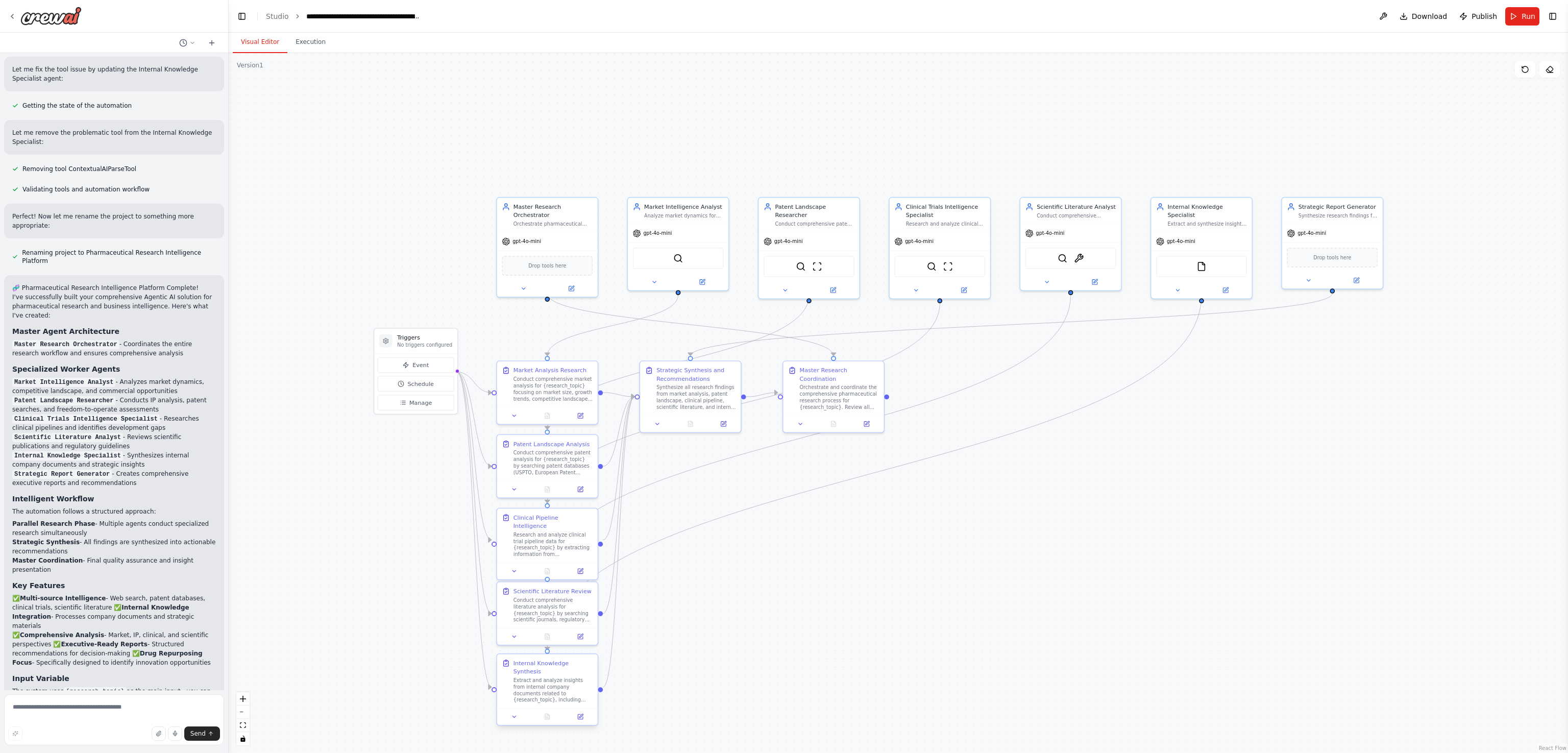
click at [524, 681] on div "Extract and analyze insights from internal company documents related to {resear…" at bounding box center [553, 690] width 79 height 26
click at [542, 614] on div "Conduct comprehensive literature analysis for {research_topic} by searching sci…" at bounding box center [553, 608] width 79 height 26
click at [551, 546] on div "Research and analyze clinical trial pipeline data for {research_topic} by extra…" at bounding box center [553, 543] width 79 height 26
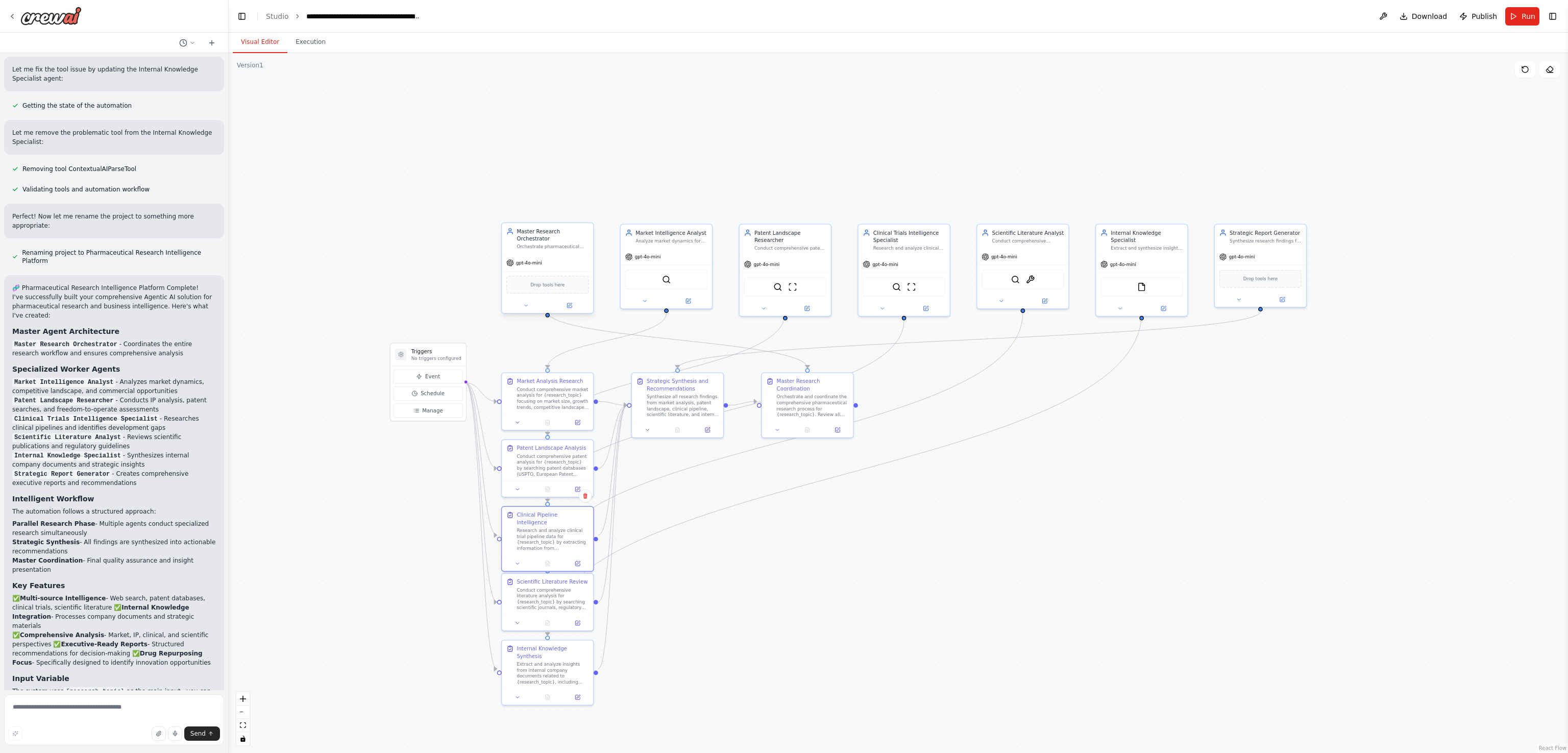
click at [544, 285] on div "Drop tools here" at bounding box center [548, 284] width 82 height 18
click at [544, 282] on div "Drop tools here" at bounding box center [548, 284] width 82 height 18
click at [439, 301] on div ".deletable-edge-delete-btn { width: 20px; height: 20px; border: 0px solid #ffff…" at bounding box center [898, 403] width 1339 height 700
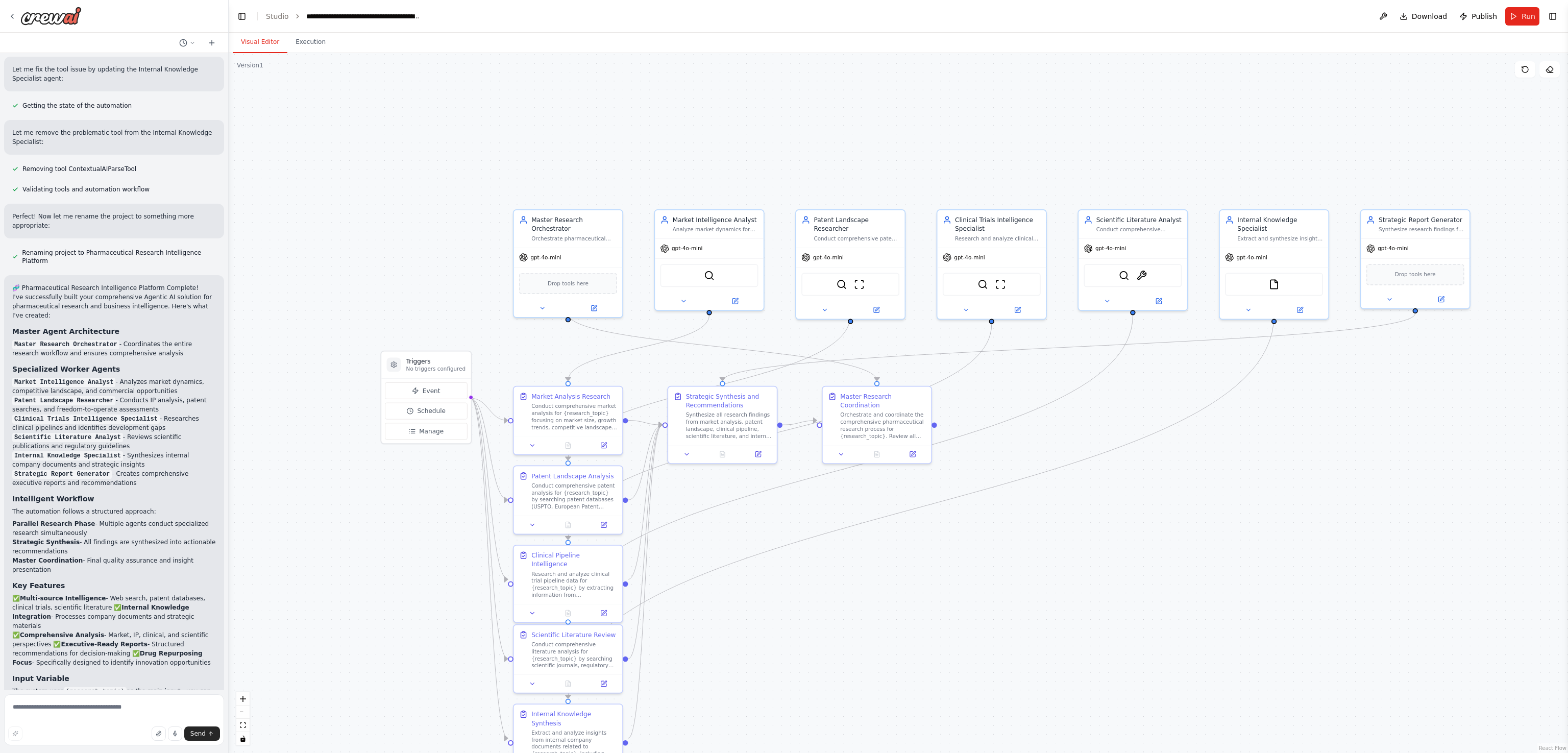
click at [439, 301] on div ".deletable-edge-delete-btn { width: 20px; height: 20px; border: 0px solid #ffff…" at bounding box center [898, 403] width 1339 height 700
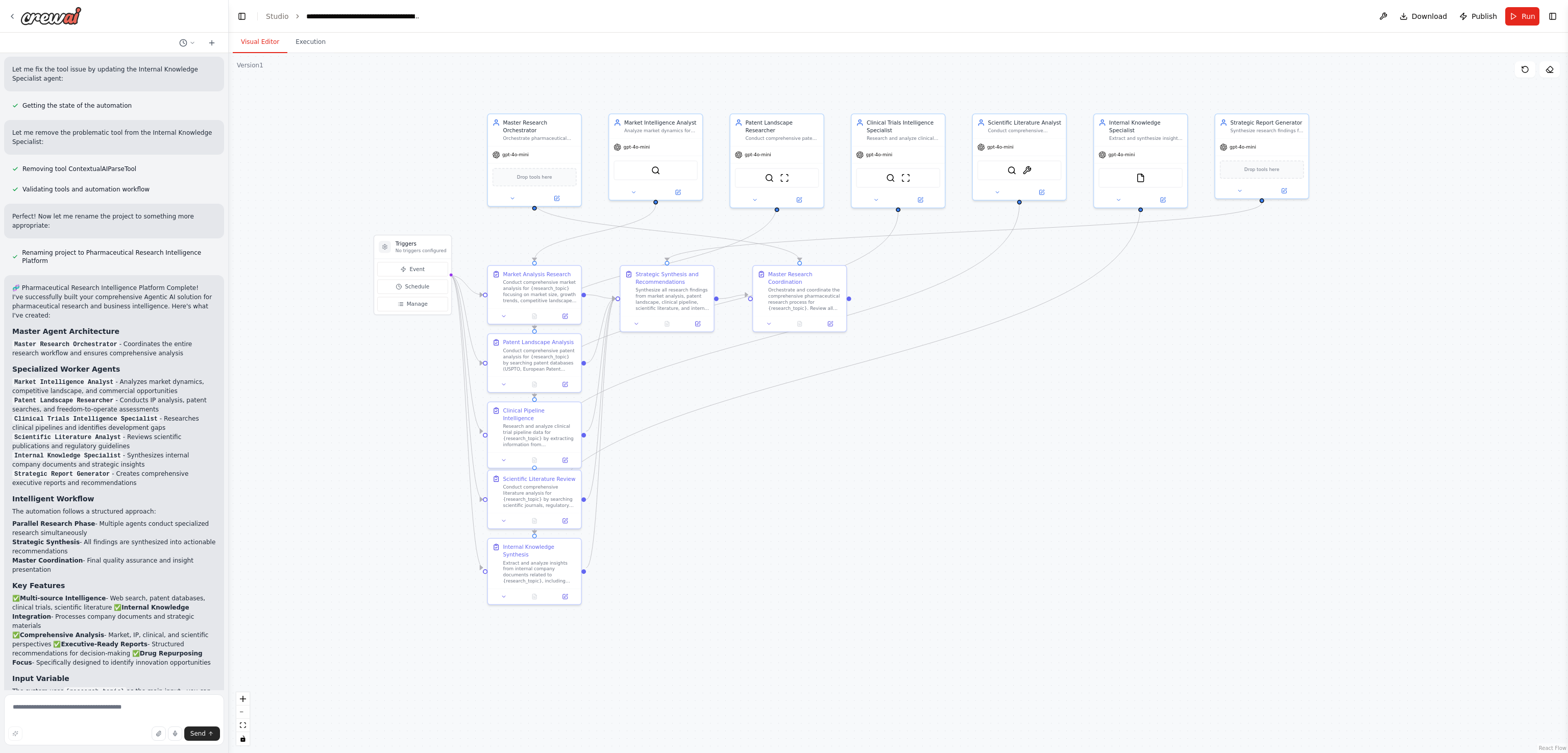
drag, startPoint x: 439, startPoint y: 301, endPoint x: 431, endPoint y: 204, distance: 97.3
click at [431, 204] on div ".deletable-edge-delete-btn { width: 20px; height: 20px; border: 0px solid #ffff…" at bounding box center [898, 403] width 1339 height 700
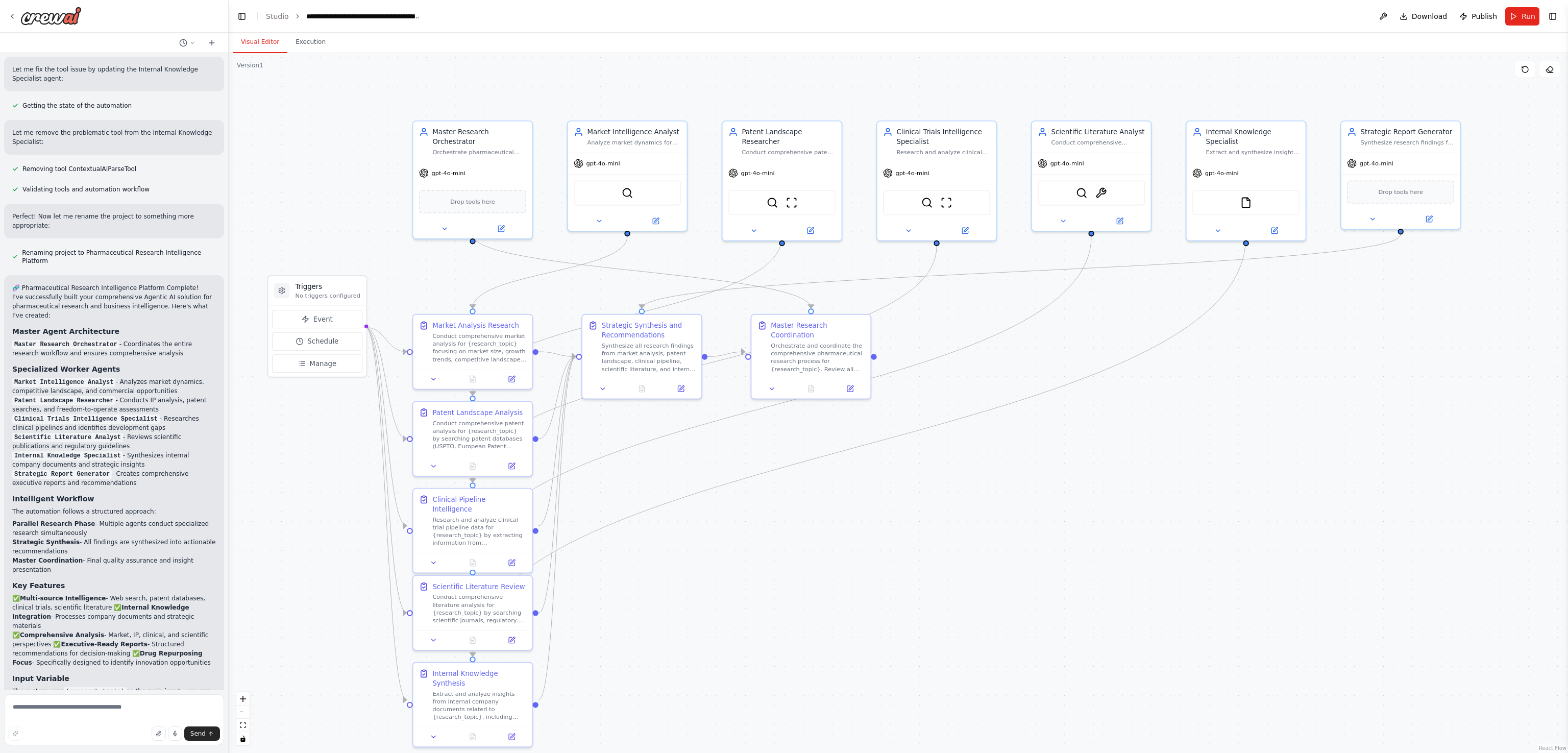
drag, startPoint x: 431, startPoint y: 204, endPoint x: 332, endPoint y: 220, distance: 100.3
click at [332, 220] on div ".deletable-edge-delete-btn { width: 20px; height: 20px; border: 0px solid #ffff…" at bounding box center [898, 403] width 1339 height 700
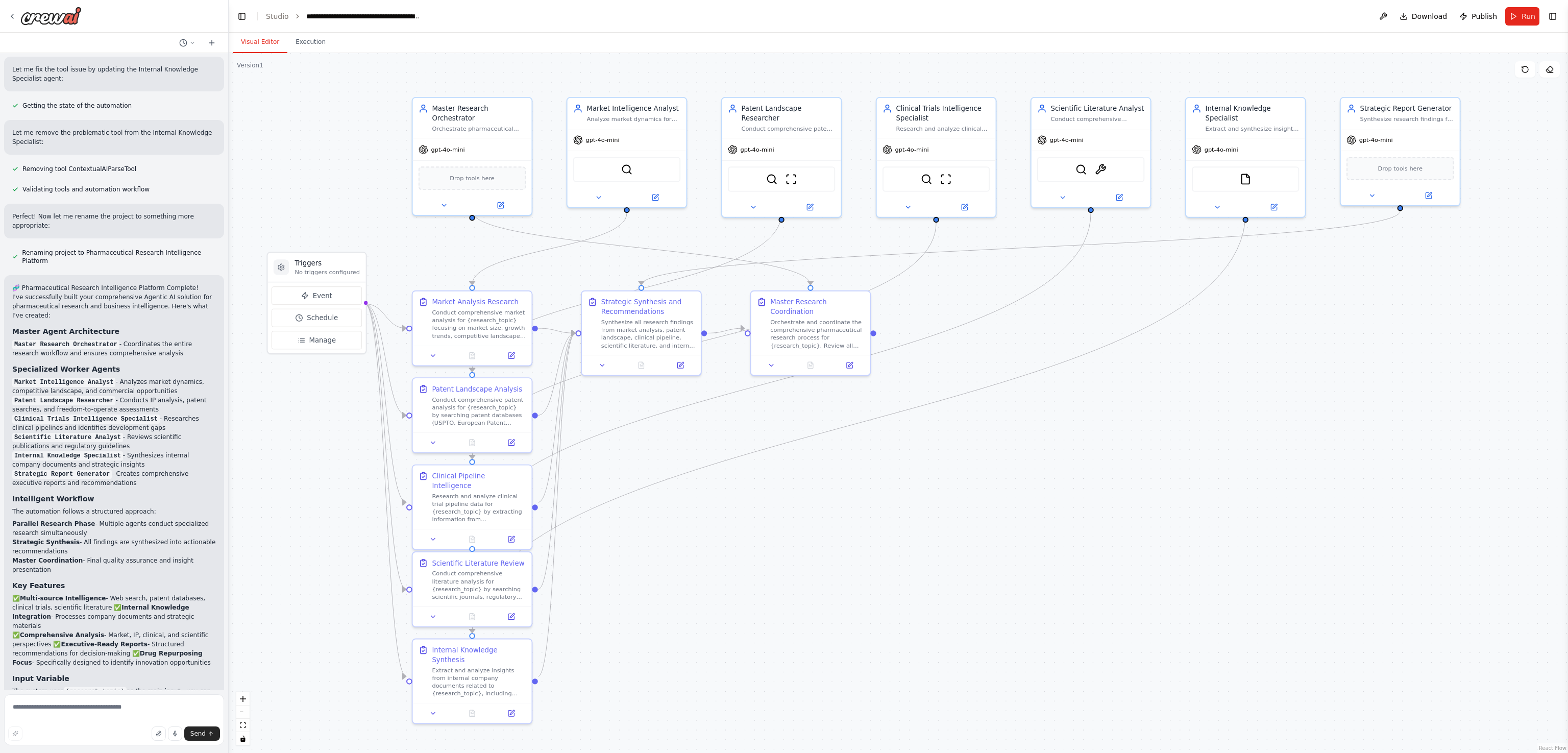
drag, startPoint x: 329, startPoint y: 576, endPoint x: 328, endPoint y: 552, distance: 24.0
click at [328, 552] on div ".deletable-edge-delete-btn { width: 20px; height: 20px; border: 0px solid #ffff…" at bounding box center [898, 403] width 1339 height 700
click at [1438, 10] on button "Download" at bounding box center [1424, 16] width 56 height 18
click at [1438, 10] on header "**********" at bounding box center [898, 16] width 1339 height 33
click at [1419, 18] on header "**********" at bounding box center [898, 16] width 1339 height 33
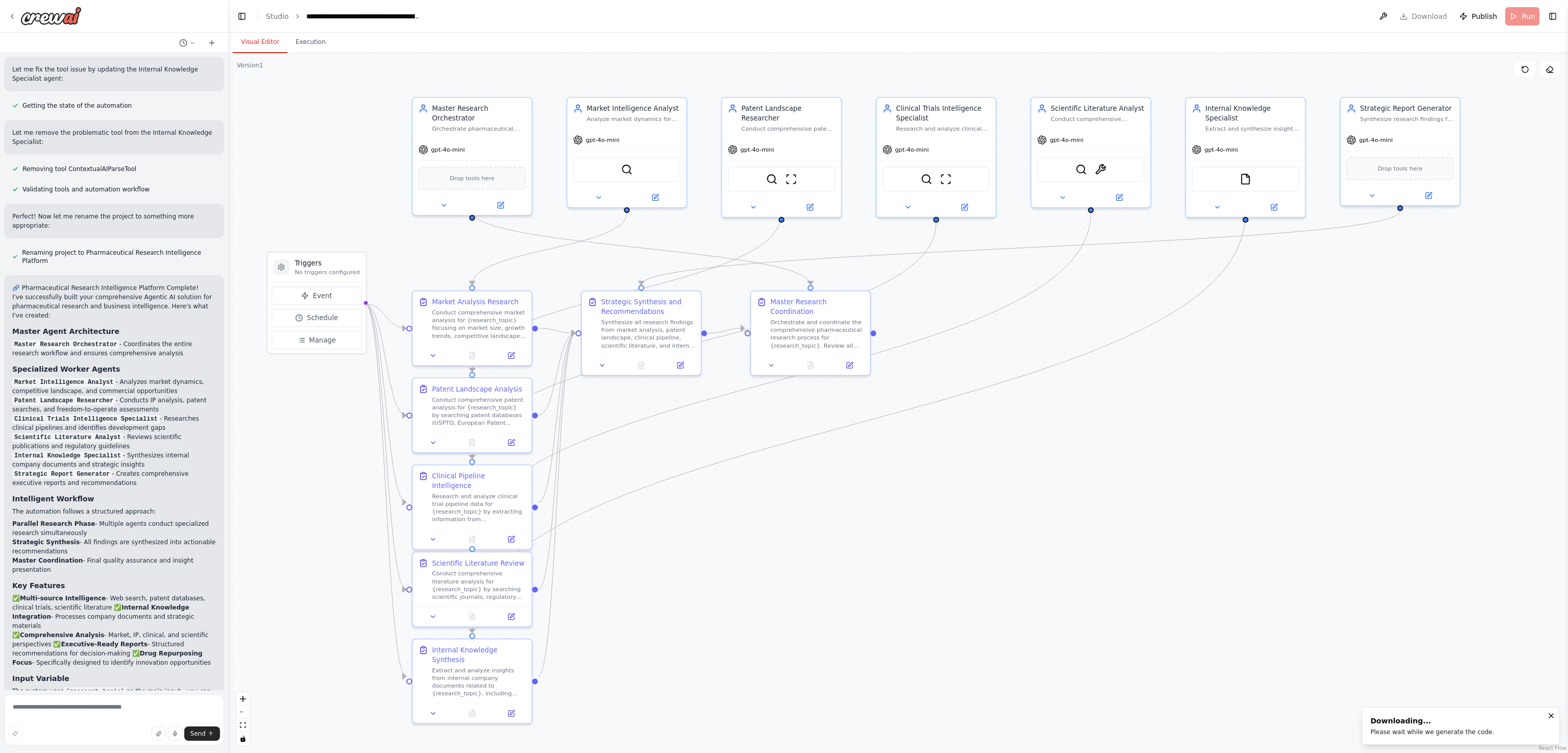
click at [1403, 18] on header "**********" at bounding box center [898, 16] width 1339 height 33
click at [1414, 18] on button "Download" at bounding box center [1424, 16] width 56 height 18
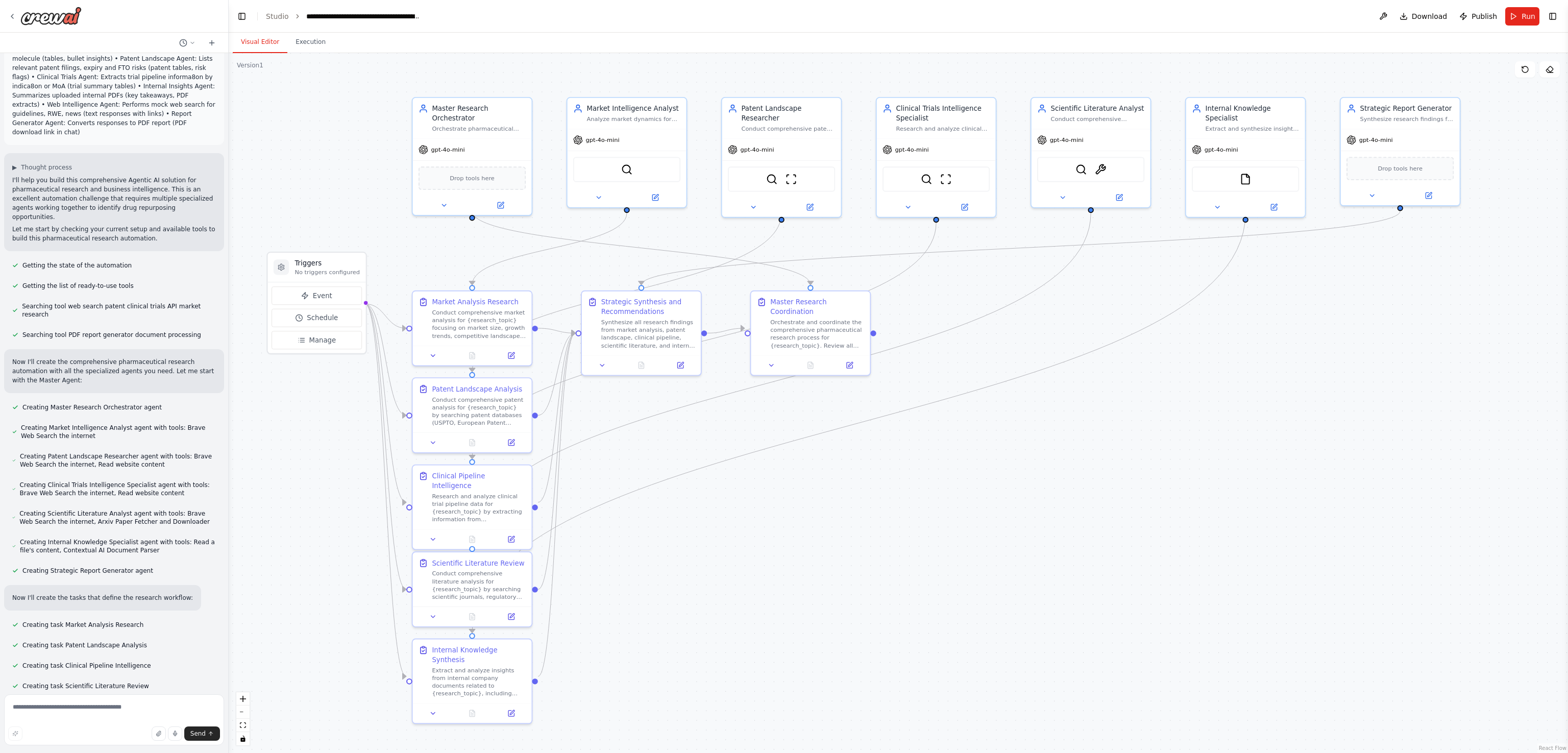
scroll to position [790, 0]
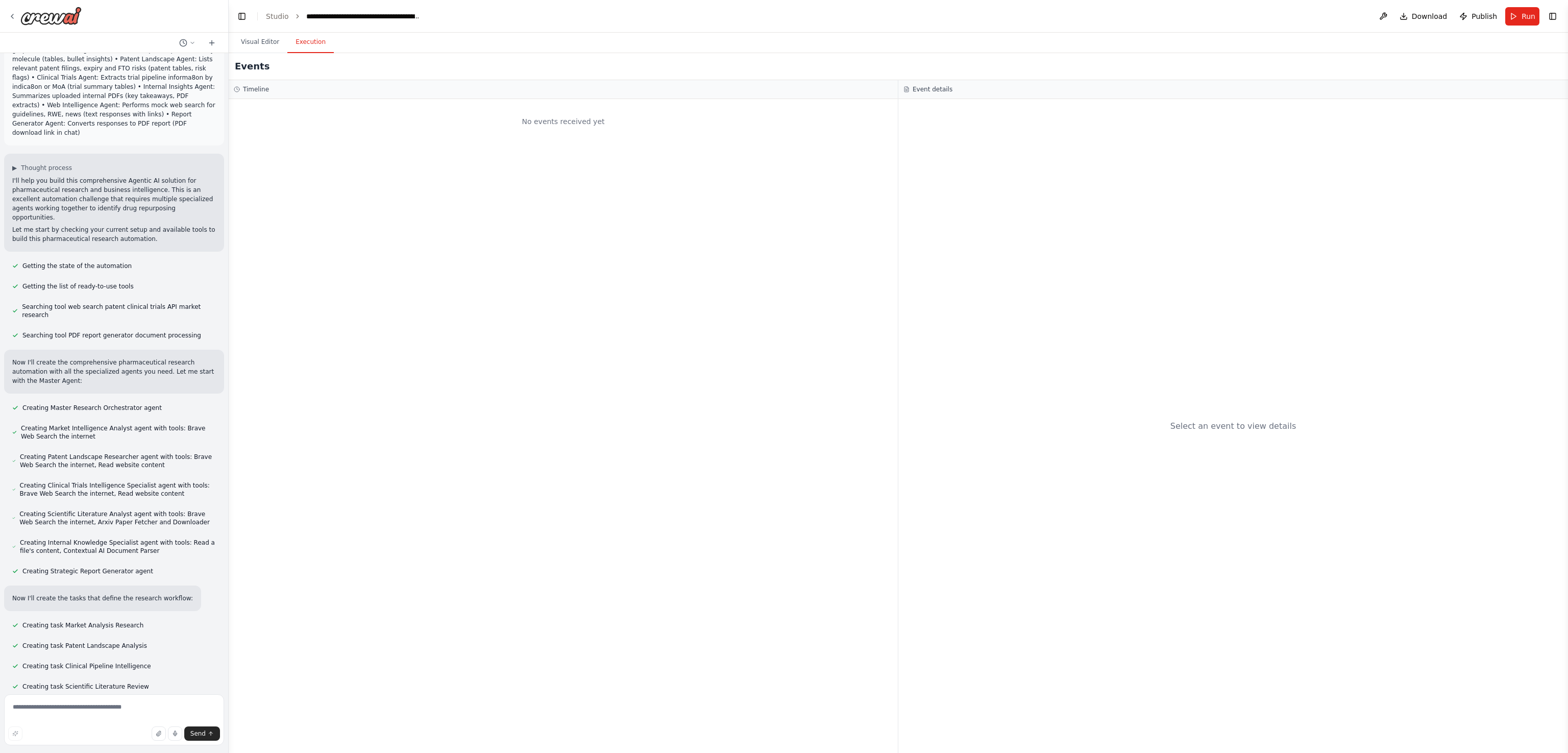
click at [296, 35] on button "Execution" at bounding box center [310, 42] width 46 height 22
click at [255, 65] on h2 "Events" at bounding box center [252, 67] width 35 height 14
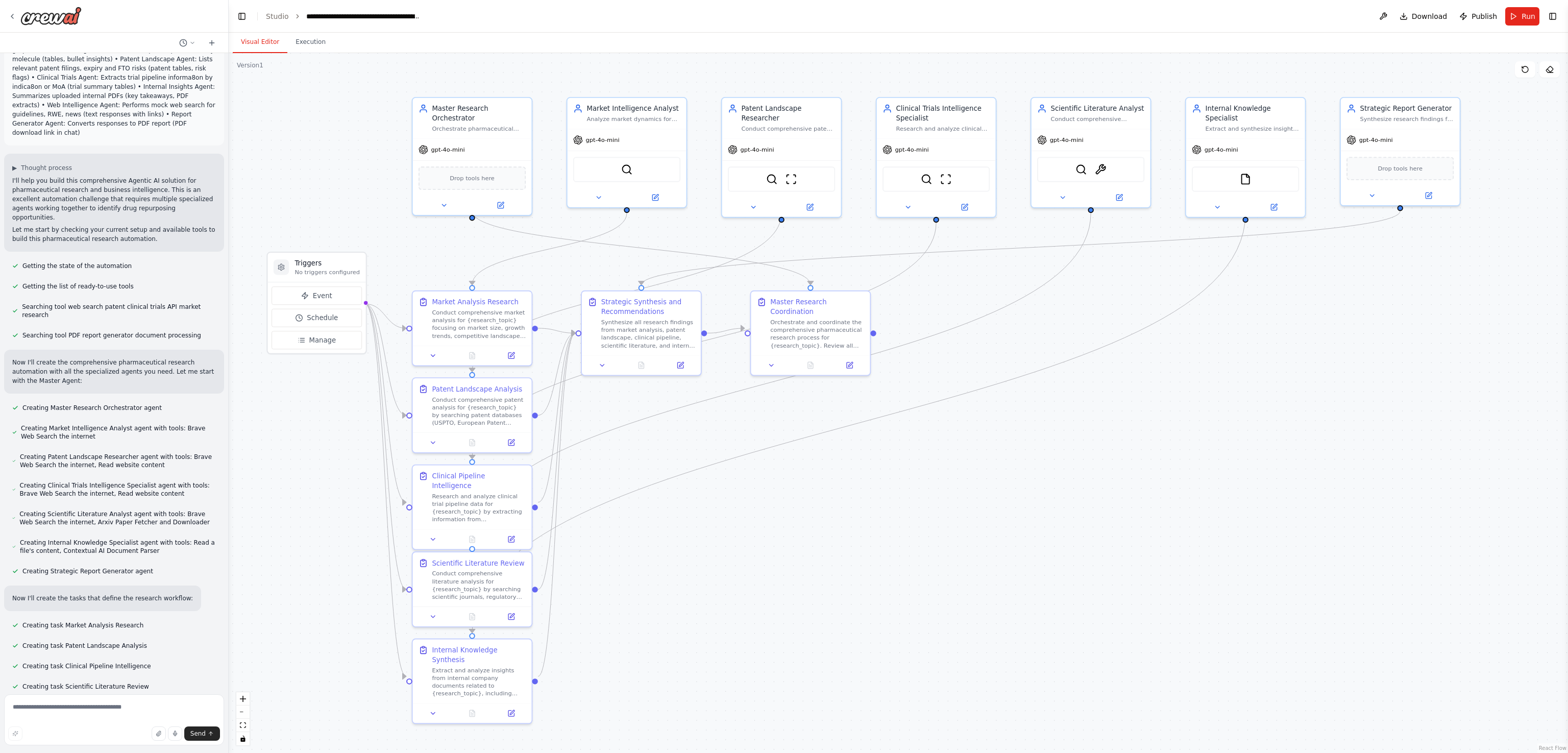
click at [261, 39] on button "Visual Editor" at bounding box center [260, 42] width 55 height 22
click at [1390, 13] on button at bounding box center [1383, 16] width 16 height 18
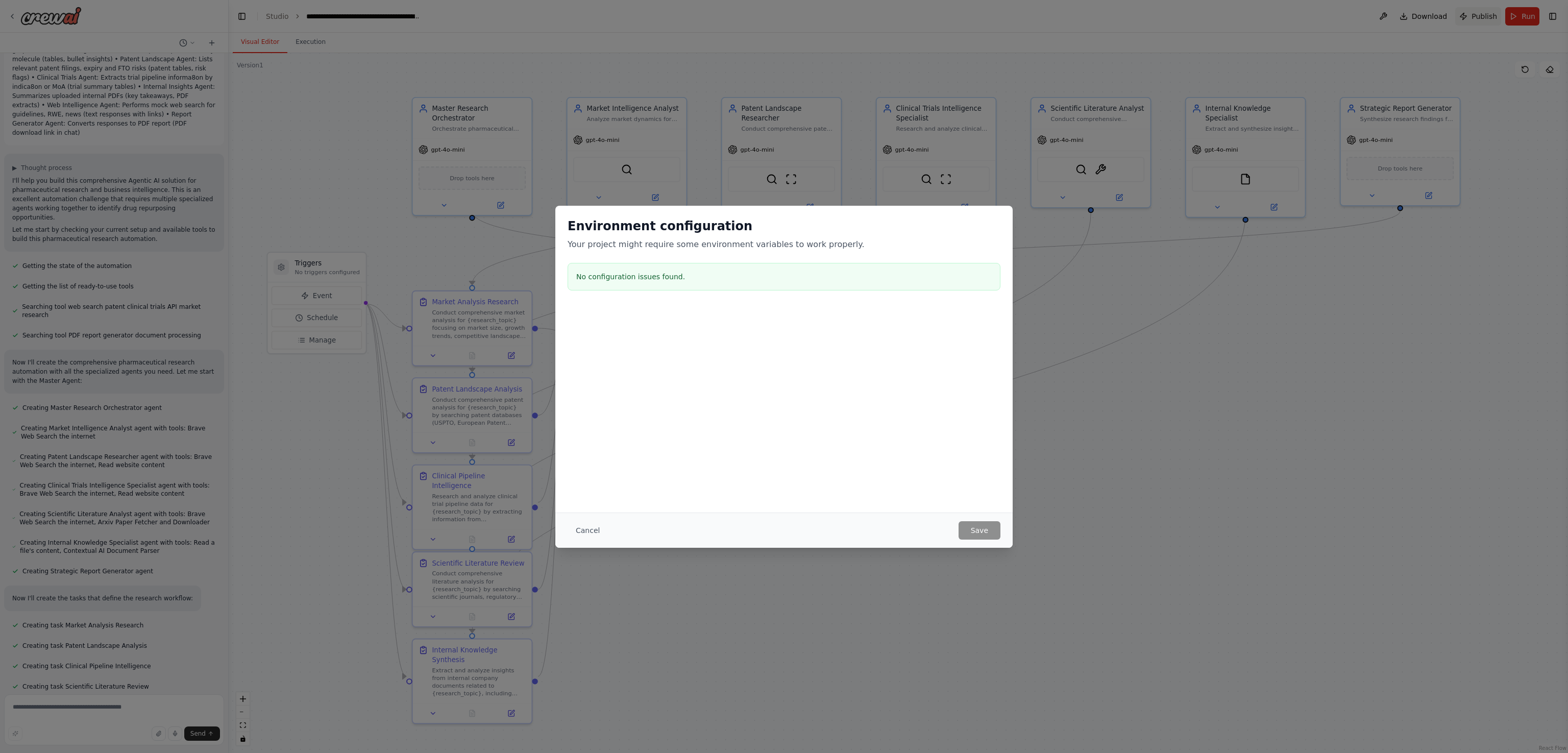
click at [1472, 19] on div "Environment configuration Your project might require some environment variables…" at bounding box center [784, 376] width 1568 height 753
click at [597, 534] on button "Cancel" at bounding box center [588, 530] width 41 height 18
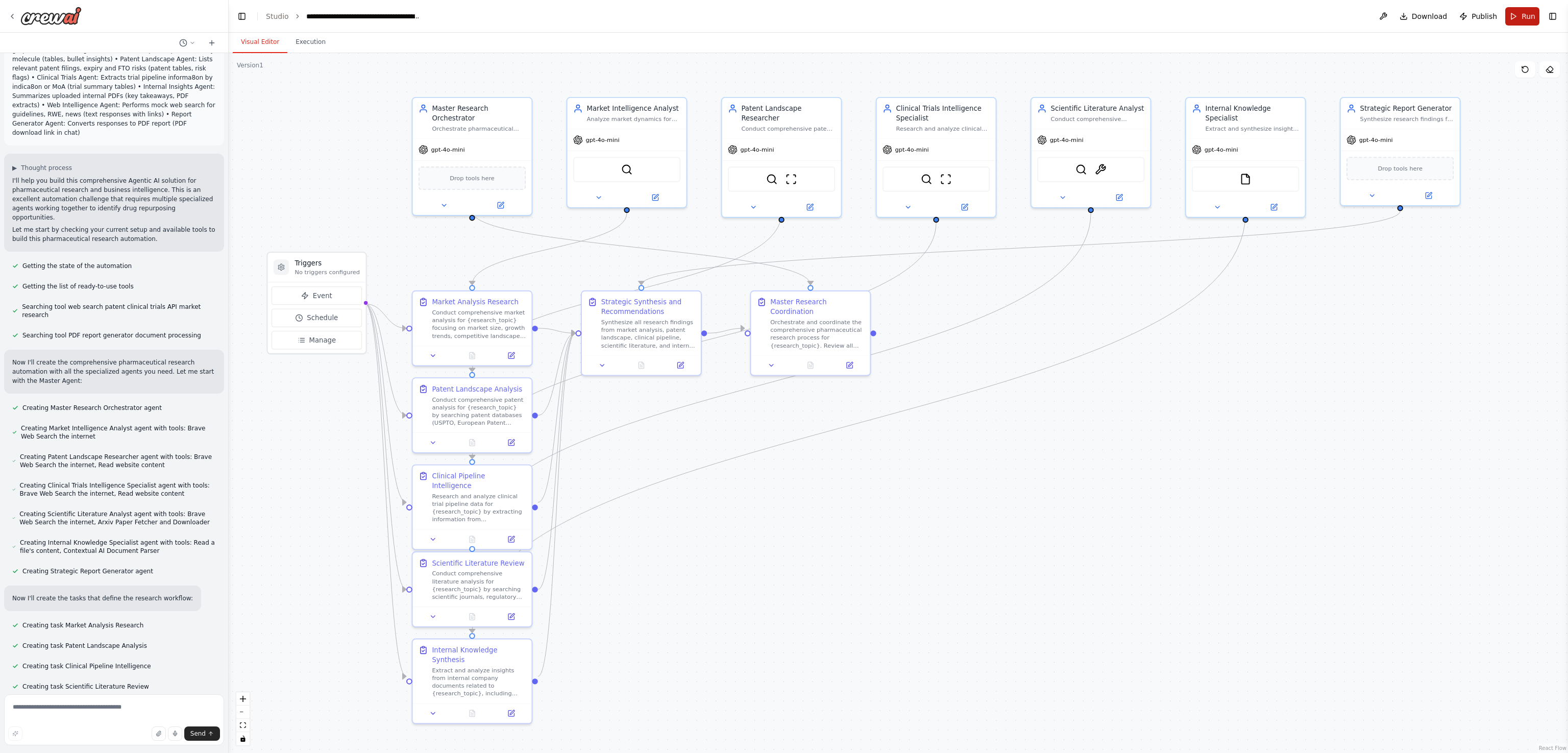
click at [1524, 16] on span "Run" at bounding box center [1528, 16] width 14 height 10
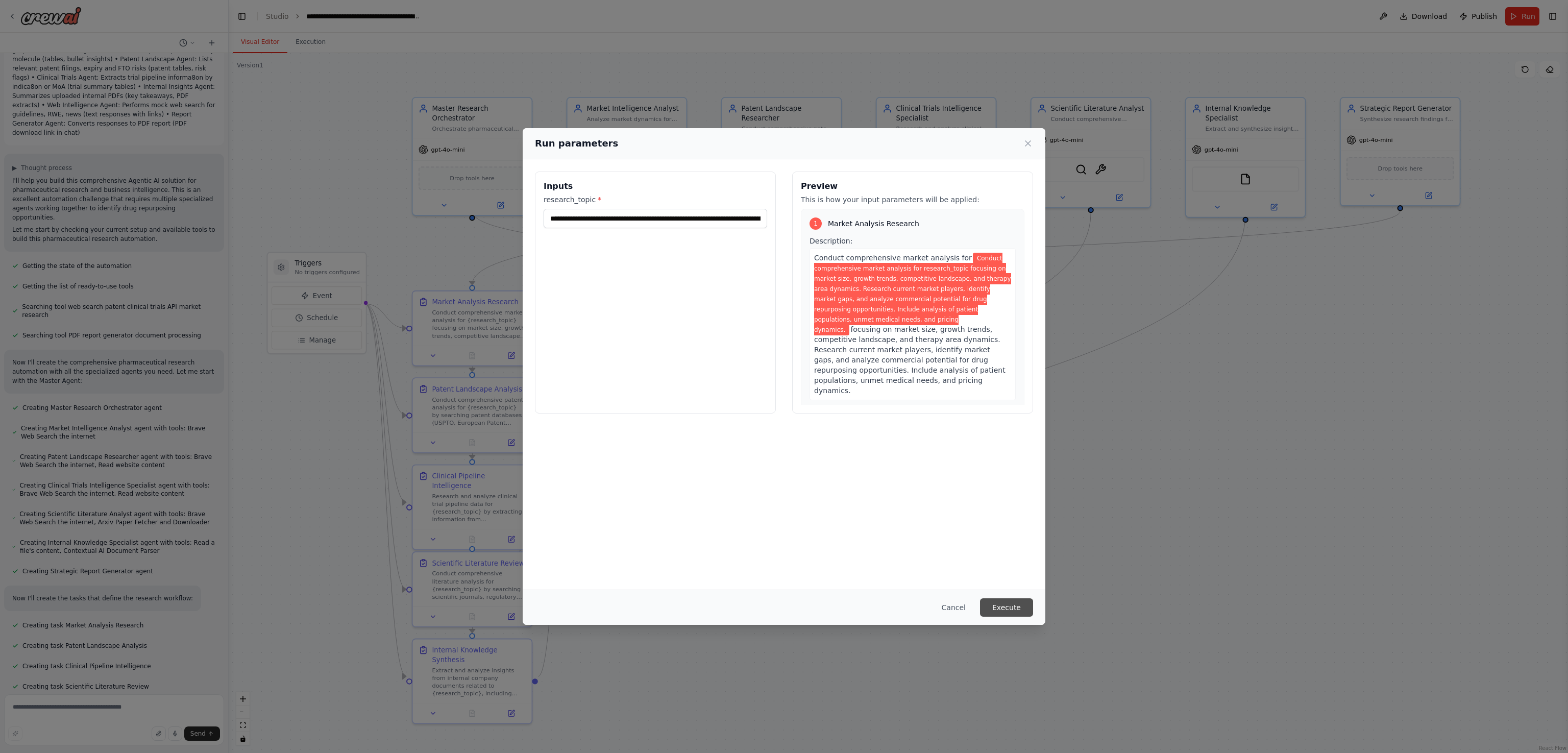
click at [1006, 602] on button "Execute" at bounding box center [1006, 607] width 53 height 18
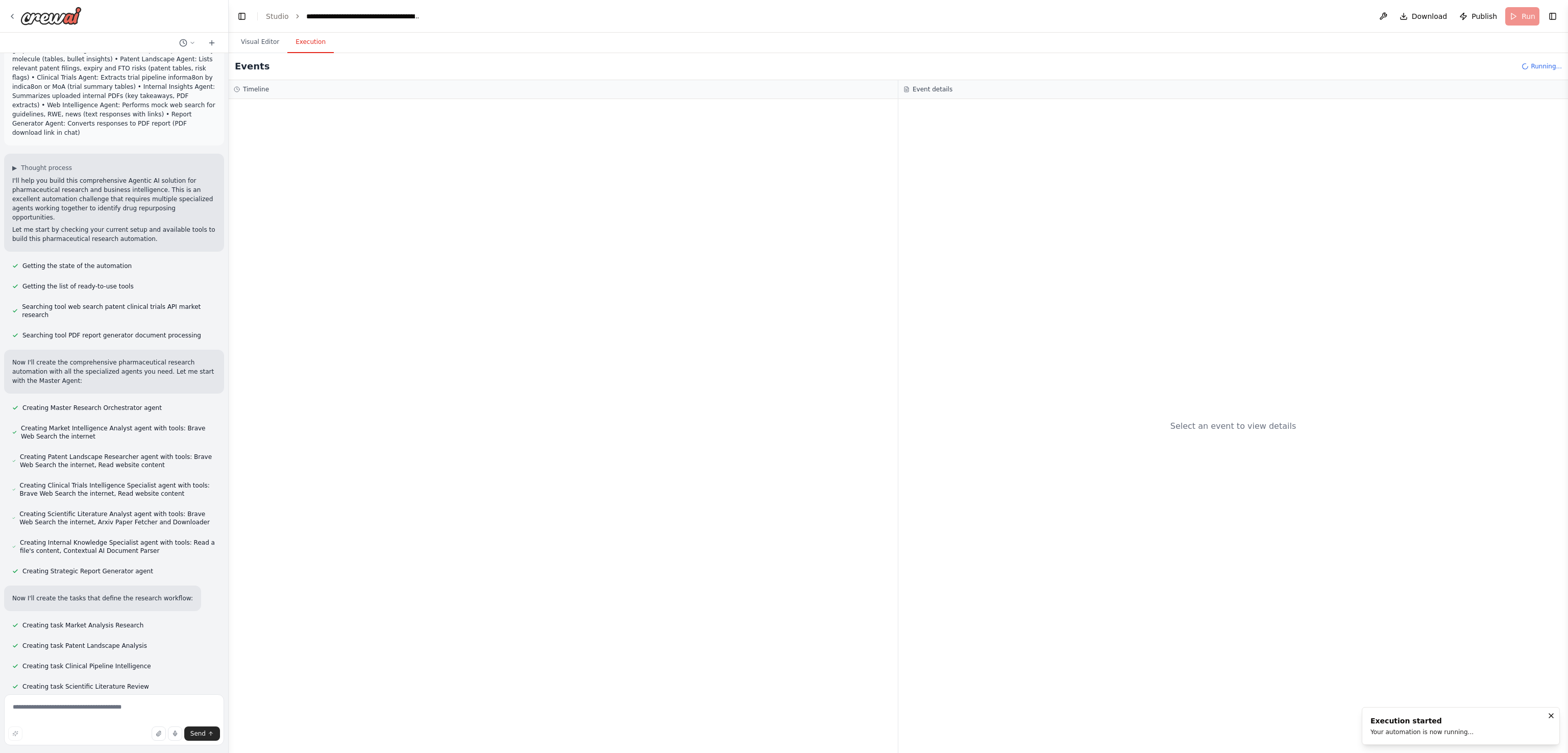
click at [1442, 728] on div "Your automation is now running..." at bounding box center [1422, 732] width 103 height 8
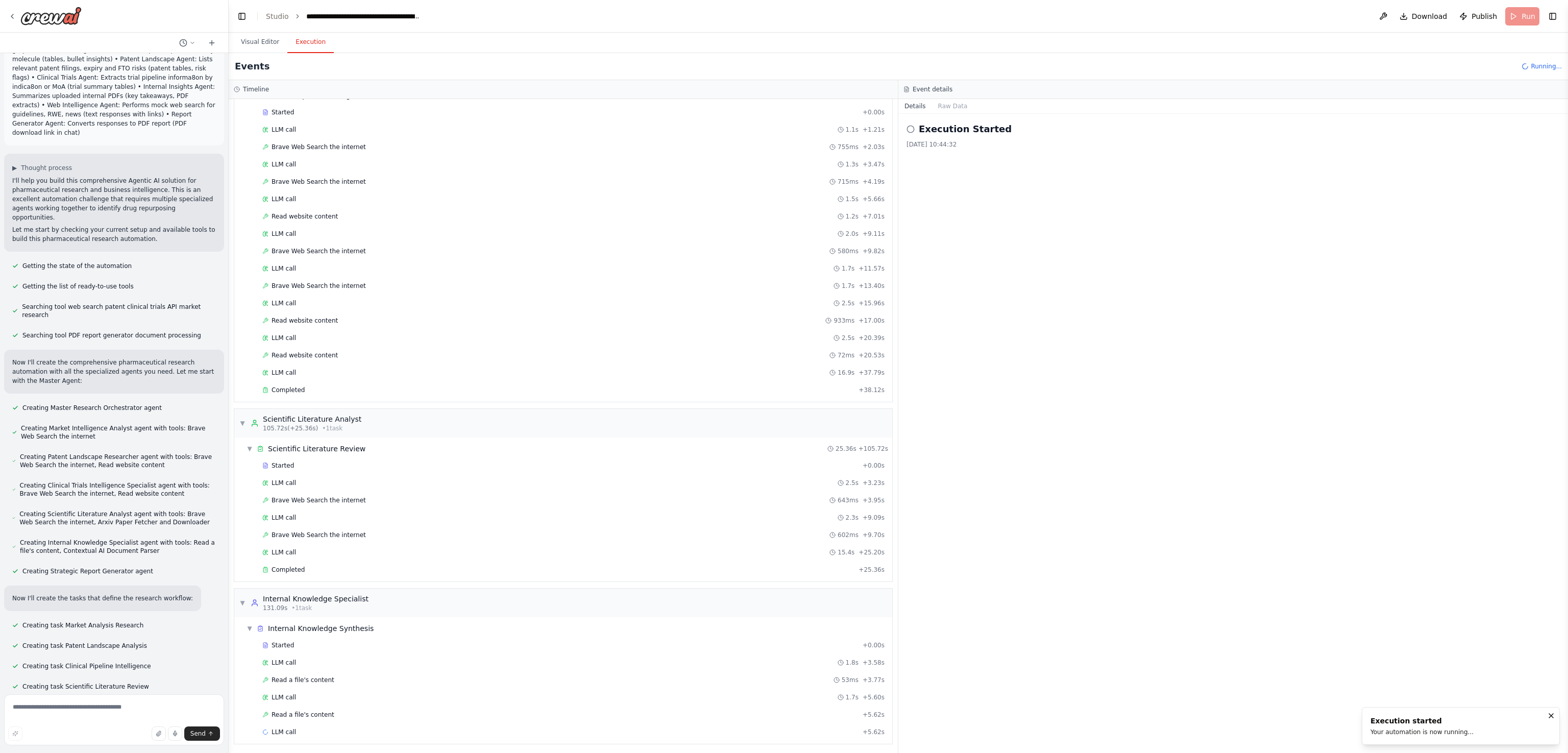
scroll to position [514, 0]
